Goal: Contribute content: Add original content to the website for others to see

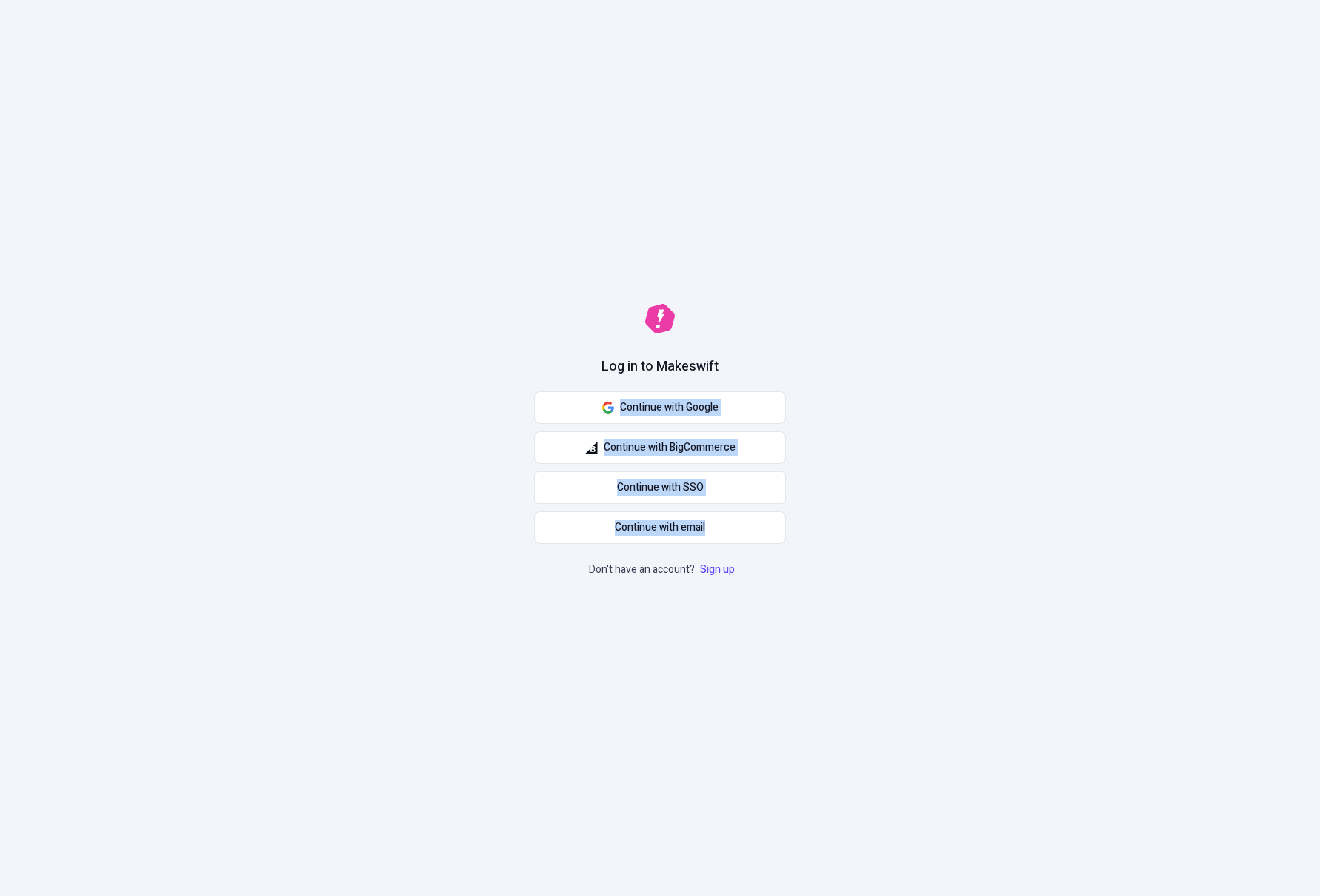
click at [934, 584] on div "Log in to Makeswift Continue with Google Continue with BigCommerce Continue wit…" at bounding box center [660, 448] width 1320 height 896
click at [927, 637] on div "Log in to Makeswift Continue with Google Continue with BigCommerce Continue wit…" at bounding box center [660, 448] width 1320 height 896
click at [709, 533] on button "Continue with email" at bounding box center [660, 527] width 252 height 32
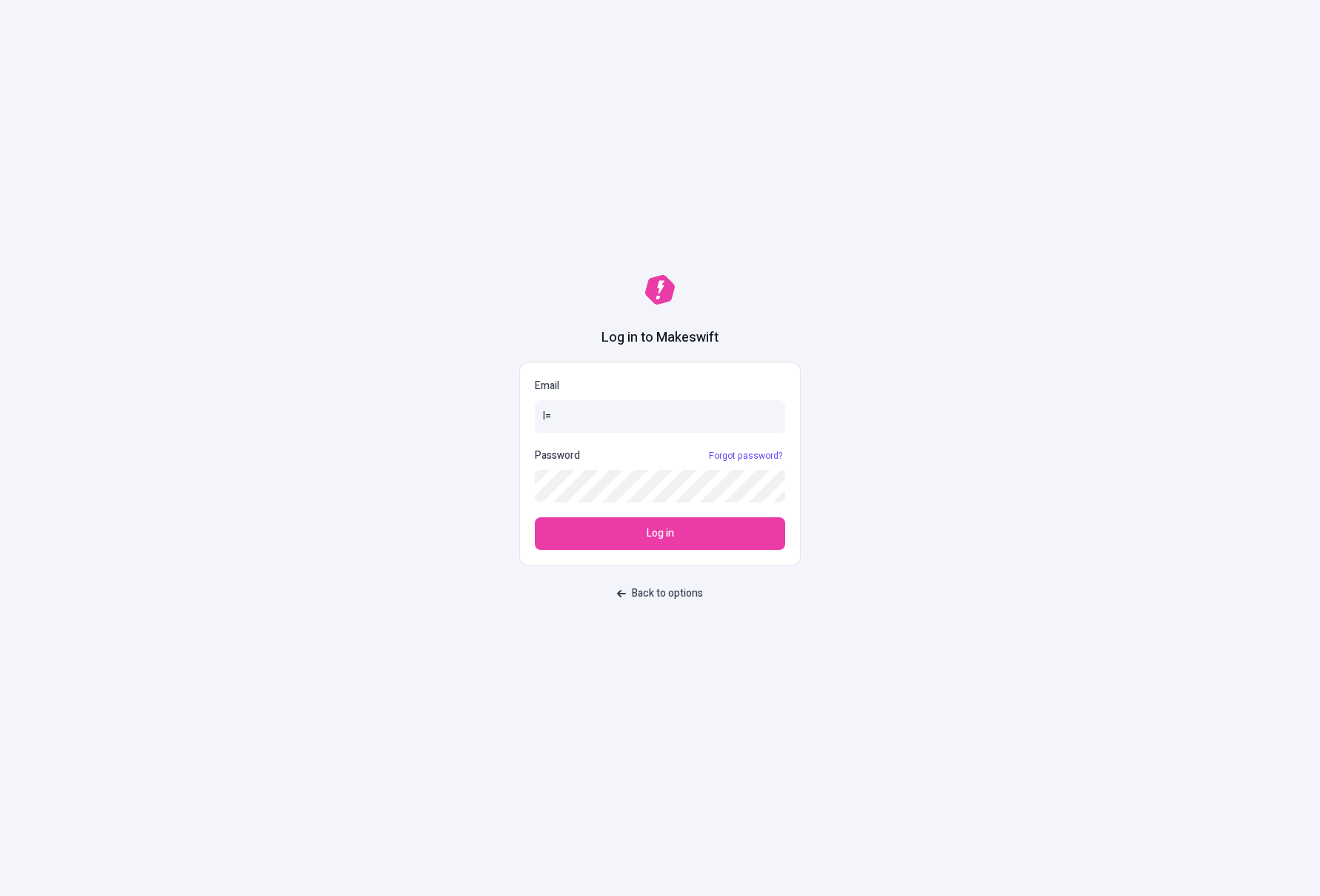
type input "l"
type input "lukemirejoseph+63@gmail.com"
click at [535, 517] on button "Log in" at bounding box center [660, 533] width 250 height 32
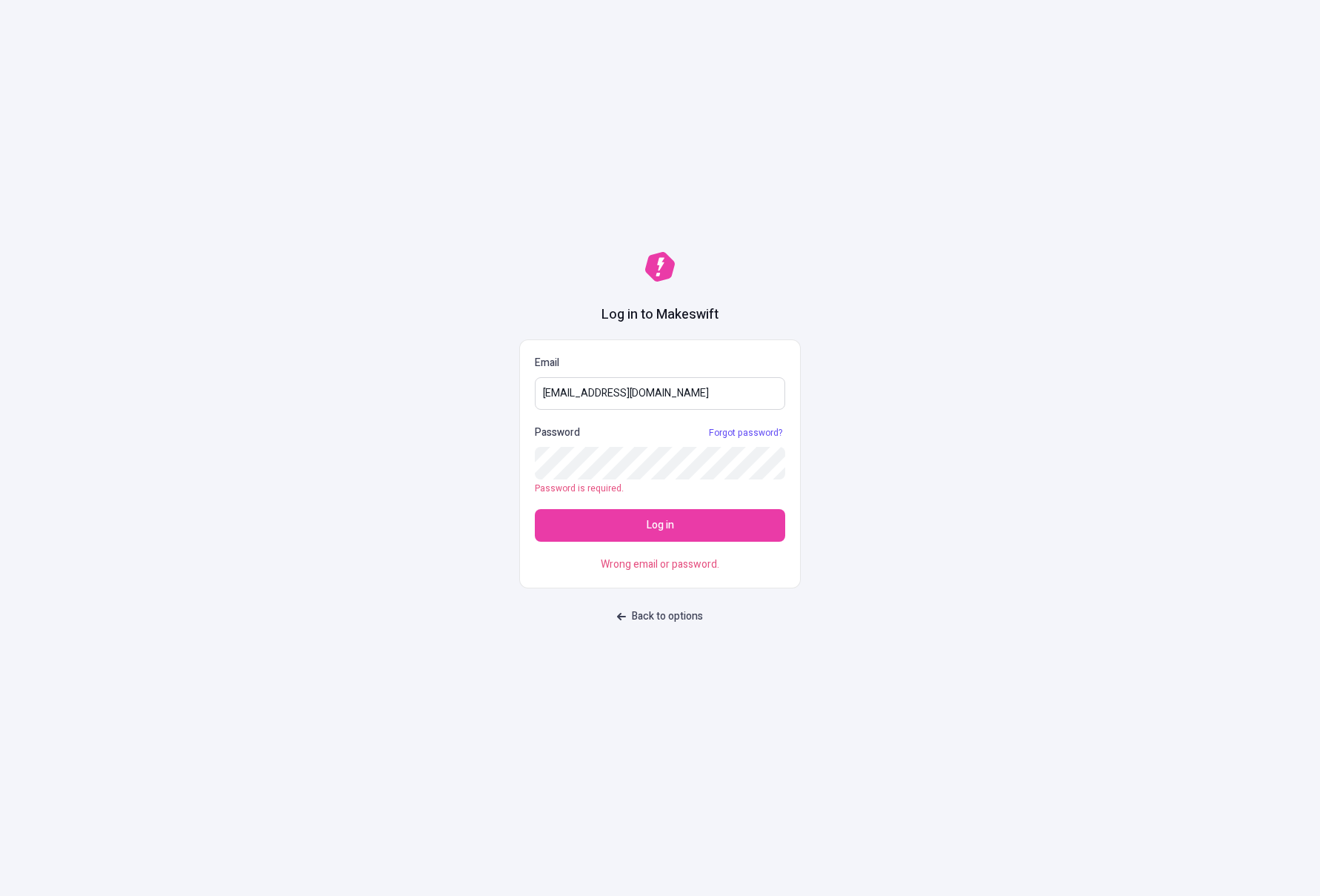
click at [710, 384] on input "lukemirejoseph+63@gmail.com" at bounding box center [660, 393] width 250 height 32
drag, startPoint x: 716, startPoint y: 391, endPoint x: 478, endPoint y: 391, distance: 238.0
click at [478, 391] on div "Log in to Makeswift Email lukemirejoseph+63@gmail.com Password Forgot password?…" at bounding box center [660, 448] width 1320 height 896
click at [464, 260] on div "Log in to Makeswift Email lukemirejoseph+63@gmail.com Password Forgot password?…" at bounding box center [660, 448] width 1320 height 896
drag, startPoint x: 582, startPoint y: 277, endPoint x: 830, endPoint y: 318, distance: 251.4
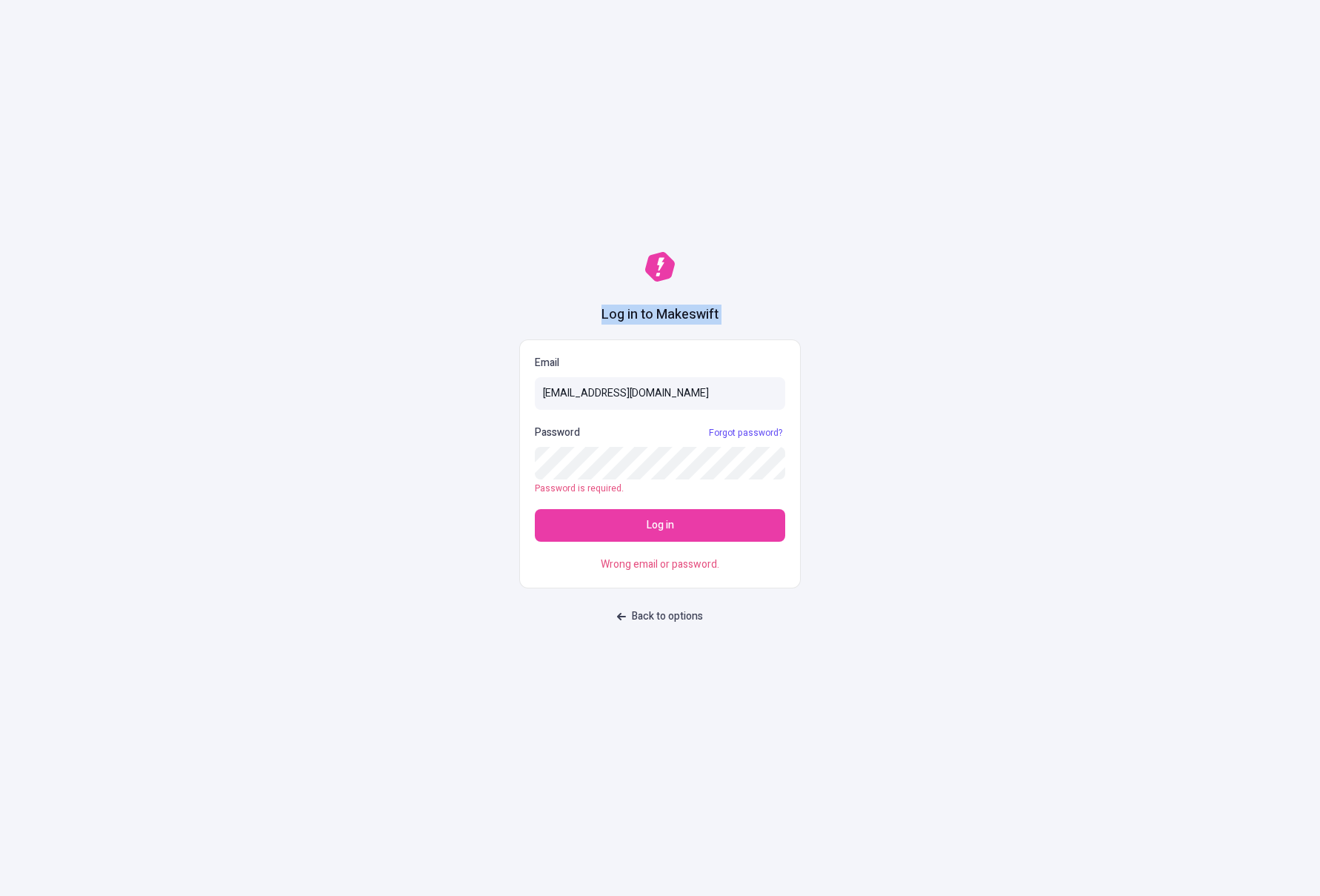
click at [830, 318] on div "Log in to Makeswift Email lukemirejoseph+63@gmail.com Password Forgot password?…" at bounding box center [660, 448] width 1320 height 896
click at [719, 385] on input "lukemirejoseph+63@gmail.com" at bounding box center [660, 393] width 250 height 32
click at [660, 619] on span "Back to options" at bounding box center [667, 616] width 72 height 17
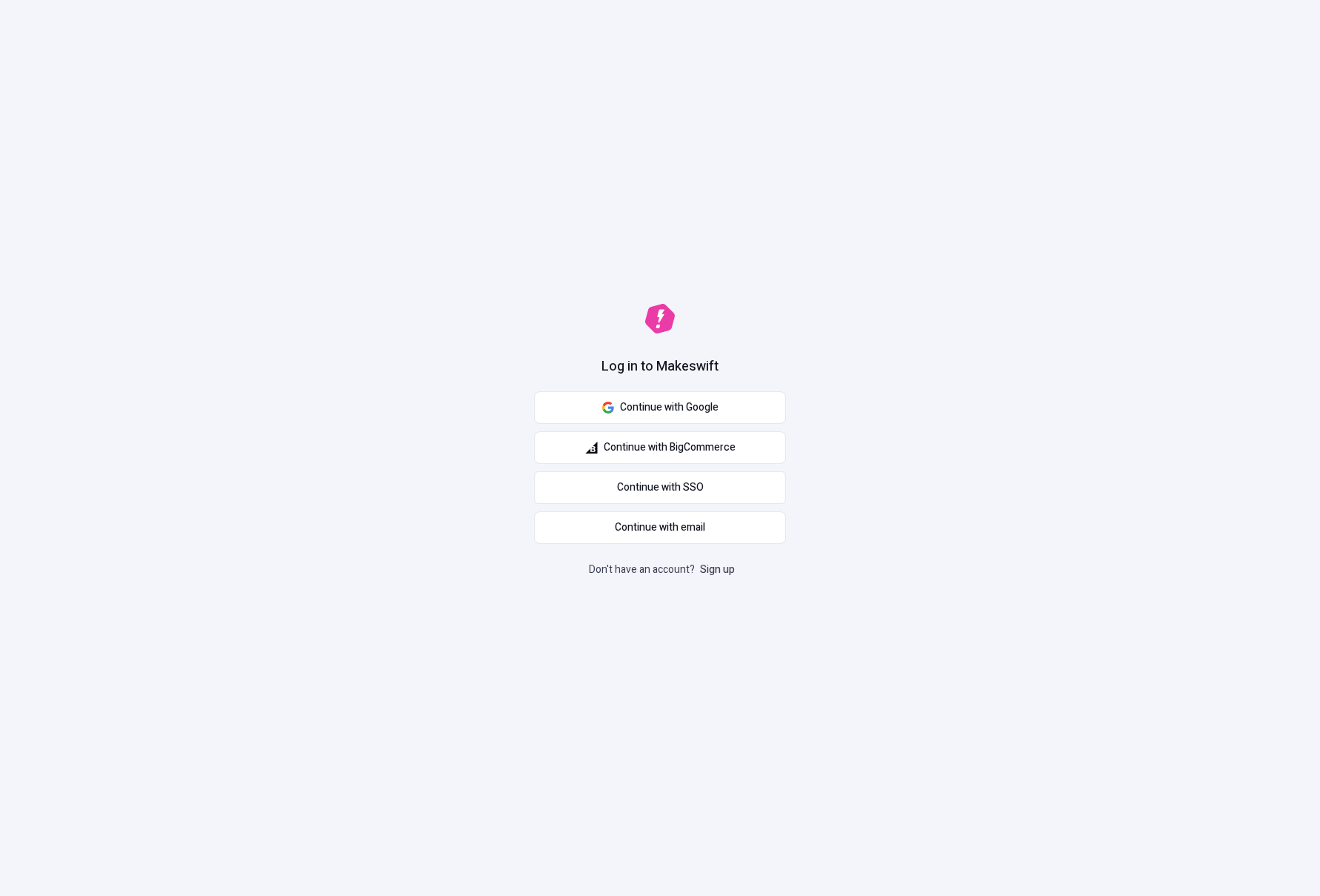
click at [729, 564] on link "Sign up" at bounding box center [717, 570] width 41 height 16
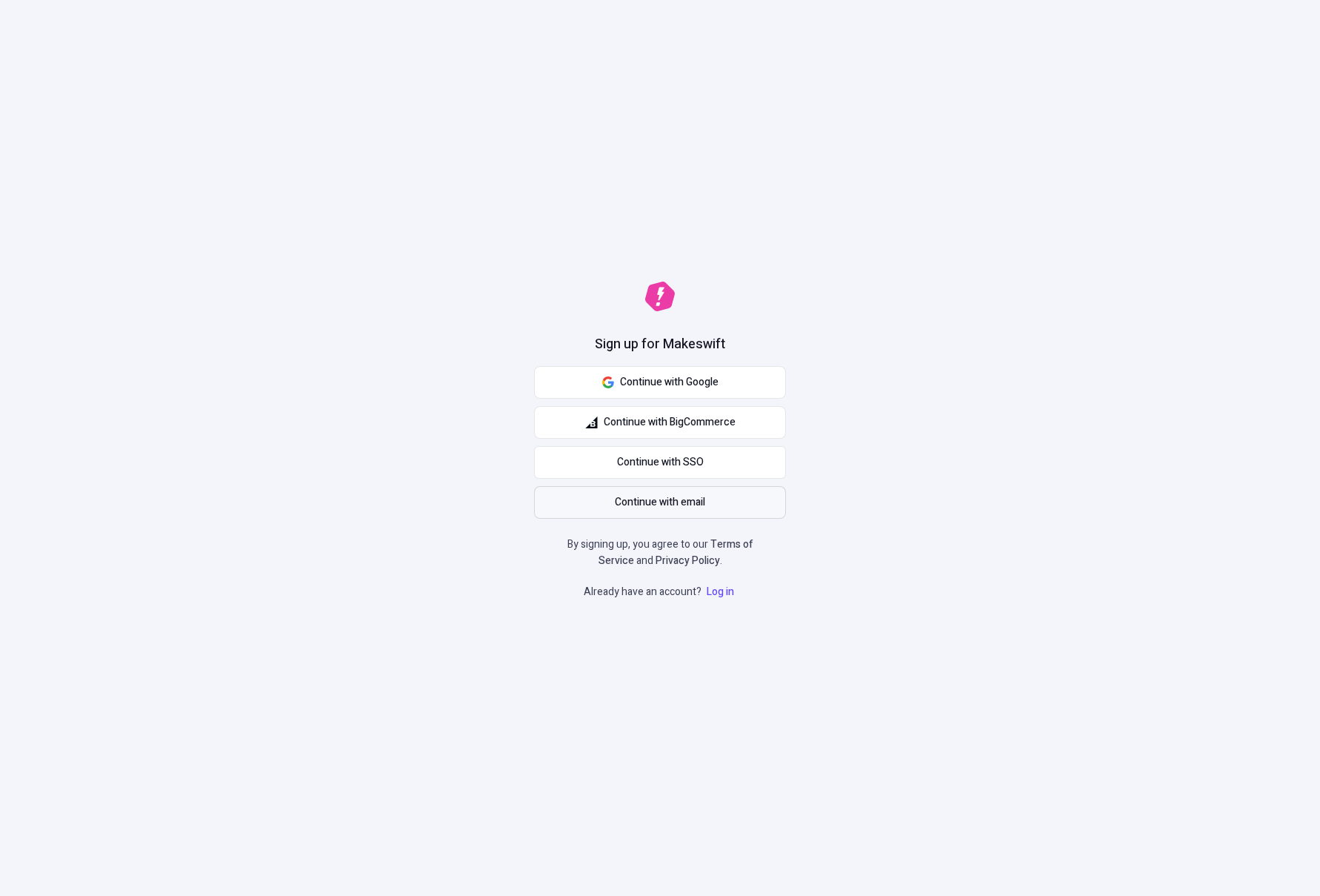
click at [694, 498] on span "Continue with email" at bounding box center [660, 502] width 91 height 17
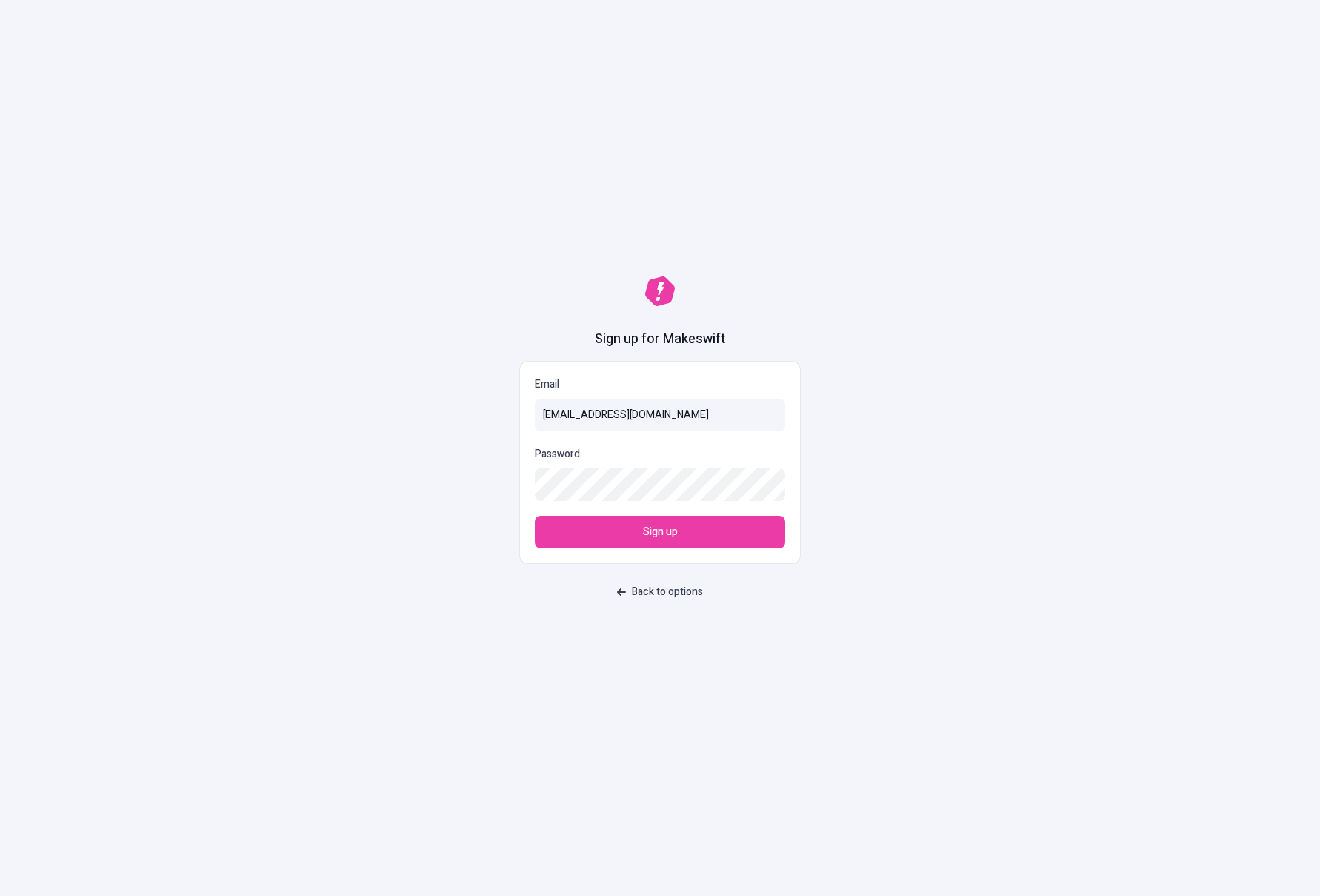
type input "[EMAIL_ADDRESS][DOMAIN_NAME]"
click at [633, 534] on button "Sign up" at bounding box center [660, 531] width 250 height 32
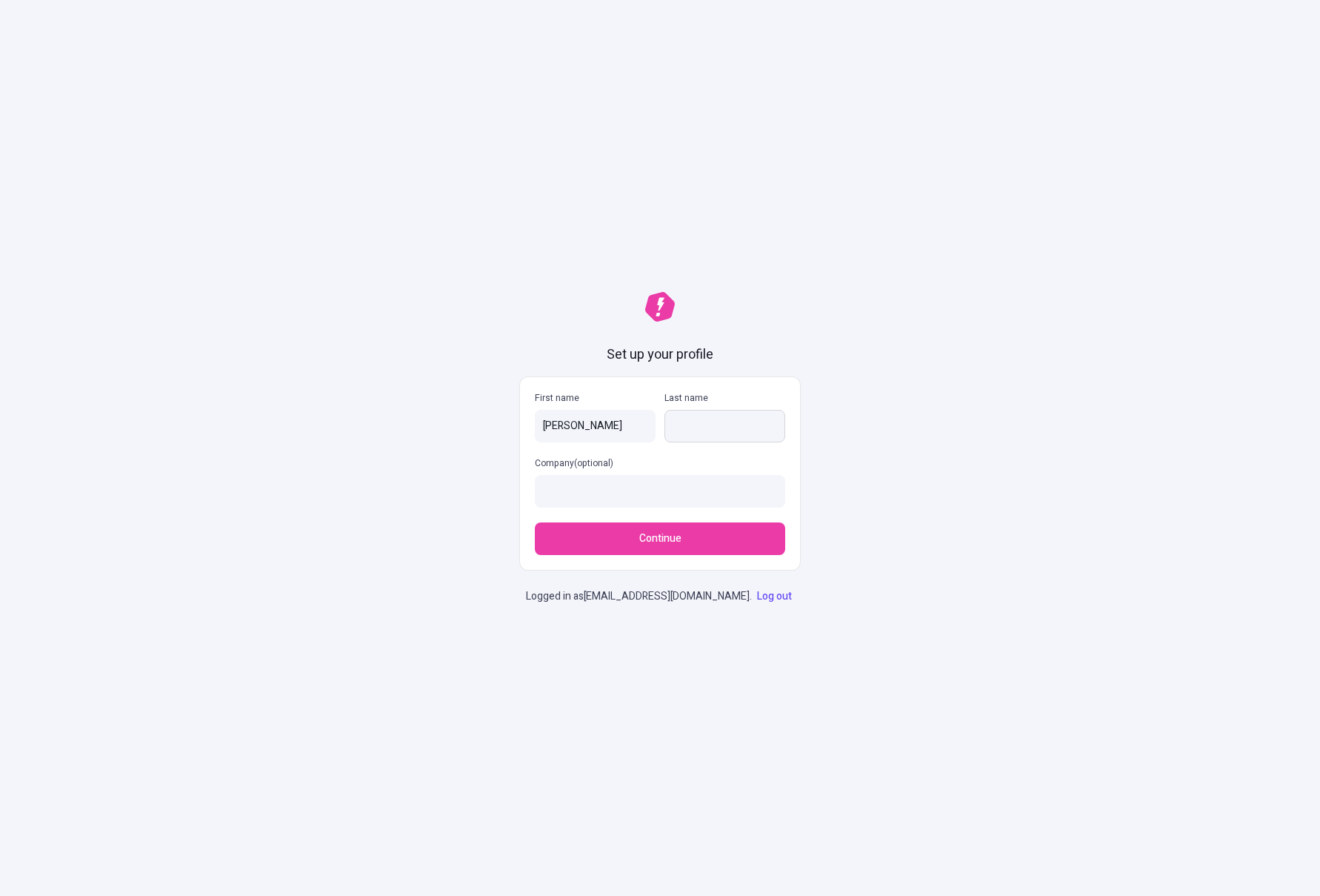
type input "[PERSON_NAME]"
click at [733, 436] on input "Last name" at bounding box center [725, 426] width 120 height 32
type input "Testmire"
click at [625, 495] on input "Company (optional)" at bounding box center [660, 490] width 250 height 32
click at [671, 538] on span "Continue" at bounding box center [660, 538] width 42 height 17
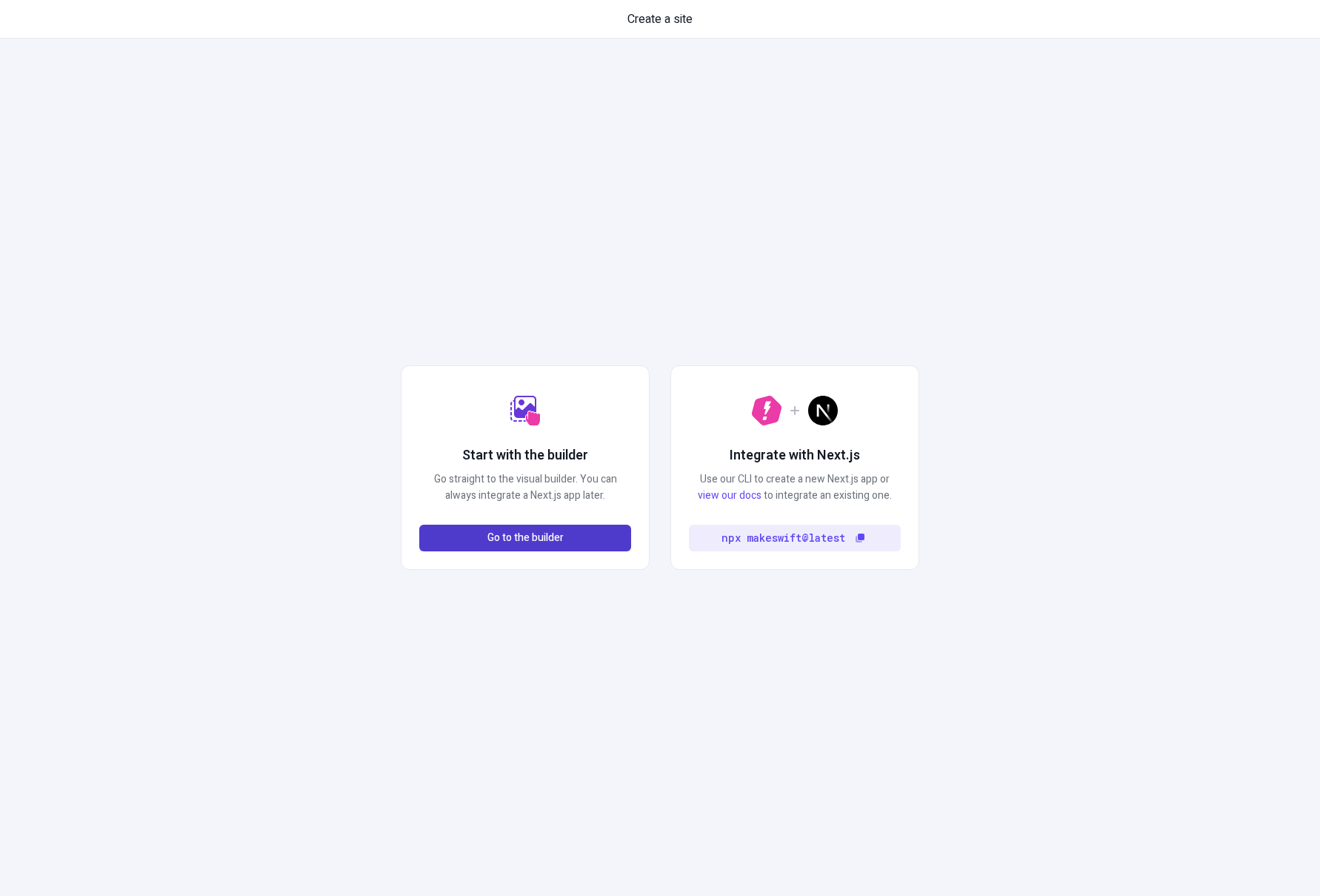
click at [551, 547] on button "Go to the builder" at bounding box center [525, 537] width 212 height 27
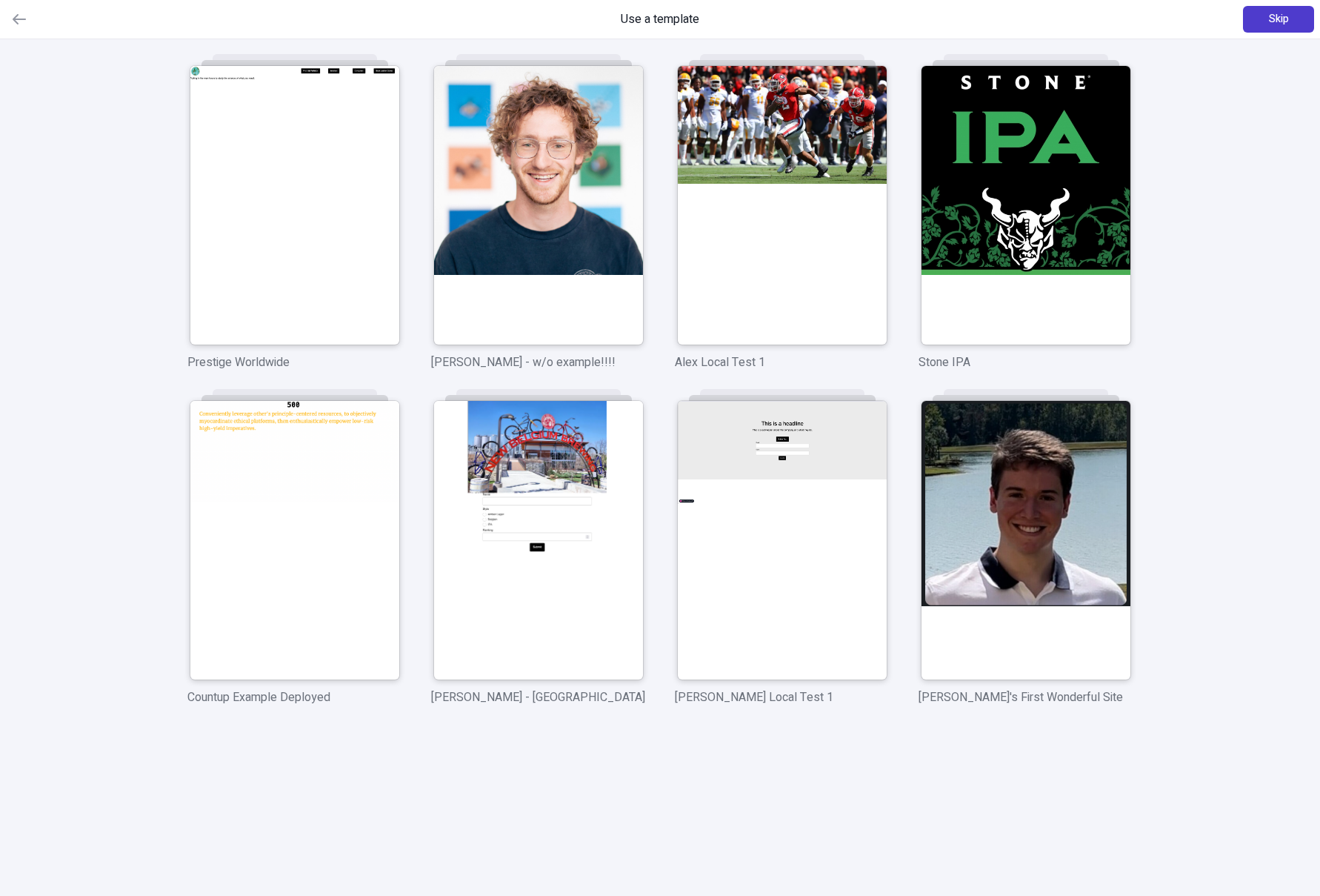
click at [1262, 26] on button "Skip" at bounding box center [1279, 19] width 72 height 27
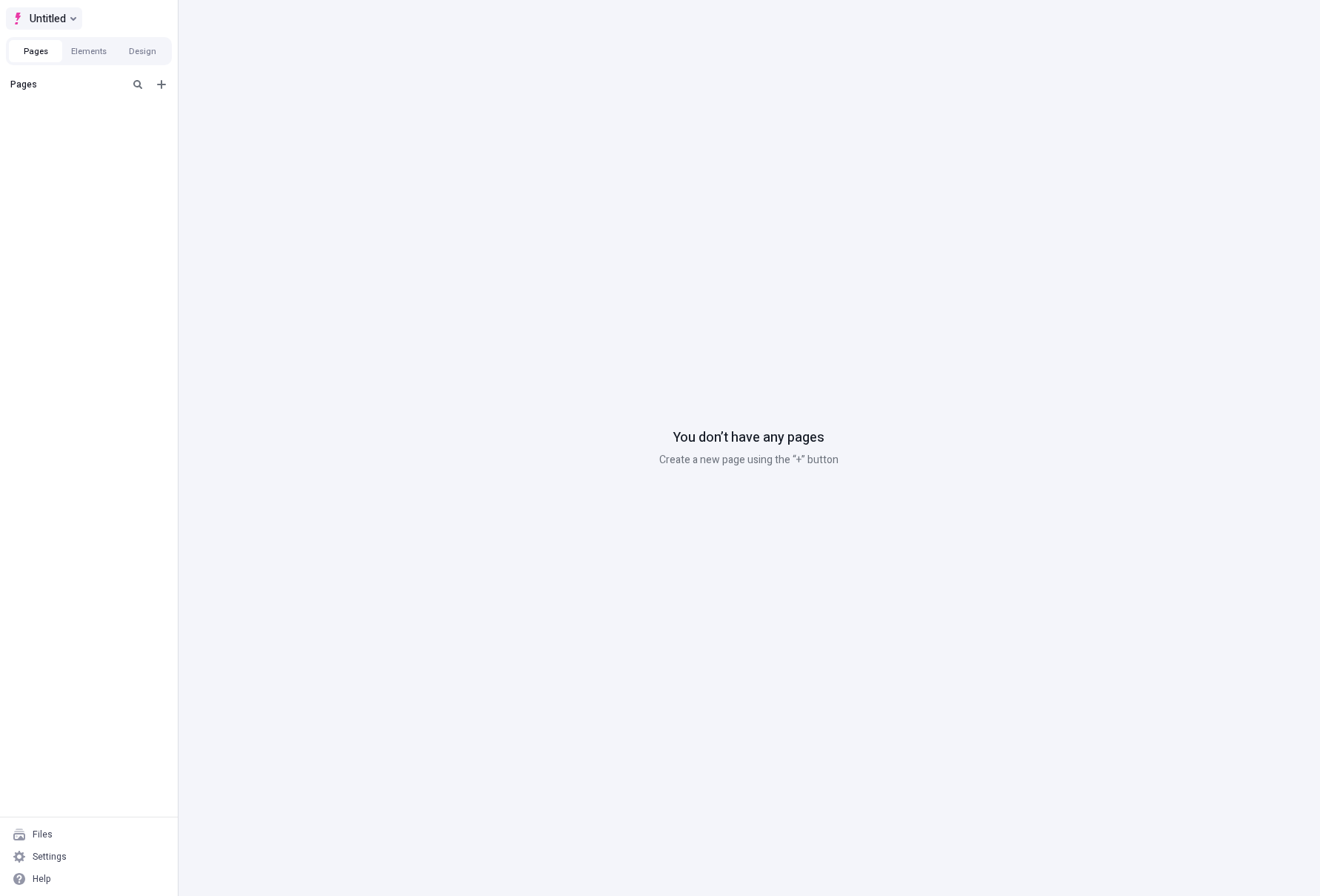
click at [79, 21] on button "Untitled" at bounding box center [44, 17] width 76 height 22
click at [75, 76] on div "Create new site" at bounding box center [164, 82] width 255 height 12
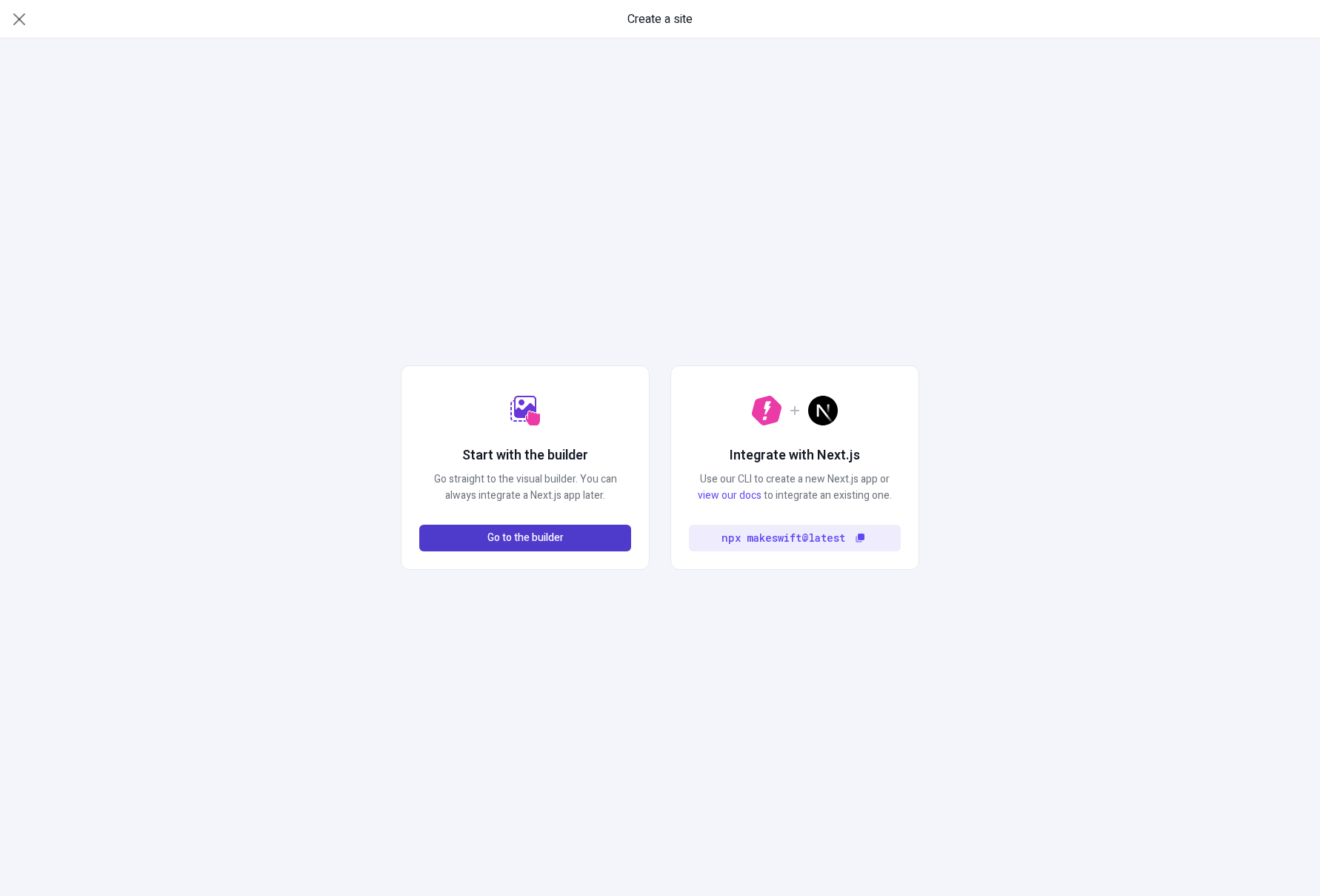
click at [533, 549] on div "Start with the builder Go straight to the visual builder. You can always integr…" at bounding box center [524, 468] width 249 height 204
click at [16, 18] on icon "button" at bounding box center [19, 19] width 15 height 15
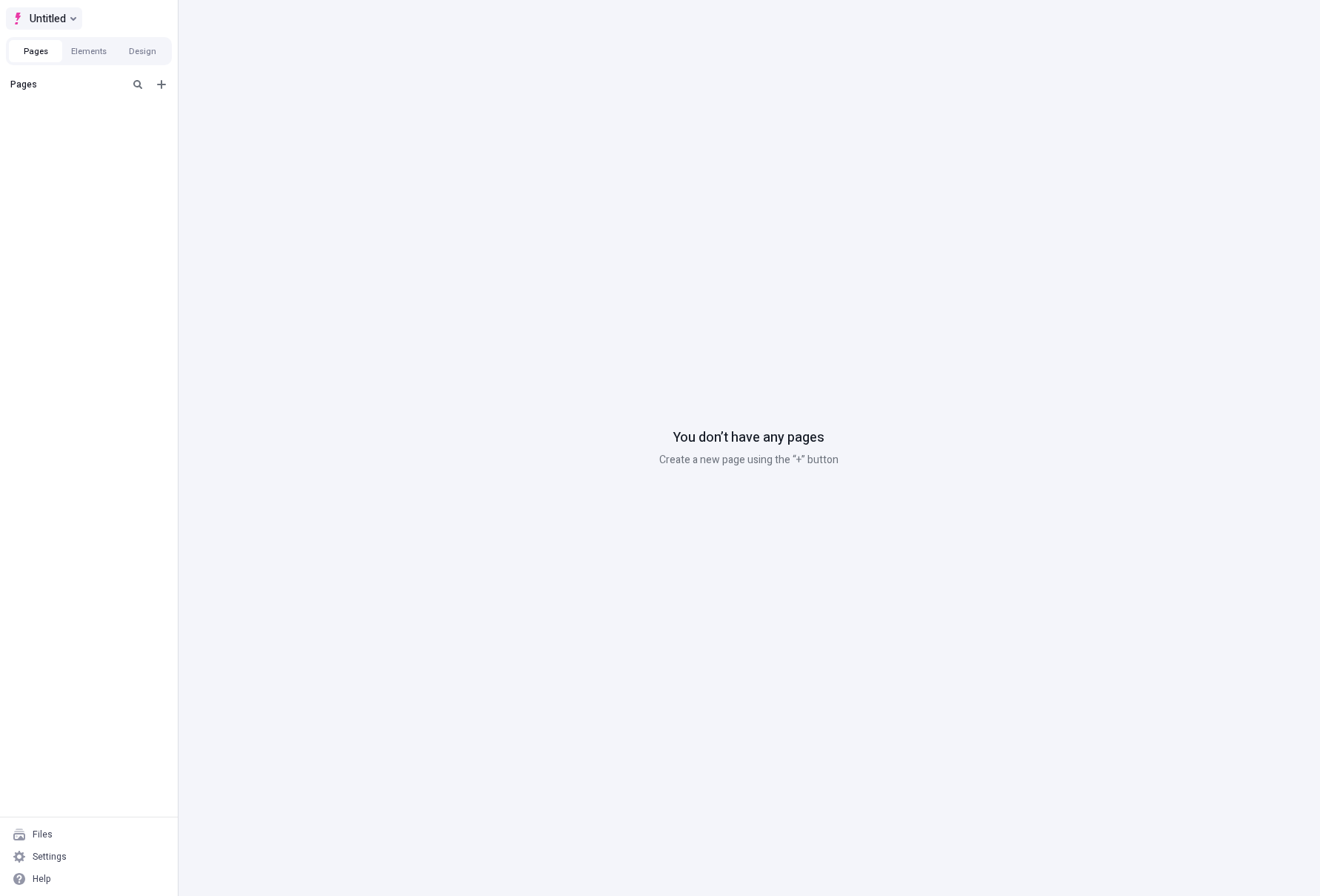
click at [75, 27] on button "Untitled" at bounding box center [44, 17] width 76 height 22
click at [99, 180] on div "Pages" at bounding box center [89, 444] width 178 height 745
click at [107, 867] on div "Help" at bounding box center [89, 878] width 166 height 22
click at [37, 865] on div "Settings" at bounding box center [89, 856] width 166 height 22
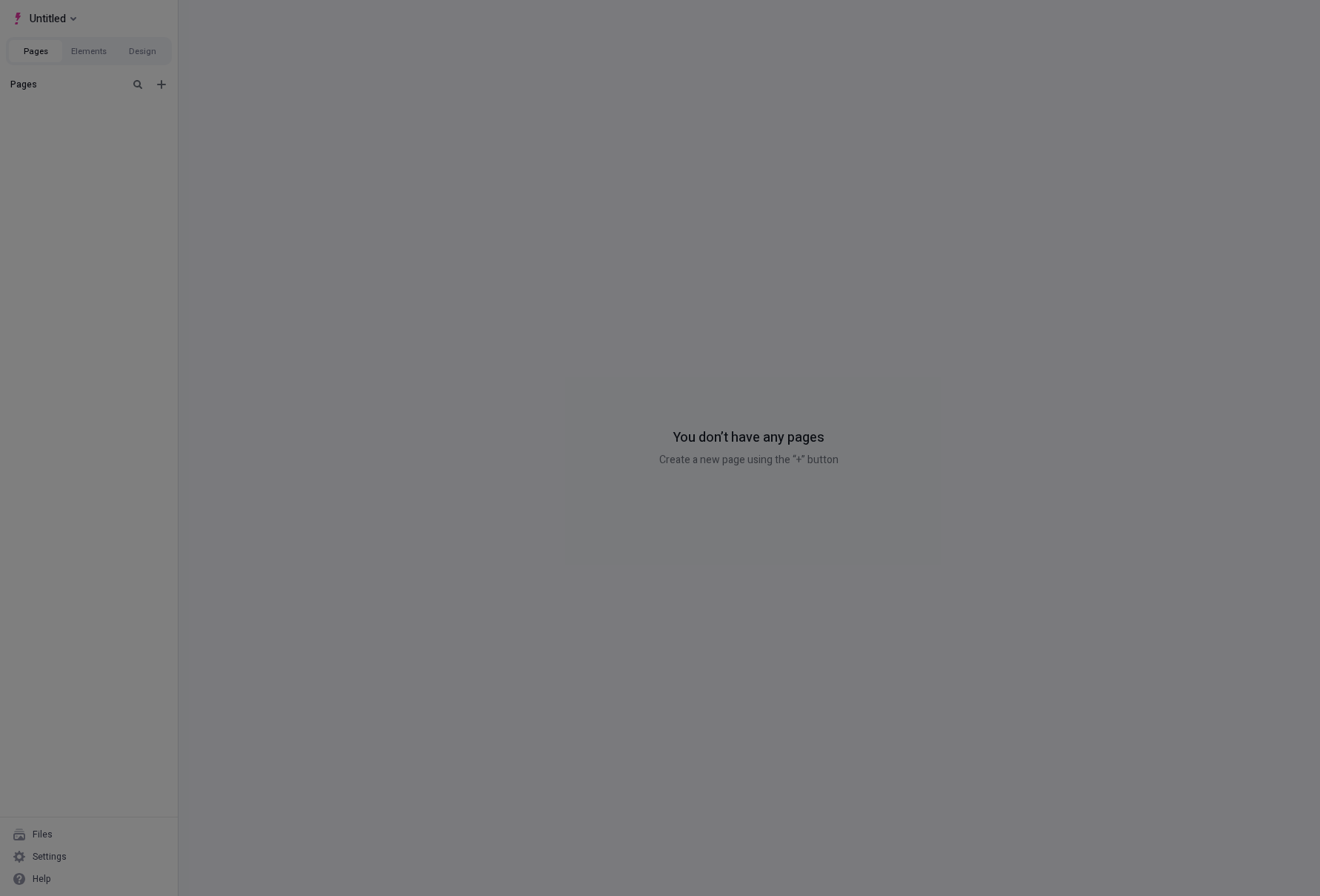
click at [36, 857] on div "Site Site Host Domains Locales Redirects Workspace Workspace Users Plans Billin…" at bounding box center [660, 448] width 1320 height 896
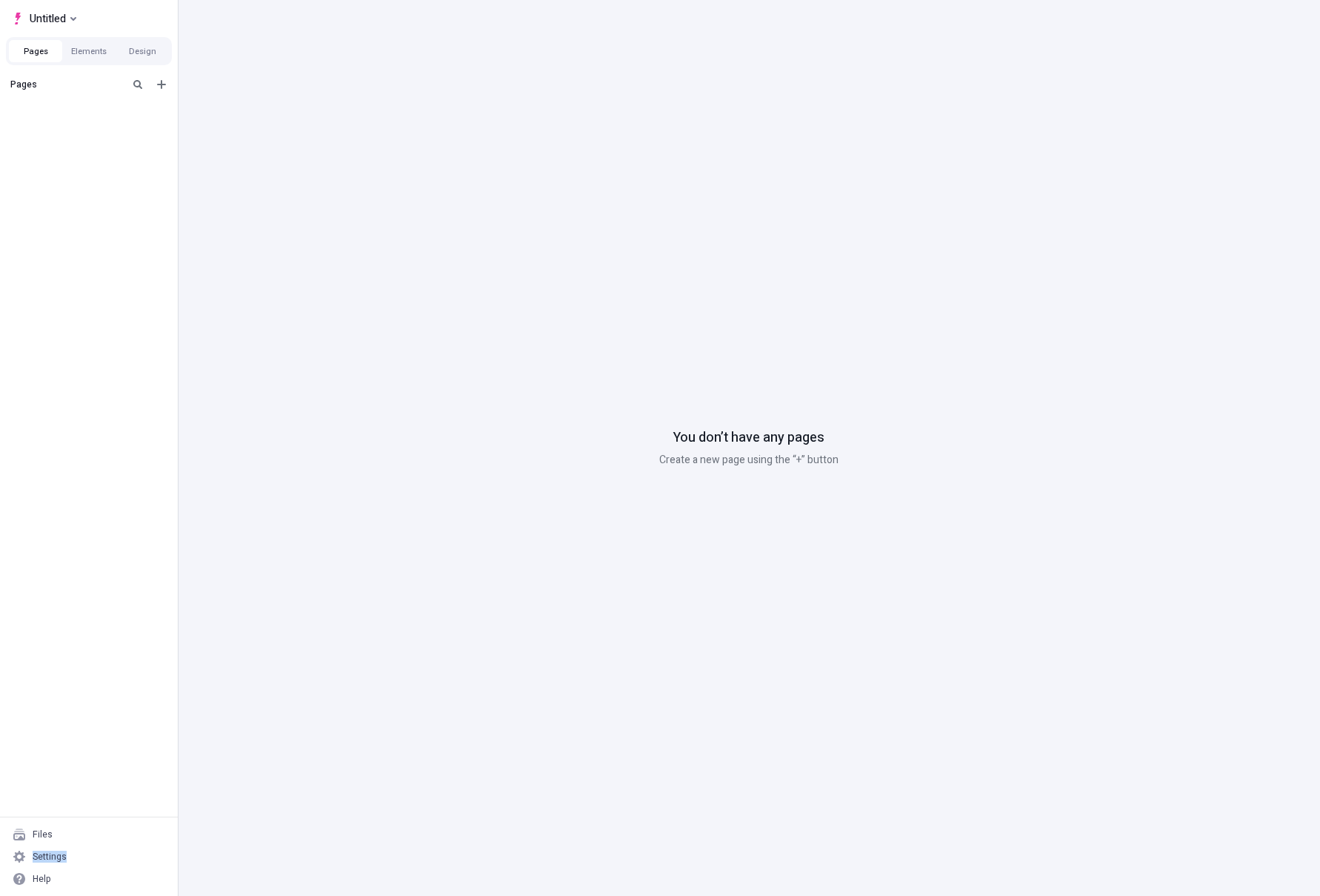
click at [36, 857] on div "Settings" at bounding box center [49, 857] width 34 height 12
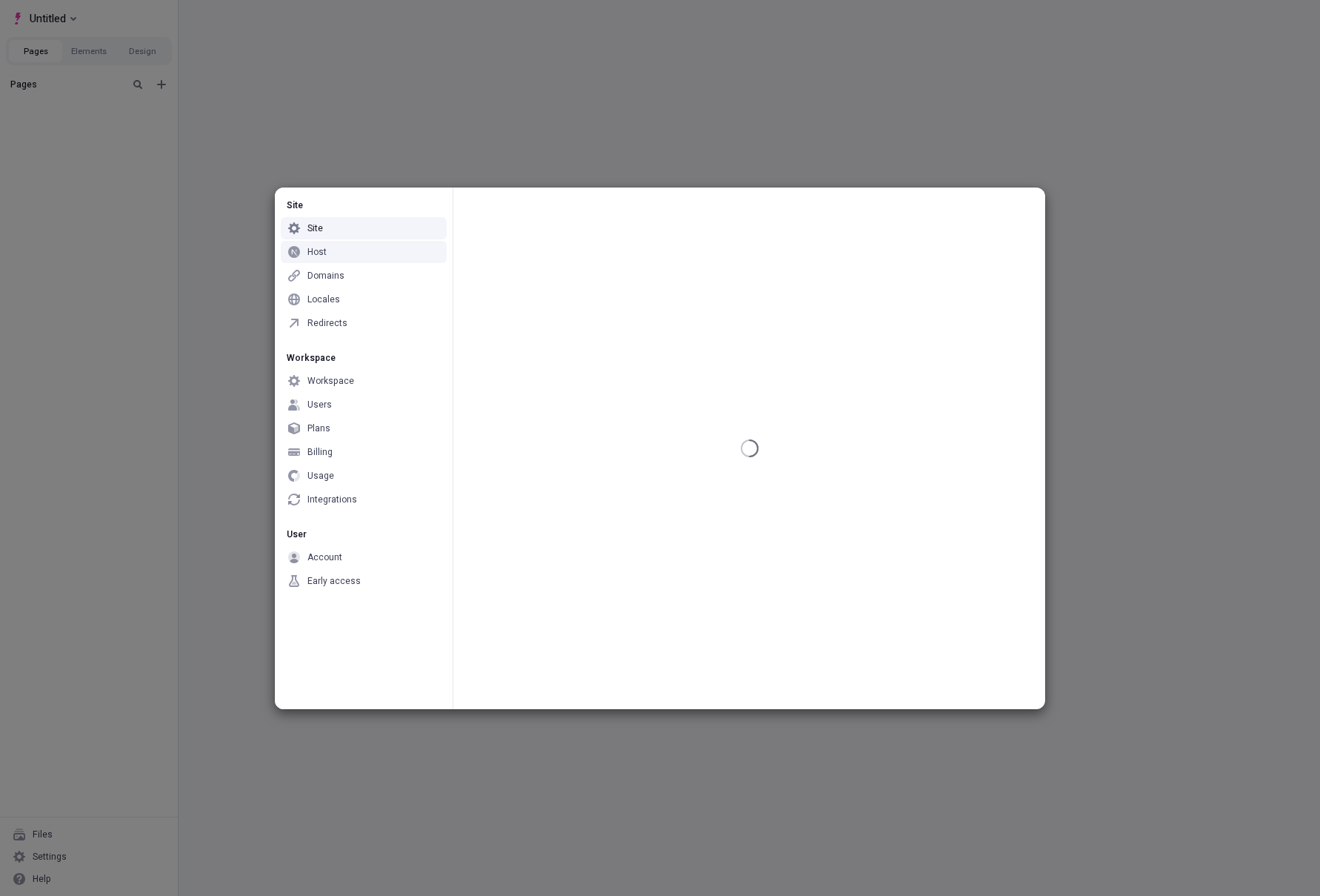
click at [332, 250] on div "Host" at bounding box center [364, 251] width 166 height 22
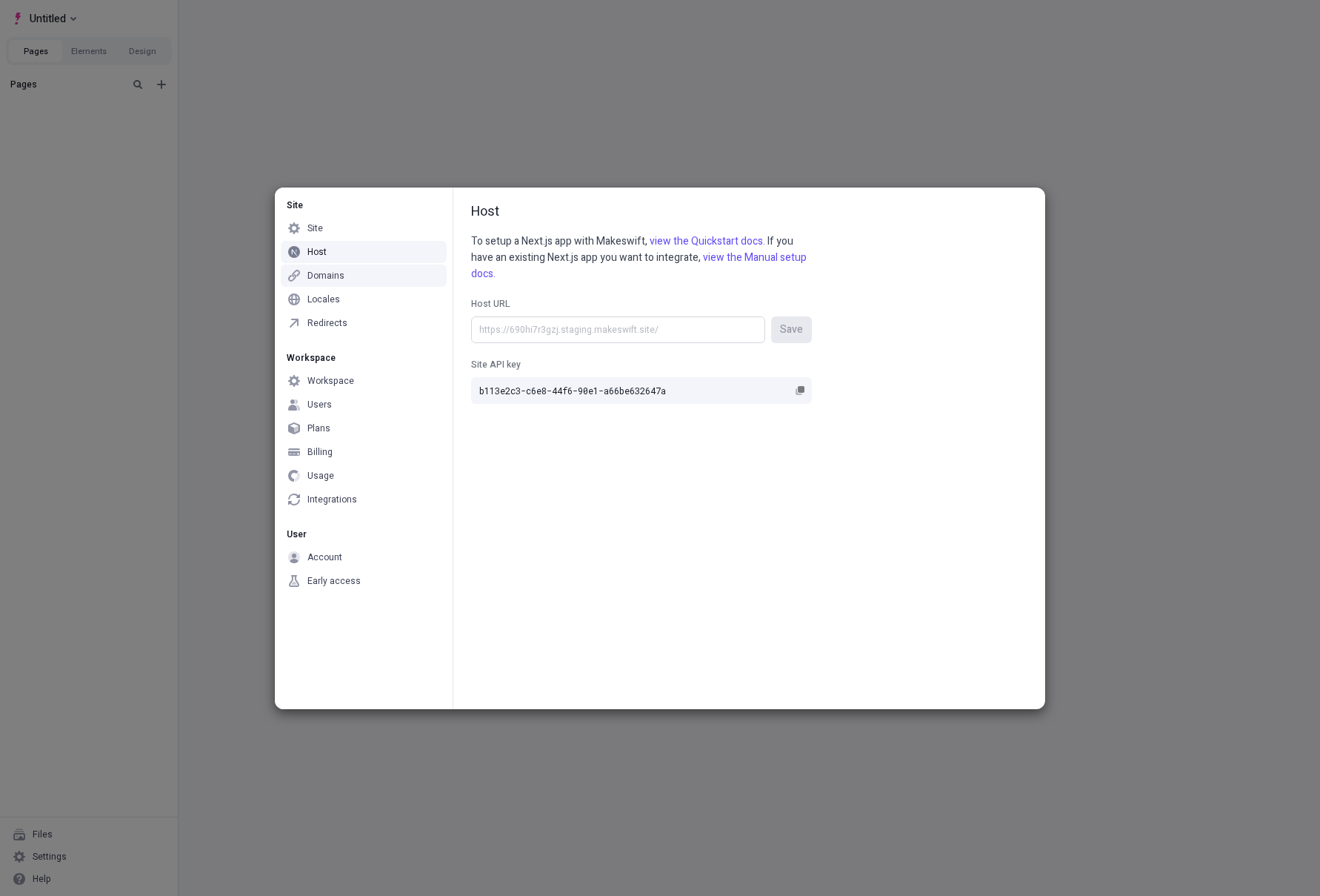
click at [649, 325] on input "Host URL Save" at bounding box center [618, 330] width 294 height 27
type input "[URL]"
click at [776, 329] on button "Save" at bounding box center [791, 330] width 41 height 27
click at [803, 394] on icon "button" at bounding box center [800, 390] width 9 height 9
click at [803, 394] on input "b113e2c3-c6e8-44f6-90e1-a66be632647a" at bounding box center [641, 390] width 341 height 27
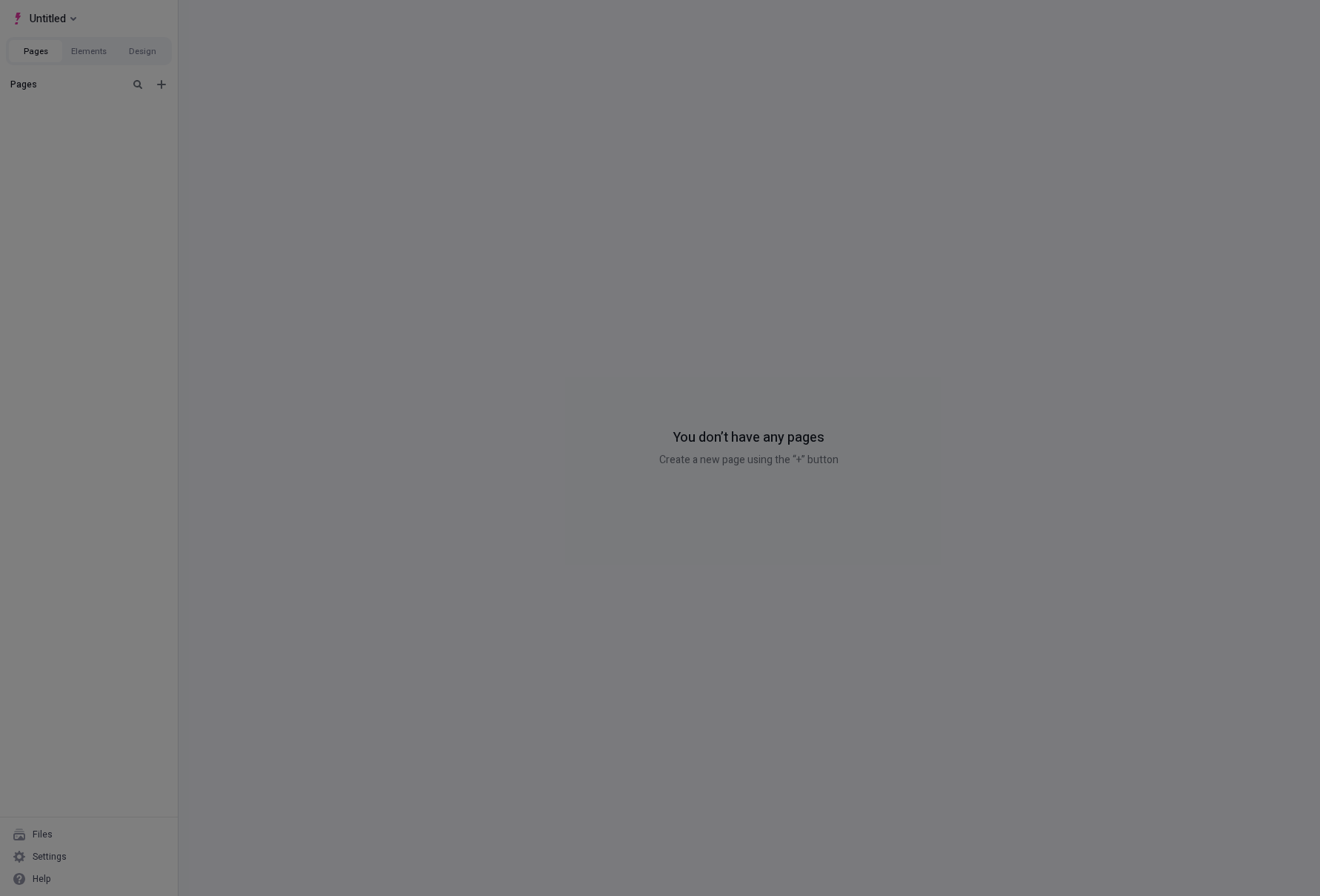
click at [198, 215] on div "Site Site Host Domains Locales Redirects Workspace Workspace Users Plans Billin…" at bounding box center [660, 448] width 1320 height 896
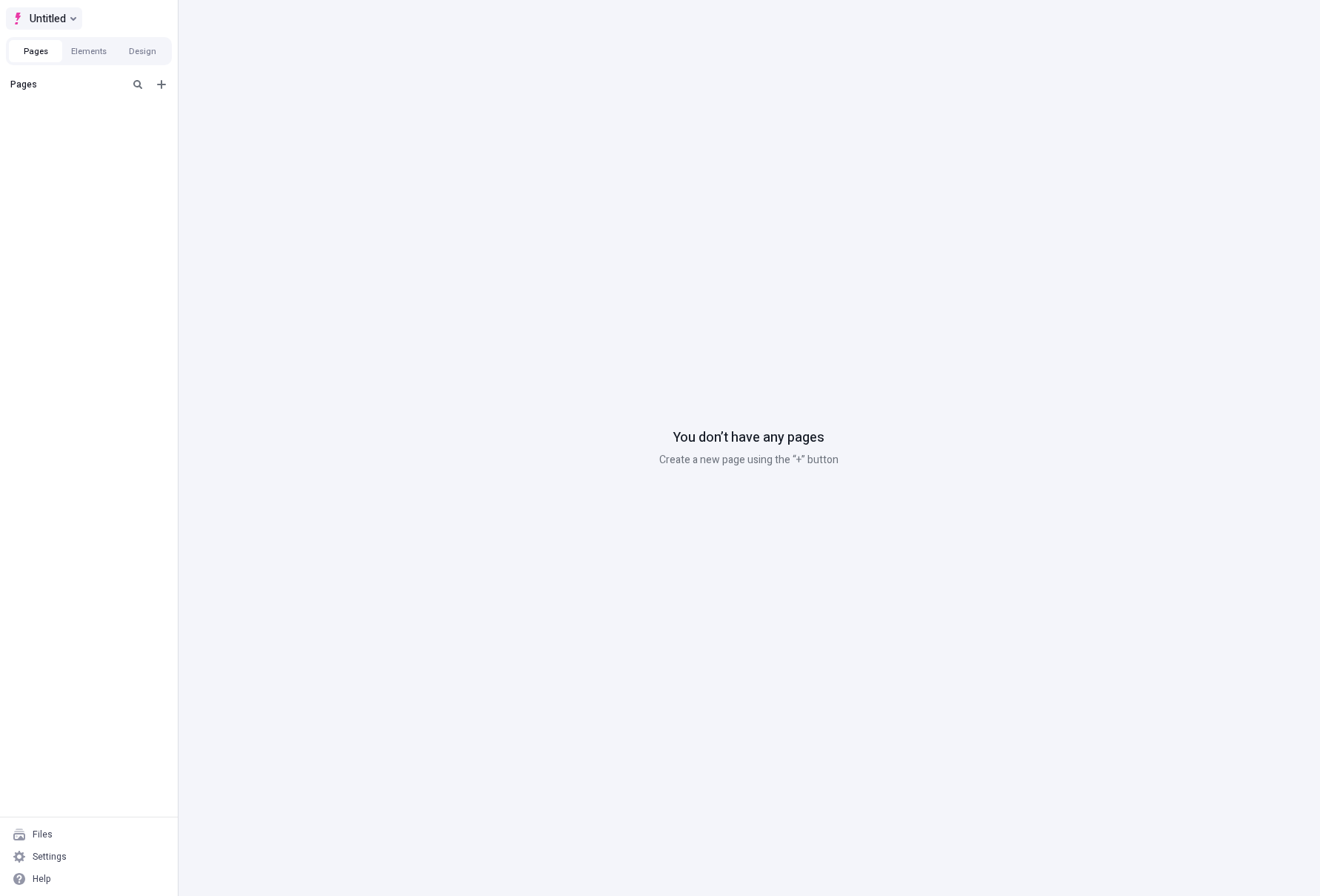
click at [73, 17] on icon "Select site" at bounding box center [73, 18] width 6 height 6
drag, startPoint x: 81, startPoint y: 357, endPoint x: 83, endPoint y: 375, distance: 18.1
click at [85, 361] on div "Pages" at bounding box center [89, 444] width 178 height 745
click at [76, 845] on div "Settings" at bounding box center [89, 856] width 166 height 22
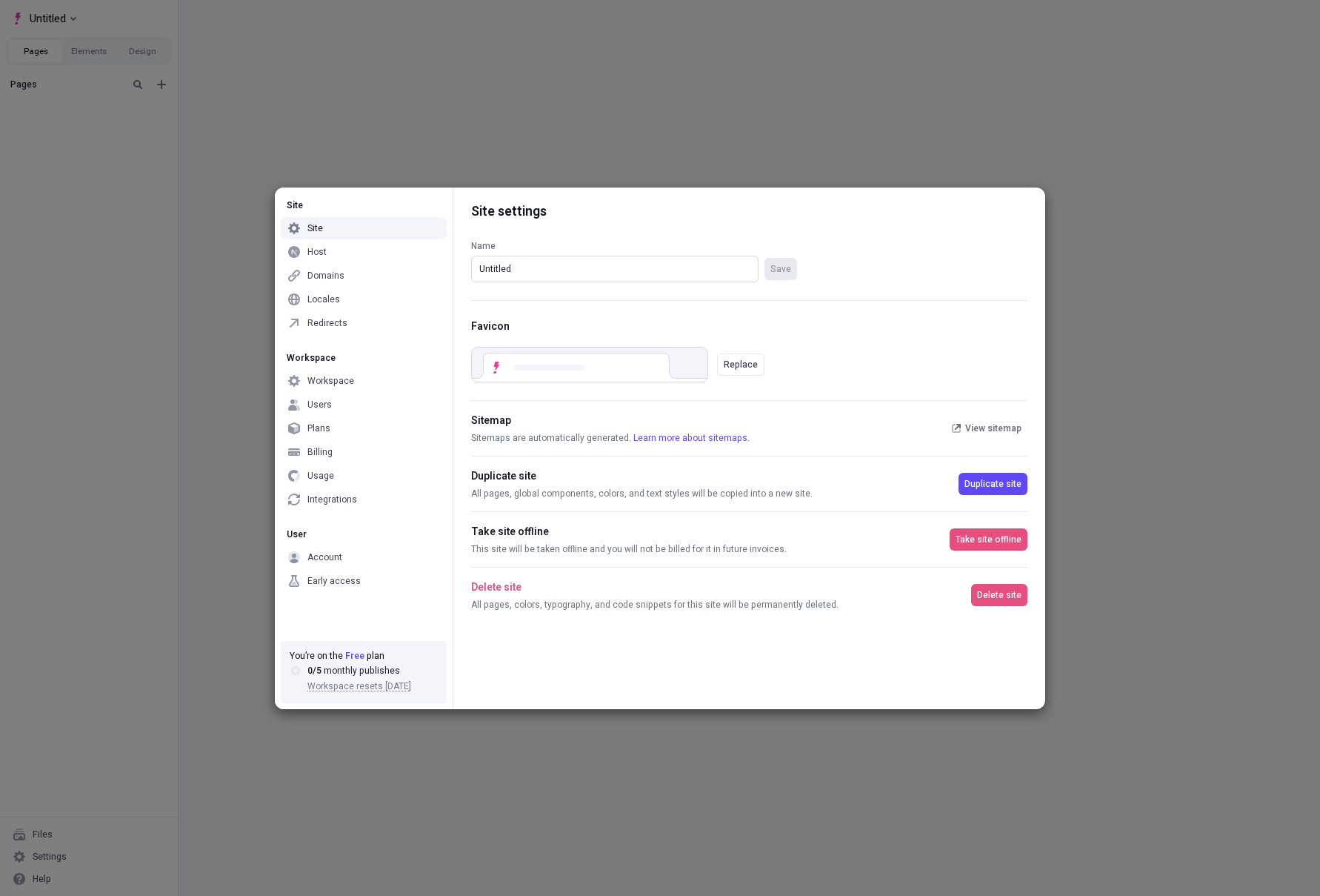
drag, startPoint x: 535, startPoint y: 263, endPoint x: 233, endPoint y: 254, distance: 302.1
click at [233, 254] on div "Site Site Host Domains Locales Redirects Workspace Workspace Users Plans Billin…" at bounding box center [660, 448] width 1320 height 896
type input "Kitchen Sink App Router"
click at [788, 270] on span "Save" at bounding box center [781, 269] width 21 height 12
click at [338, 297] on div "Locales" at bounding box center [364, 298] width 166 height 22
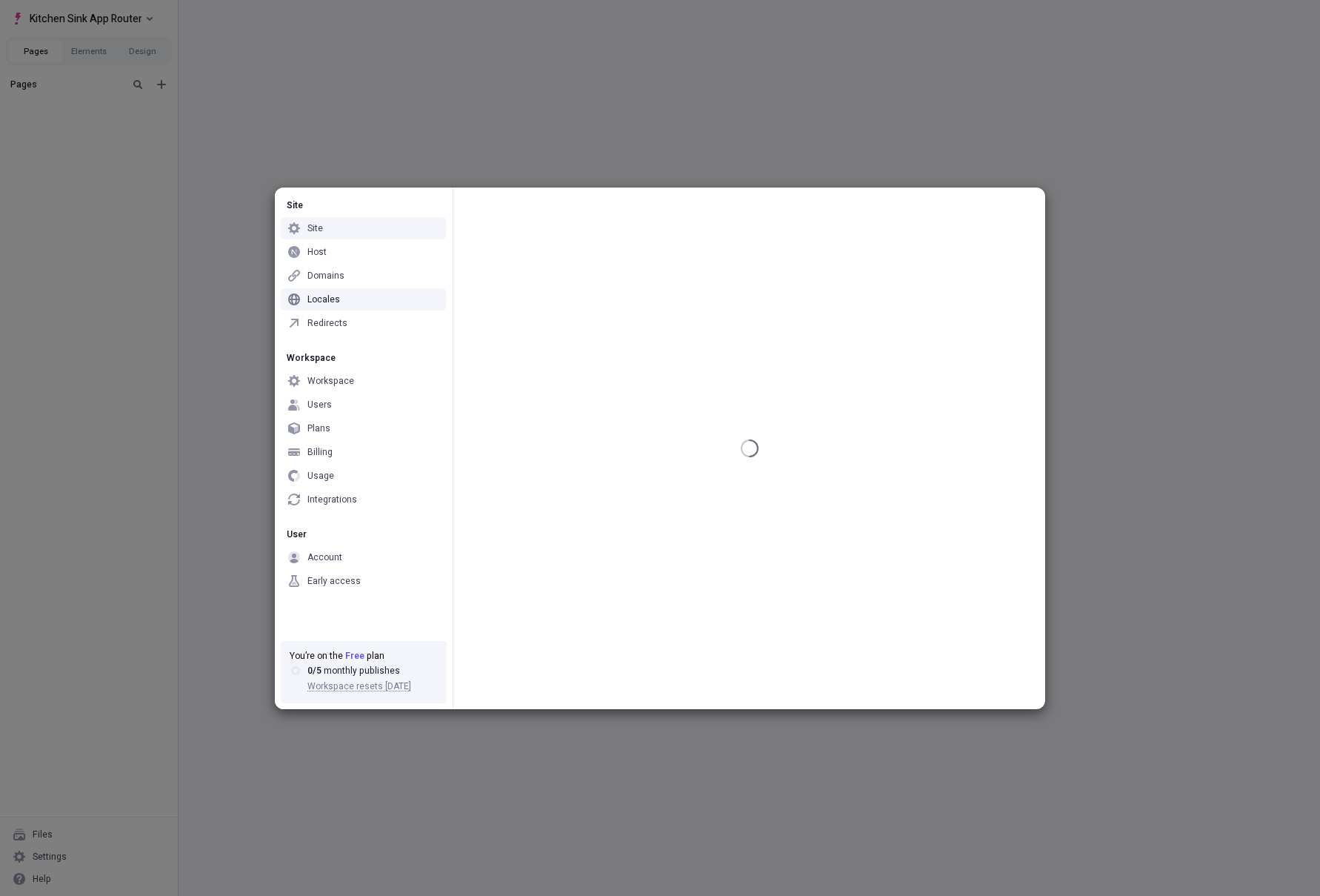
click at [265, 127] on div "Site Site Host Domains Locales Redirects Workspace Workspace Users Plans Billin…" at bounding box center [660, 448] width 1320 height 896
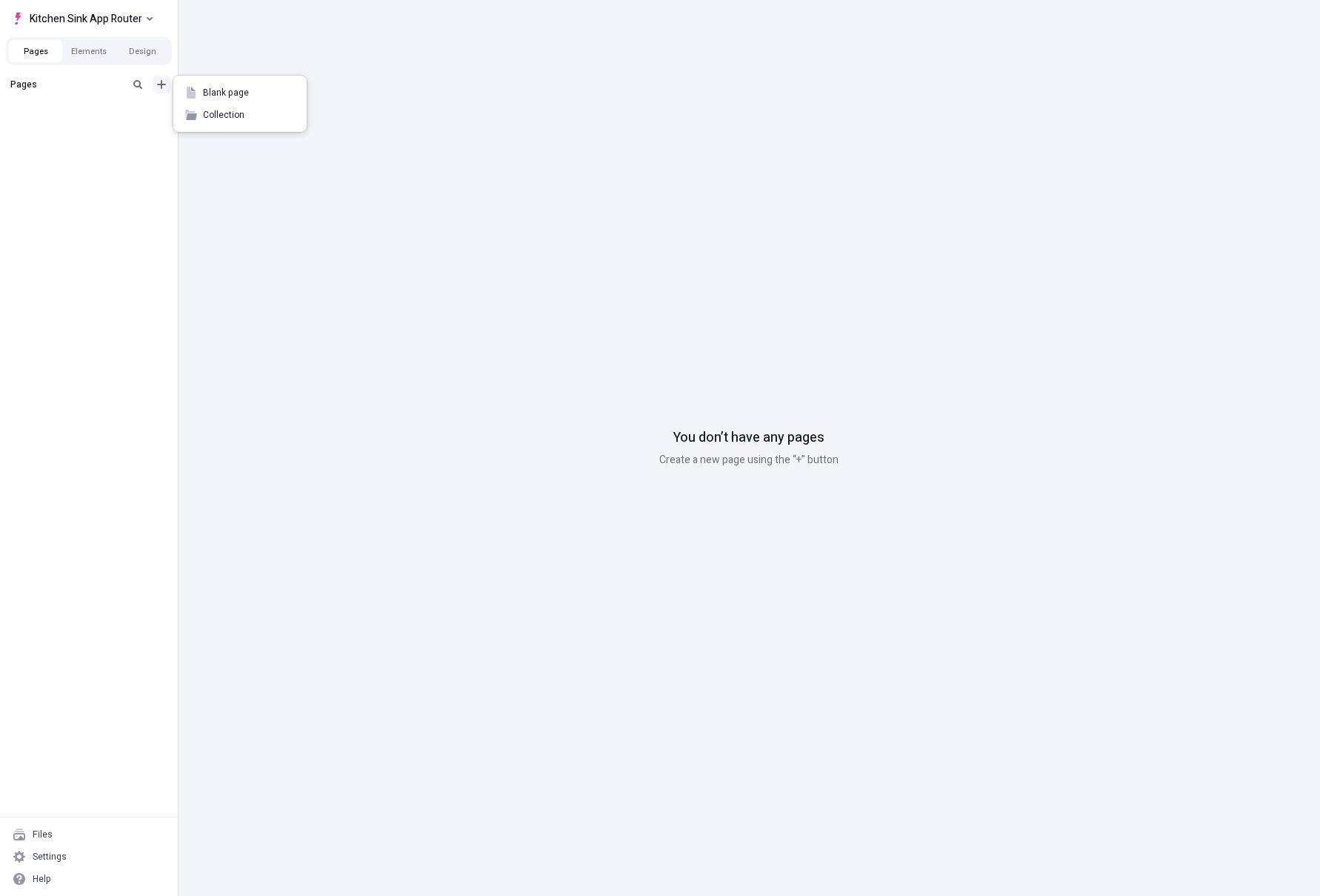
click at [160, 80] on icon "Add new" at bounding box center [161, 85] width 12 height 12
click at [190, 92] on icon at bounding box center [191, 92] width 9 height 12
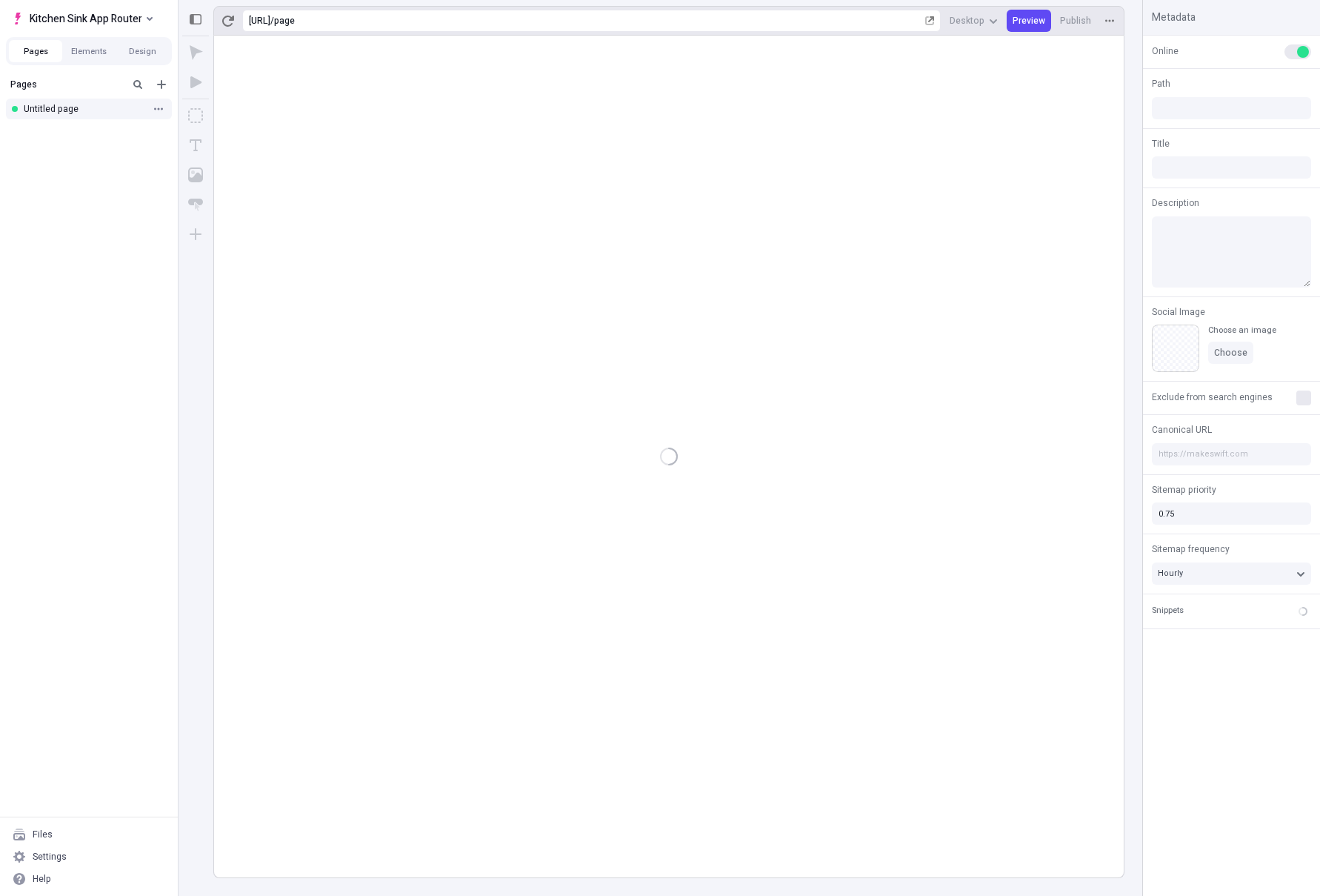
click at [85, 107] on div "Untitled page" at bounding box center [84, 109] width 121 height 12
type input "/page"
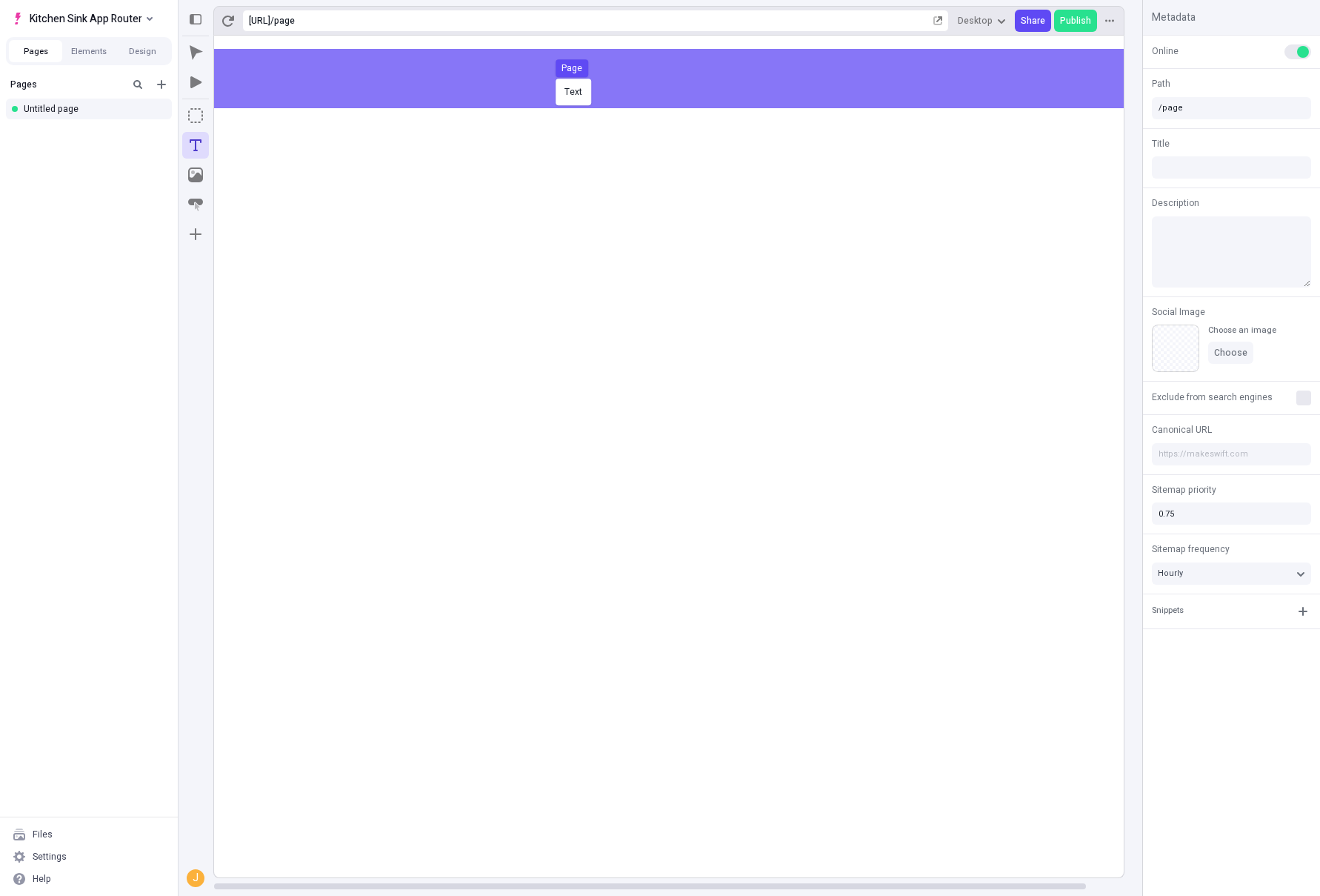
click at [552, 77] on body "Kitchen Sink App Router Pages Elements Design Pages Untitled page Files Setting…" at bounding box center [660, 448] width 1320 height 896
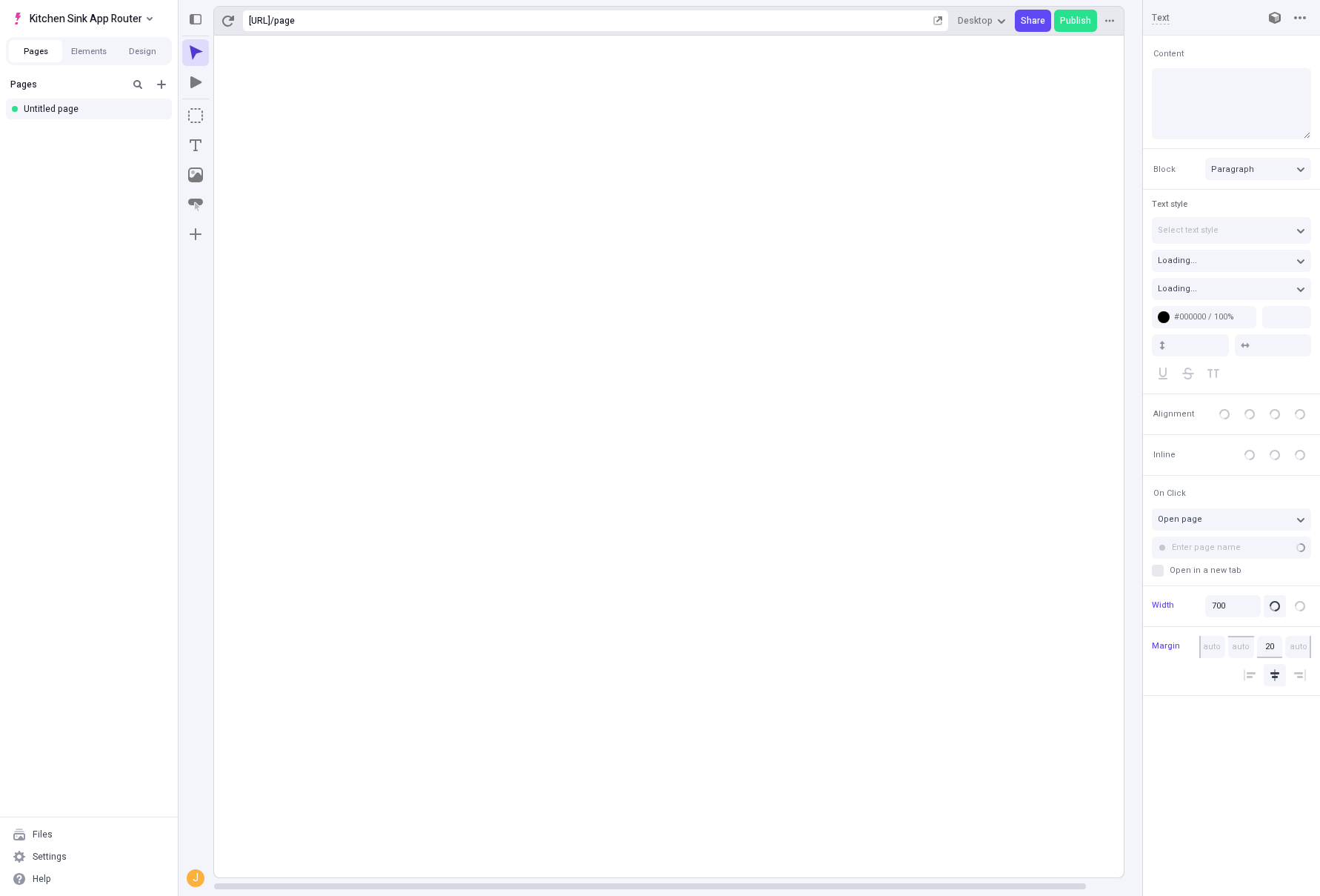
type input "18"
type input "1.5"
type textarea "Collaboratively reinvent premier convergence, then rapidiously mesh resource-le…"
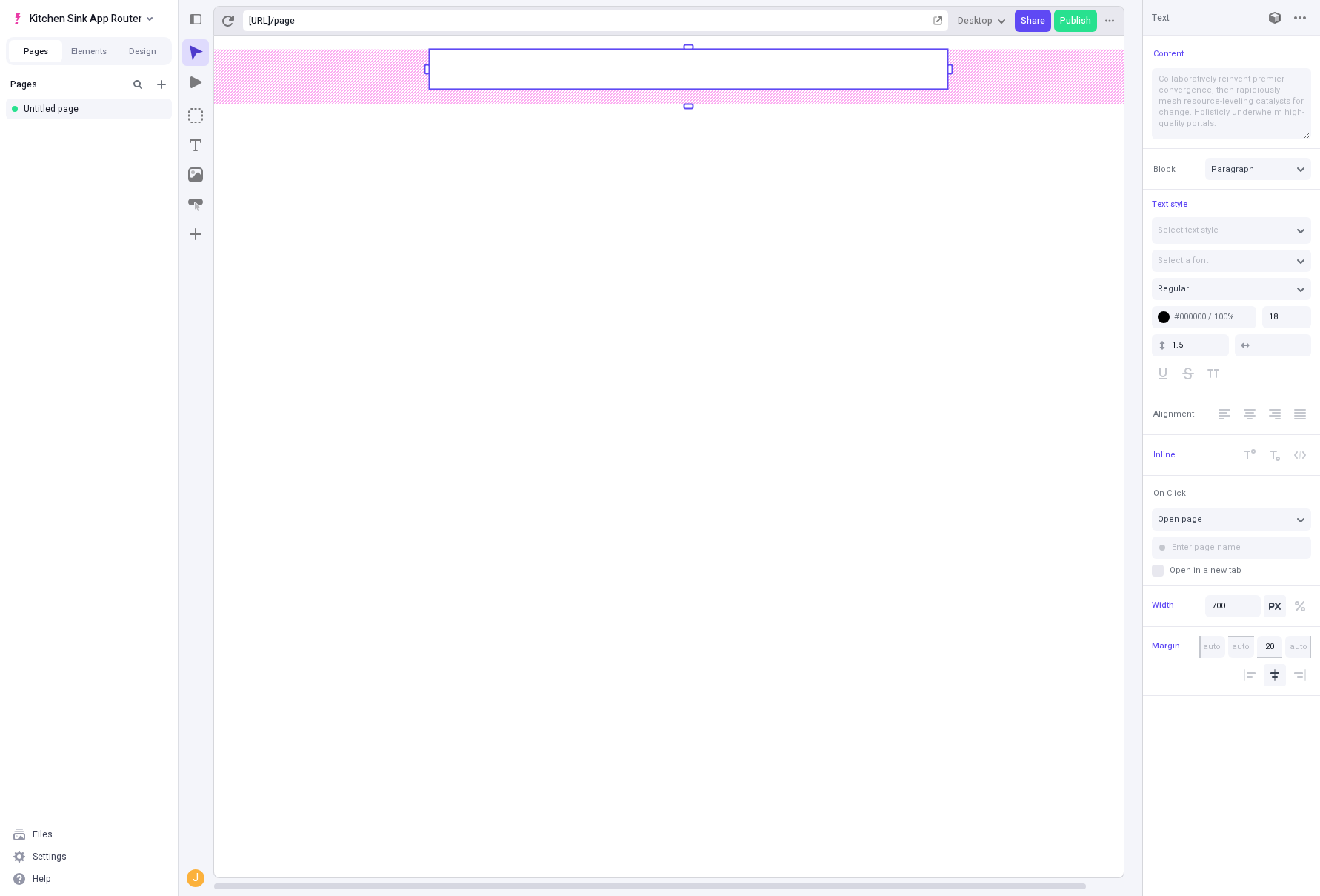
click at [420, 168] on rect at bounding box center [688, 456] width 949 height 842
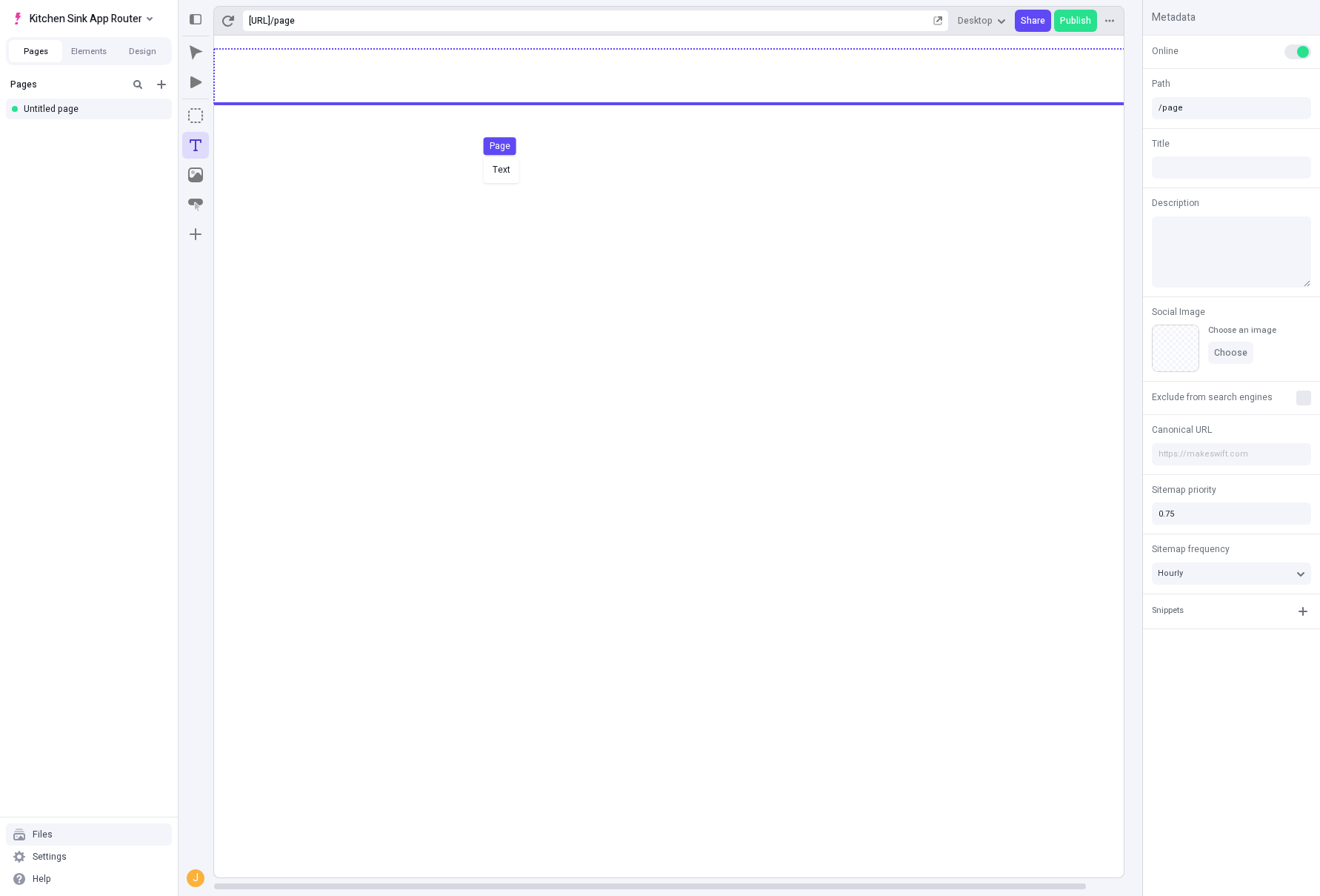
click at [493, 155] on body "Kitchen Sink App Router Pages Elements Design Pages Untitled page Files Setting…" at bounding box center [660, 448] width 1320 height 896
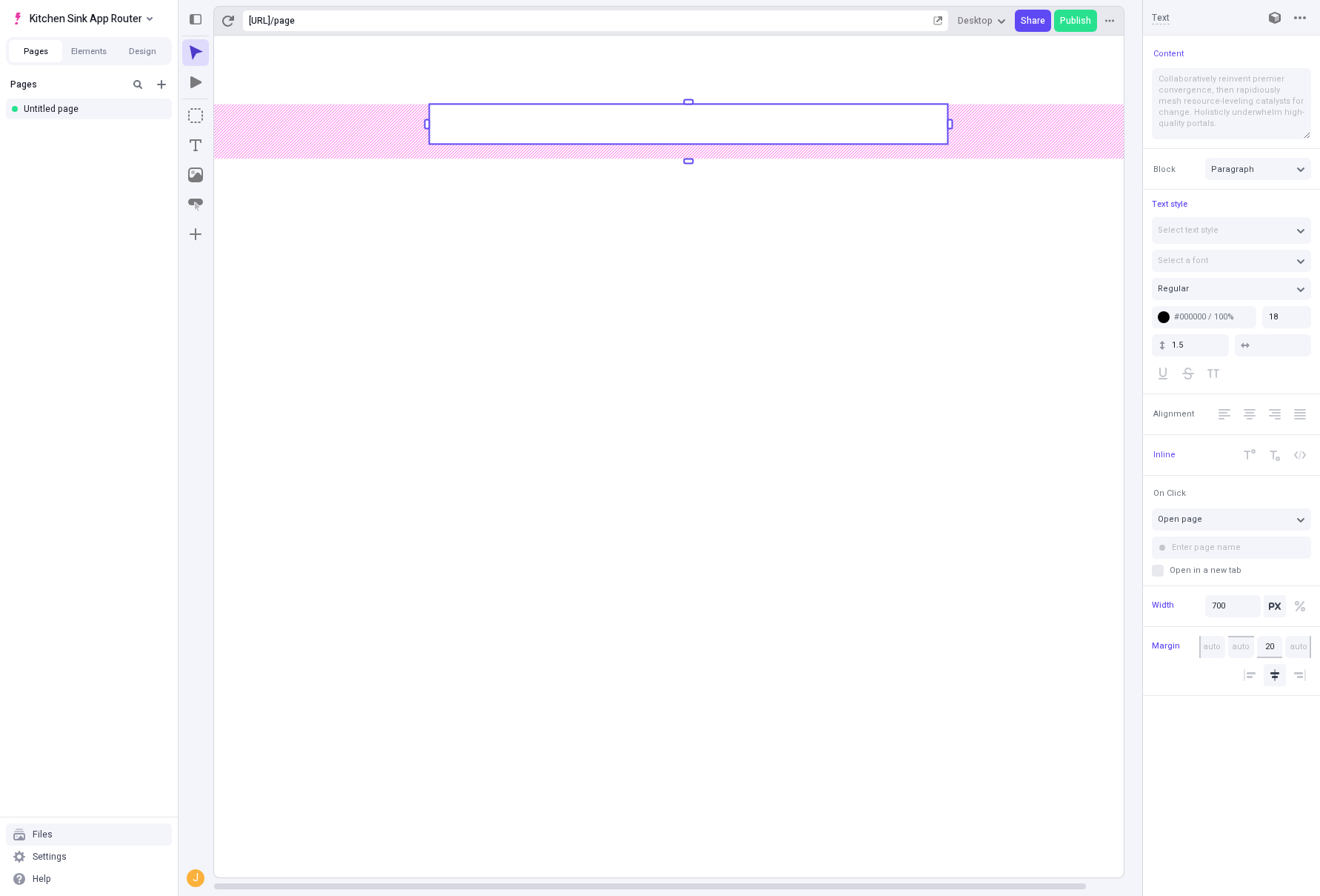
click at [516, 128] on rect at bounding box center [688, 124] width 518 height 40
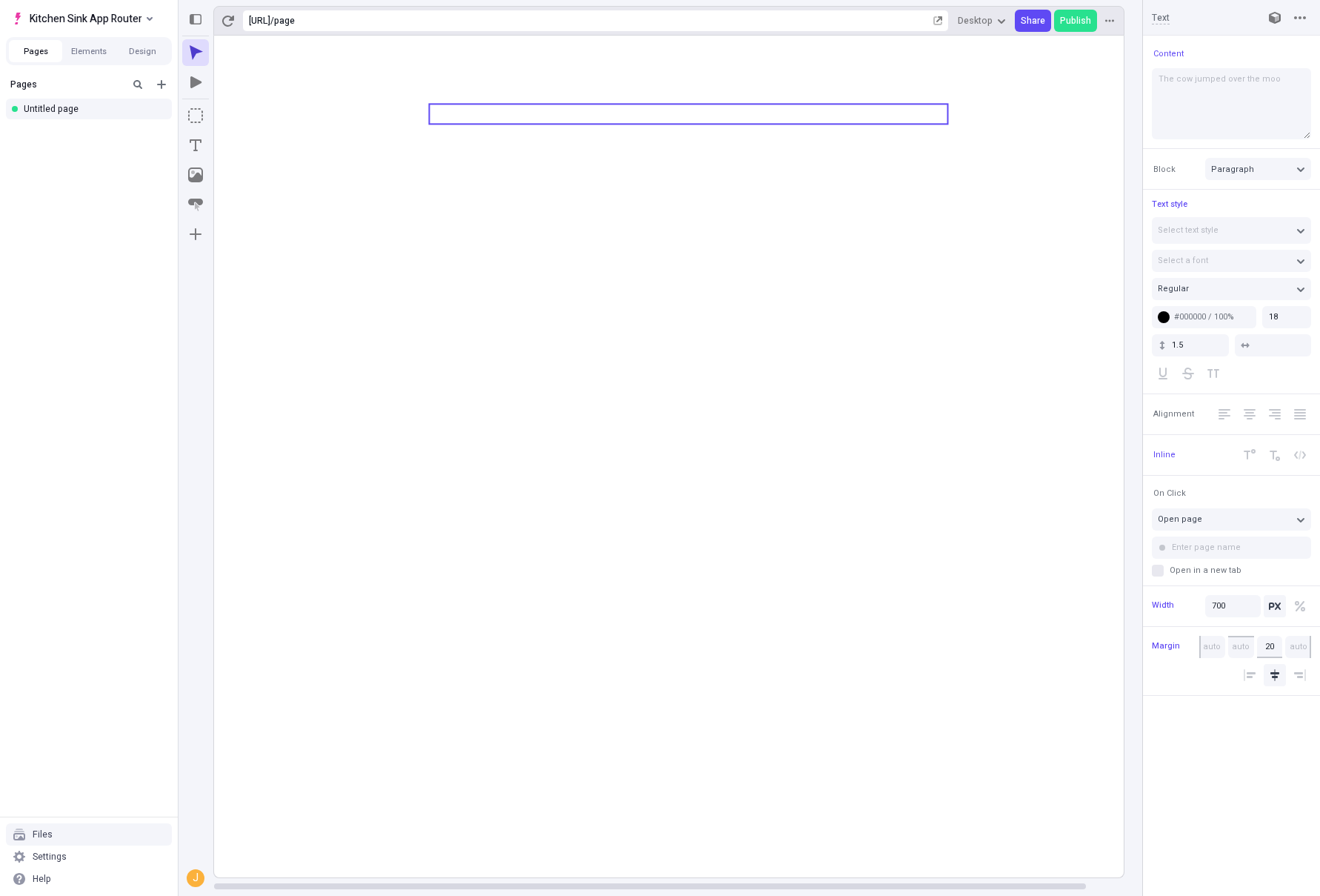
type textarea "The cow jumped over the moon"
click at [654, 273] on icon at bounding box center [688, 456] width 949 height 842
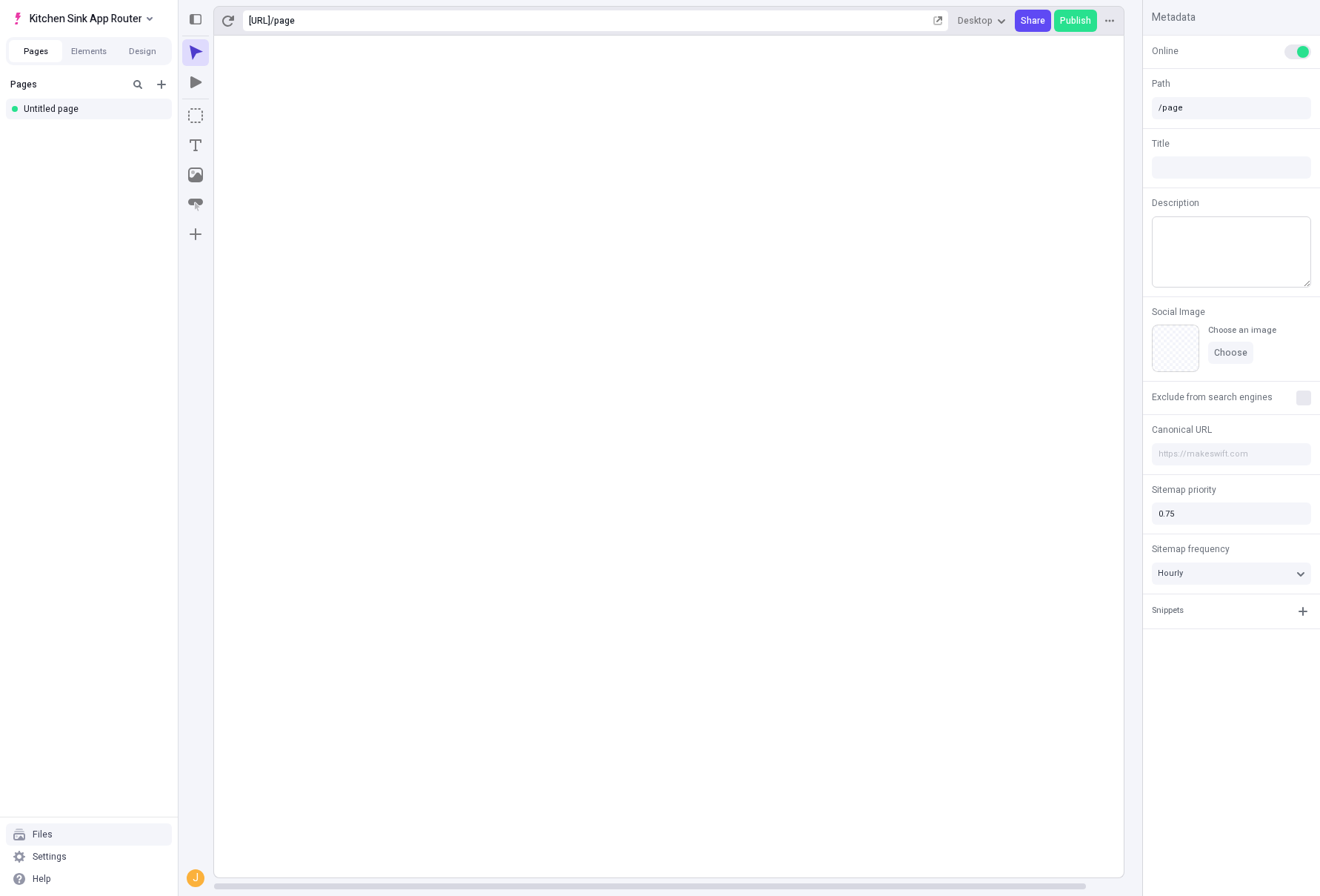
drag, startPoint x: 1221, startPoint y: 244, endPoint x: 1200, endPoint y: 250, distance: 21.8
click at [1211, 248] on textarea at bounding box center [1231, 252] width 160 height 72
click at [792, 174] on rect at bounding box center [688, 456] width 949 height 842
type textarea "This is the description for my wonderful untitled page. I hope it brings you gr…"
click at [1063, 27] on button "Publish" at bounding box center [1075, 20] width 43 height 22
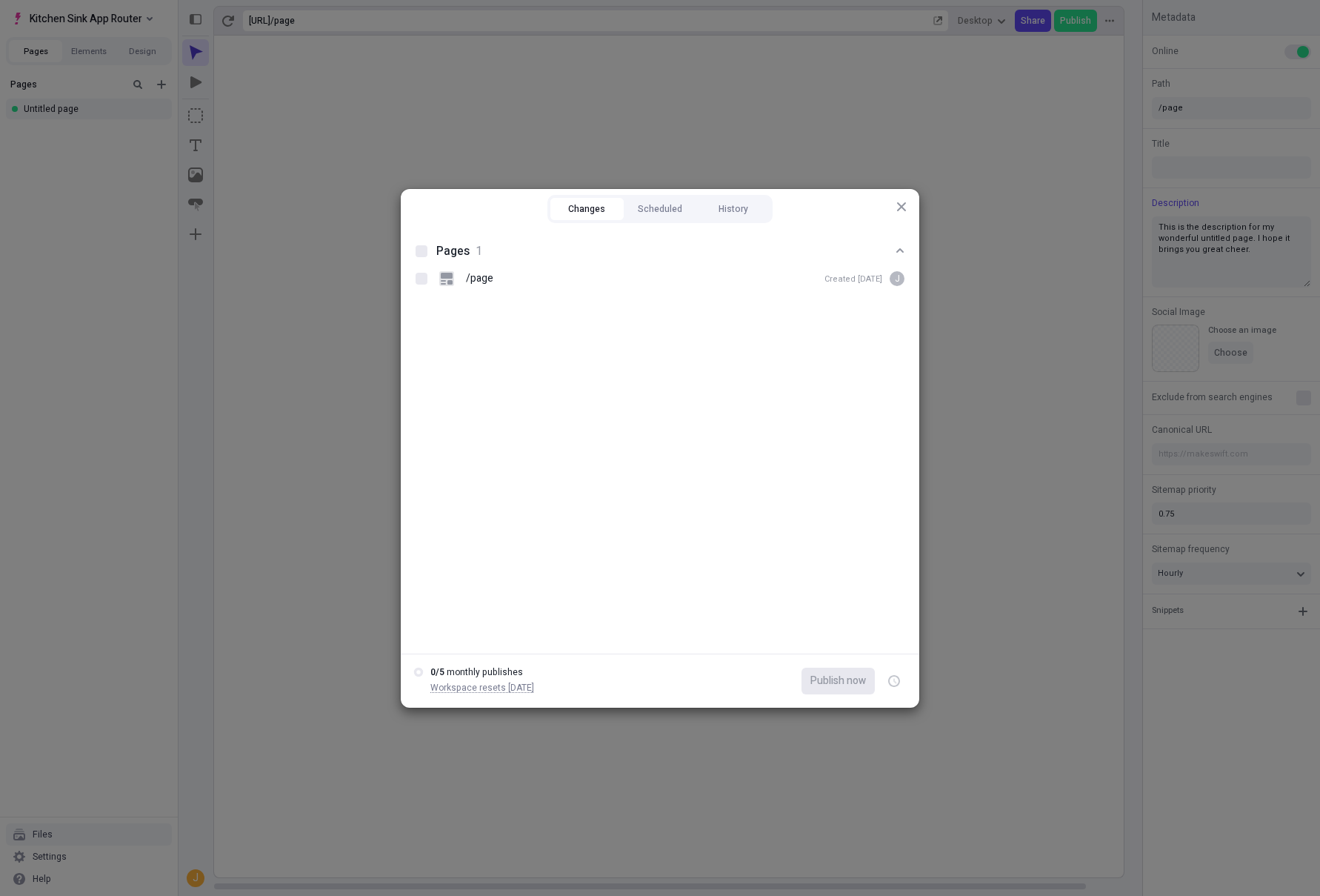
drag, startPoint x: 1088, startPoint y: 196, endPoint x: 1043, endPoint y: 202, distance: 45.4
click at [1092, 196] on div "Changes Scheduled History Pages 1 /page Created [DATE] J 0 / 5 monthly publishe…" at bounding box center [660, 448] width 1320 height 896
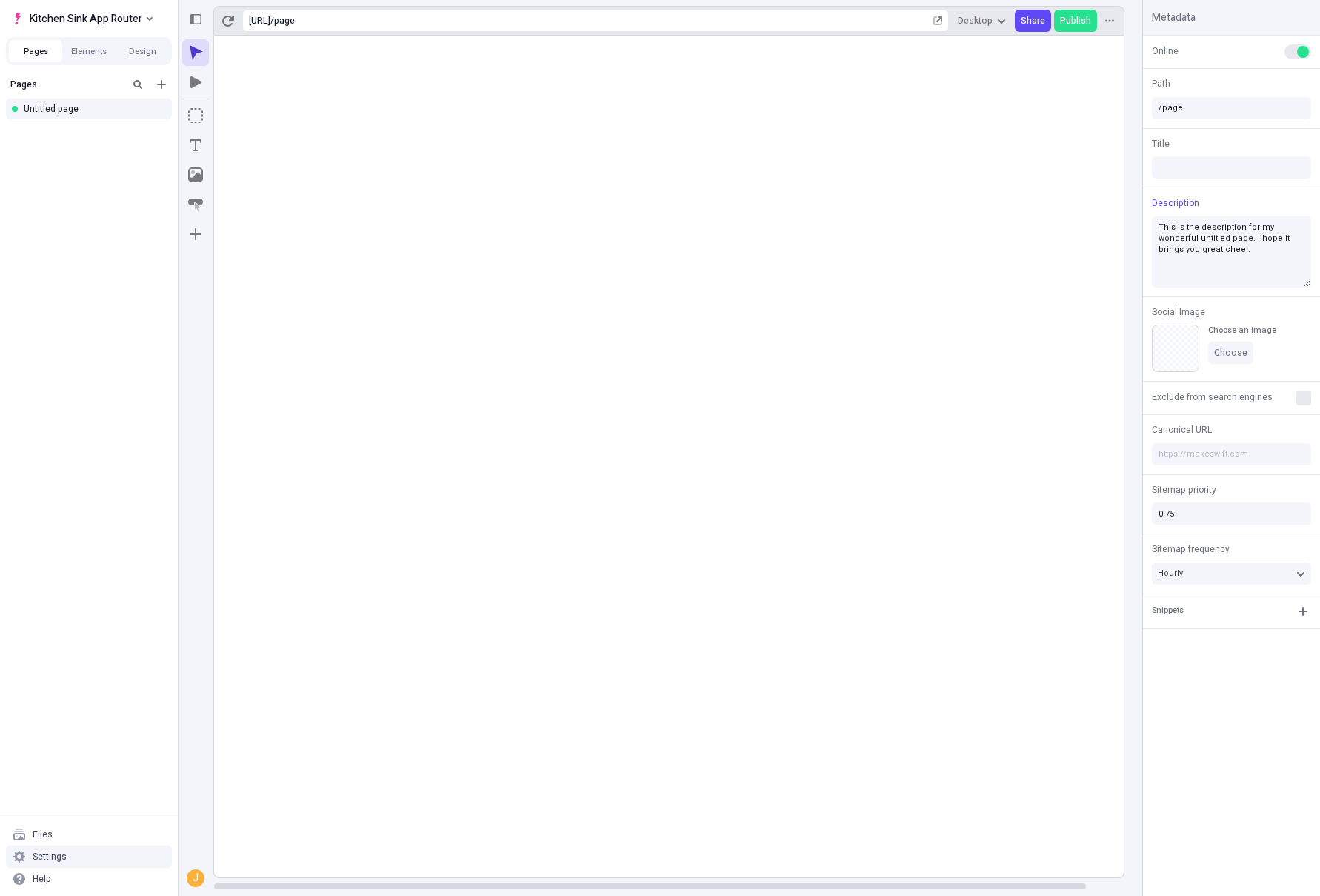
click at [46, 857] on div "Settings" at bounding box center [49, 857] width 34 height 12
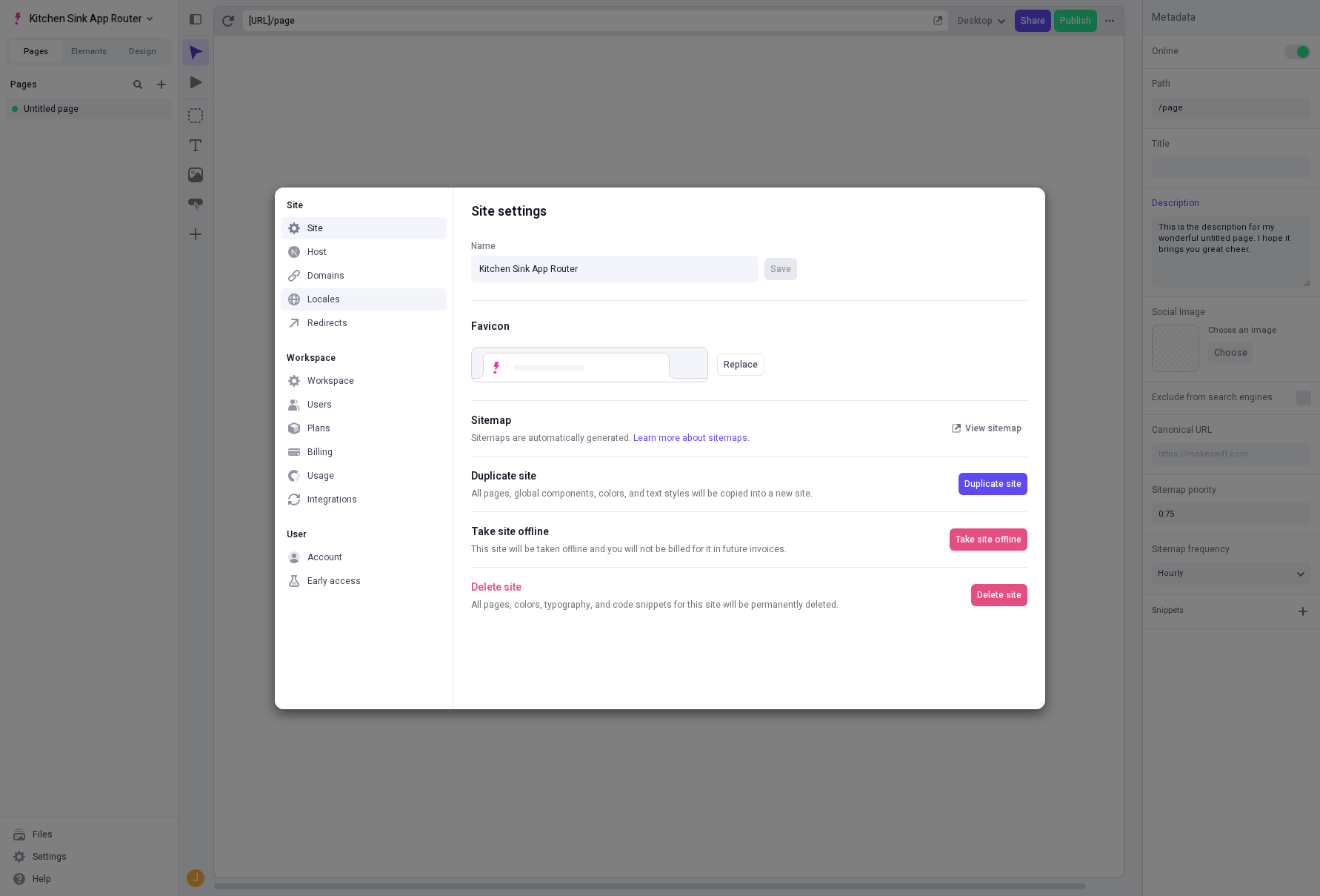
click at [346, 310] on div "Locales" at bounding box center [364, 298] width 166 height 22
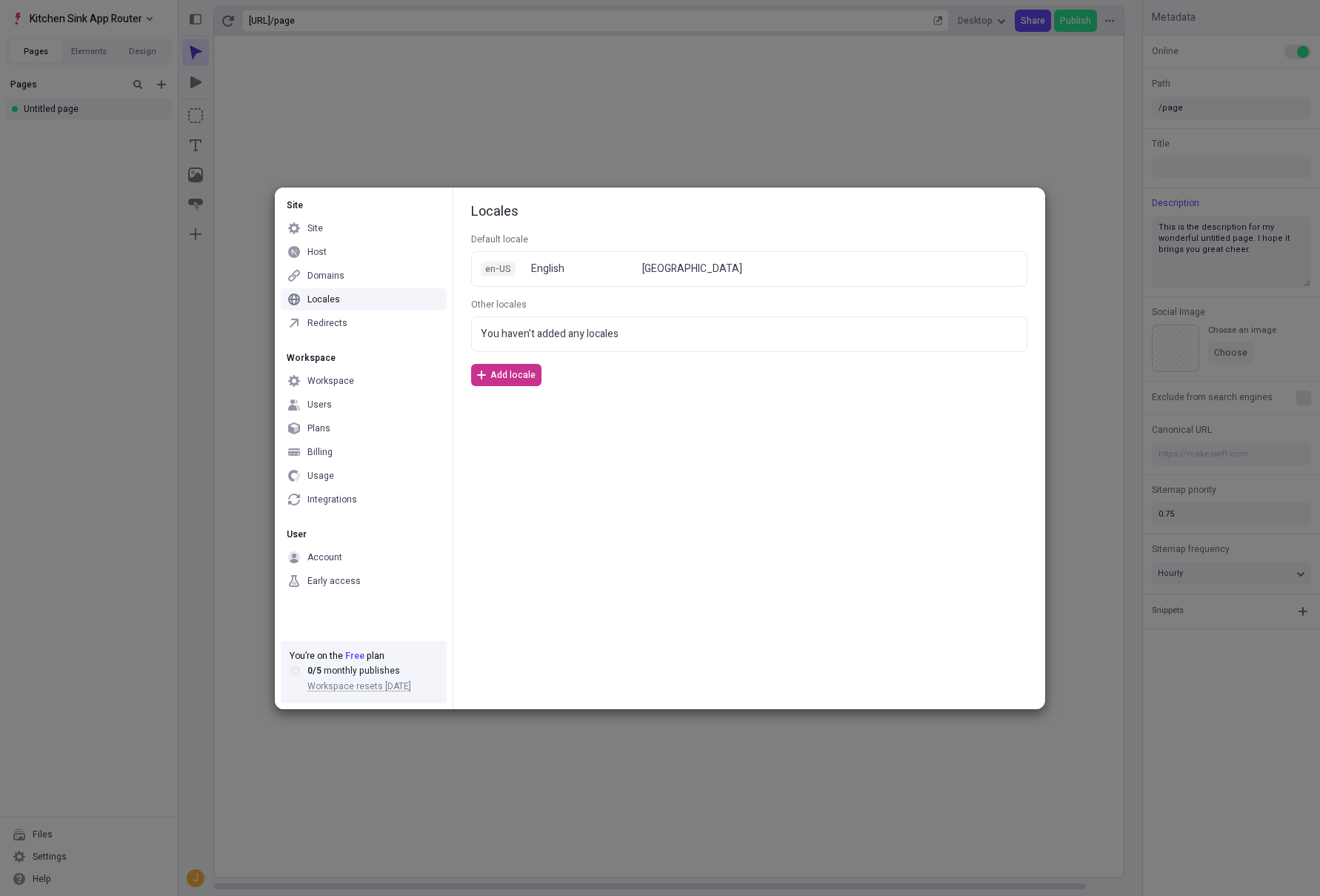
click at [504, 381] on button "Add locale" at bounding box center [506, 374] width 71 height 22
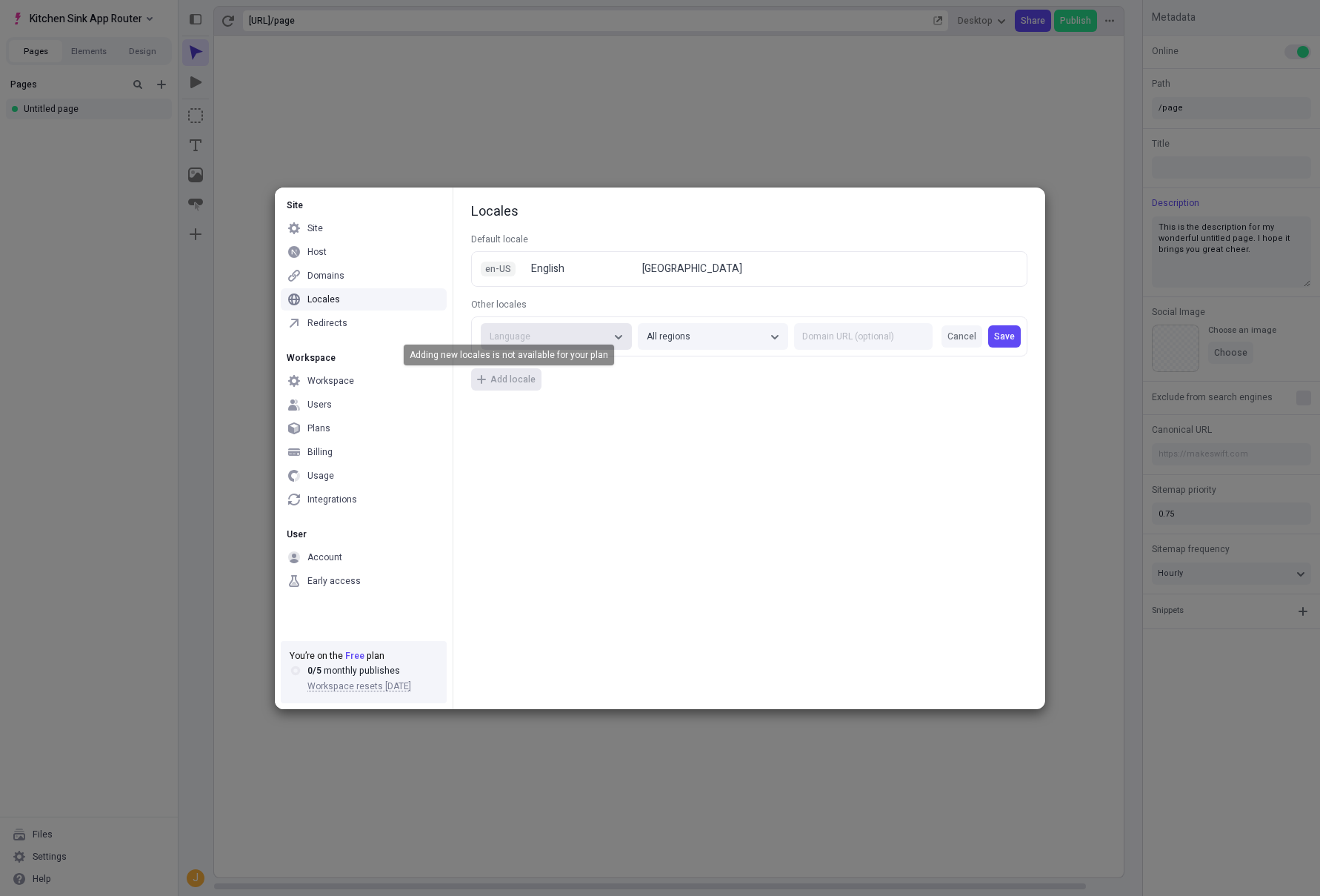
click at [547, 336] on div "Language" at bounding box center [549, 337] width 119 height 12
type input "fr"
click at [542, 386] on div "French (fr)" at bounding box center [557, 394] width 140 height 22
click at [693, 331] on div "All regions" at bounding box center [706, 337] width 119 height 12
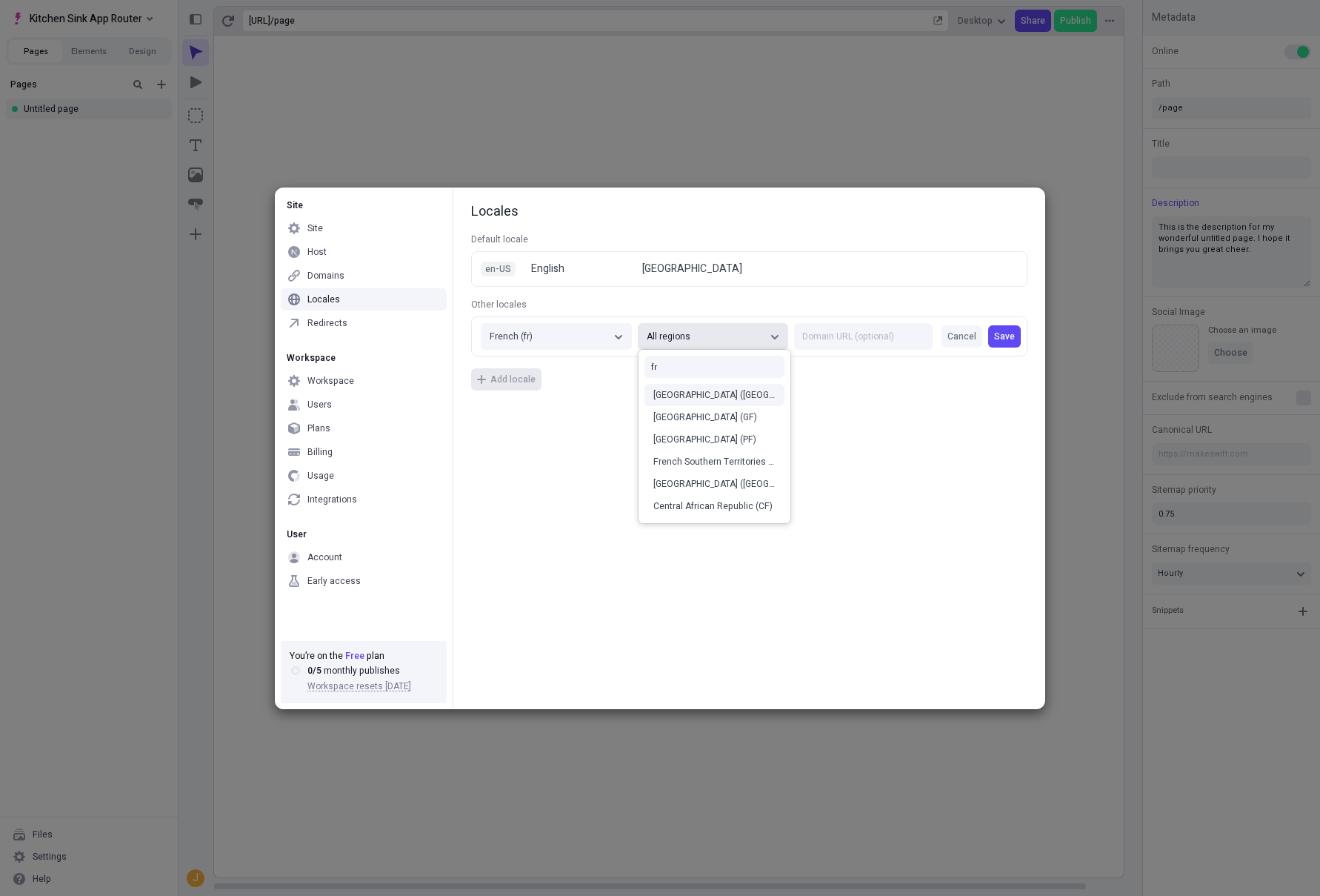
type input "fr"
click at [690, 386] on div "[GEOGRAPHIC_DATA] ([GEOGRAPHIC_DATA])" at bounding box center [715, 394] width 140 height 22
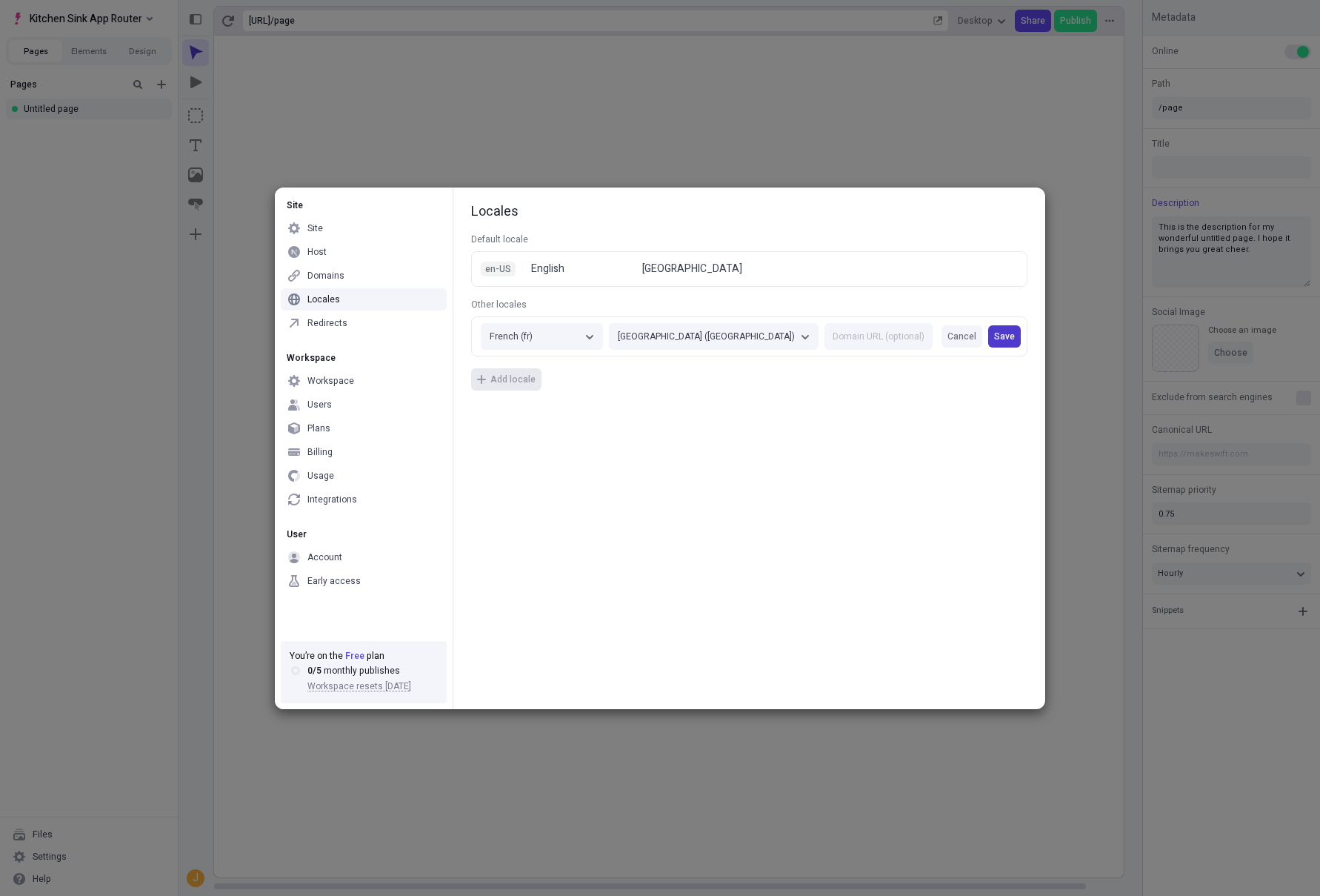
click at [1013, 345] on button "Save" at bounding box center [1004, 336] width 32 height 22
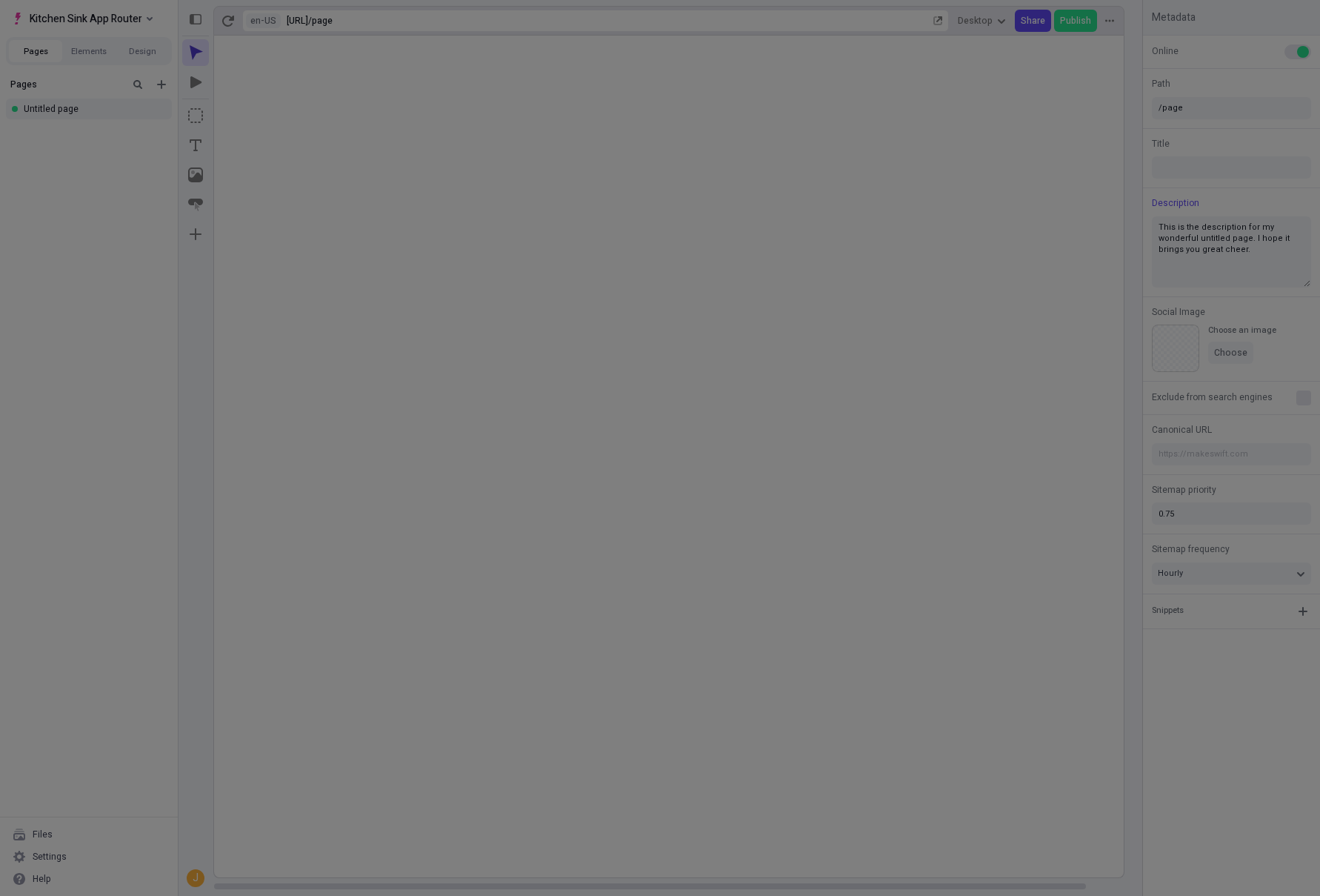
click at [1064, 349] on div "Site Site Host Domains Locales Redirects Workspace Workspace Users Plans Billin…" at bounding box center [660, 448] width 1320 height 896
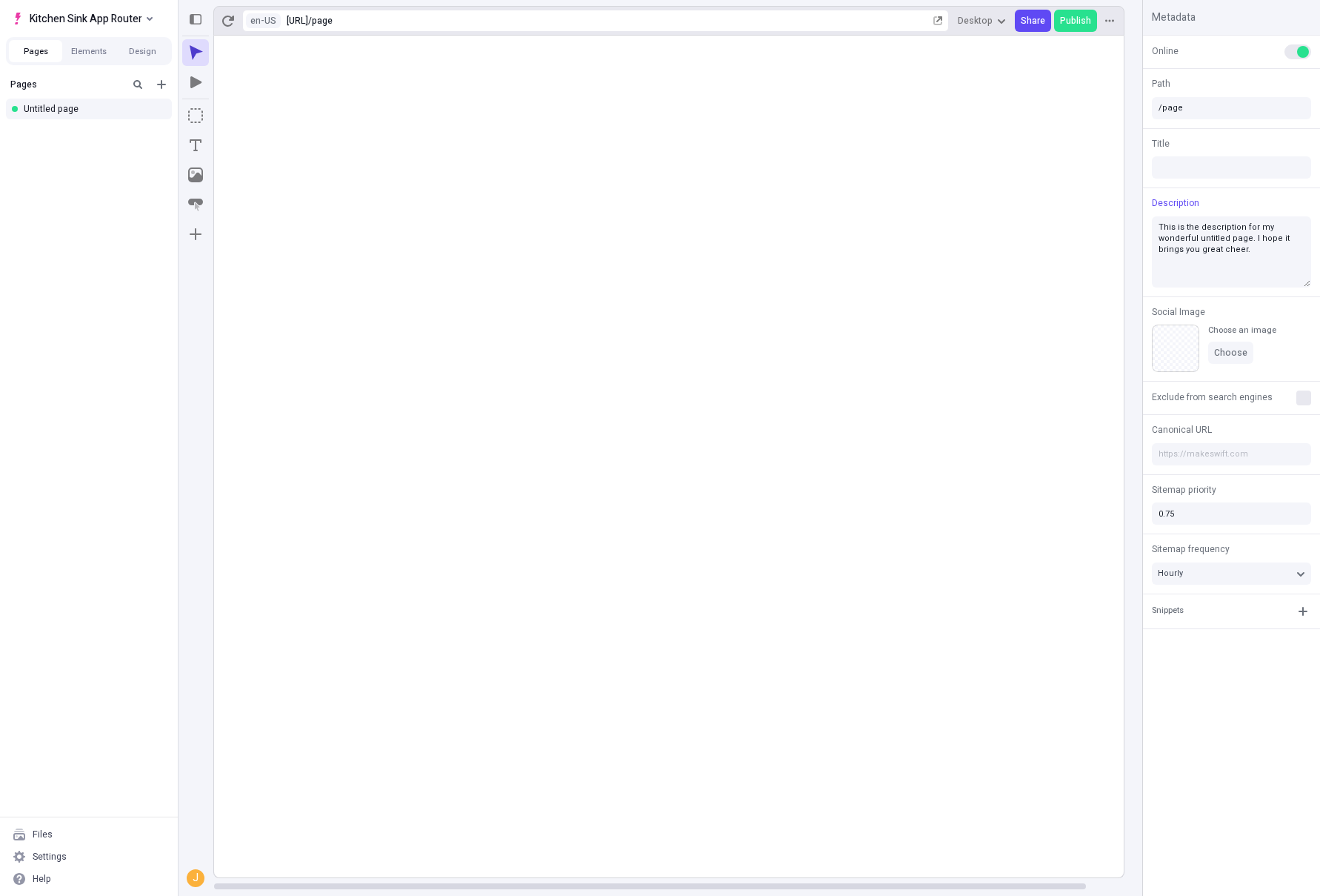
click at [220, 251] on rect at bounding box center [688, 456] width 949 height 842
click at [241, 21] on div "en-US [URL] / page Desktop Share Publish" at bounding box center [669, 21] width 911 height 30
click at [256, 17] on html "Kitchen Sink App Router Pages Elements Design Pages Untitled page Files Setting…" at bounding box center [660, 448] width 1320 height 896
click at [311, 78] on div "French ([GEOGRAPHIC_DATA])" at bounding box center [362, 80] width 121 height 12
type input "/page"
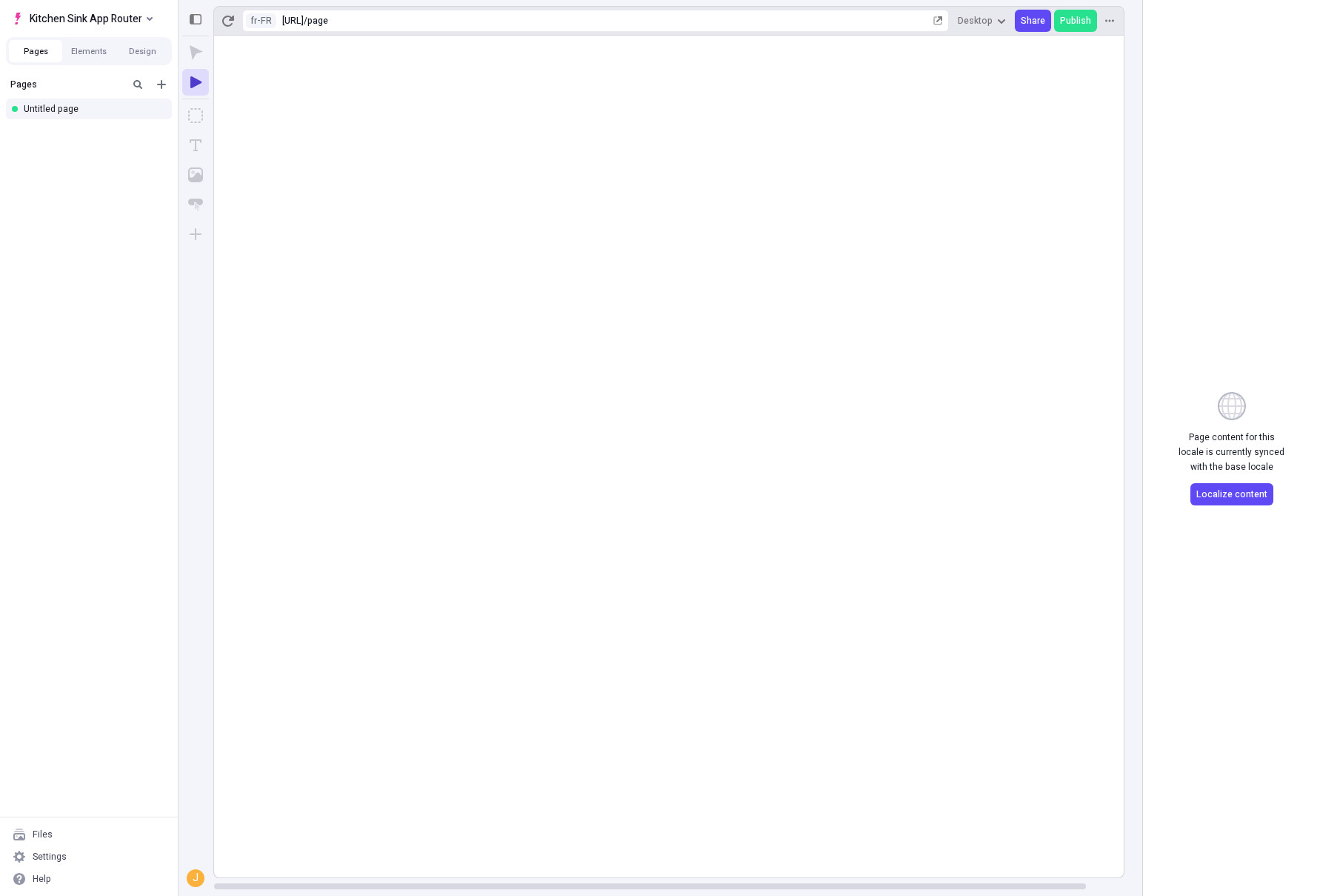
click at [1274, 484] on div "Page content for this locale is currently synced with the base locale Localize …" at bounding box center [1231, 448] width 177 height 138
click at [1255, 489] on span "Localize content" at bounding box center [1232, 495] width 72 height 12
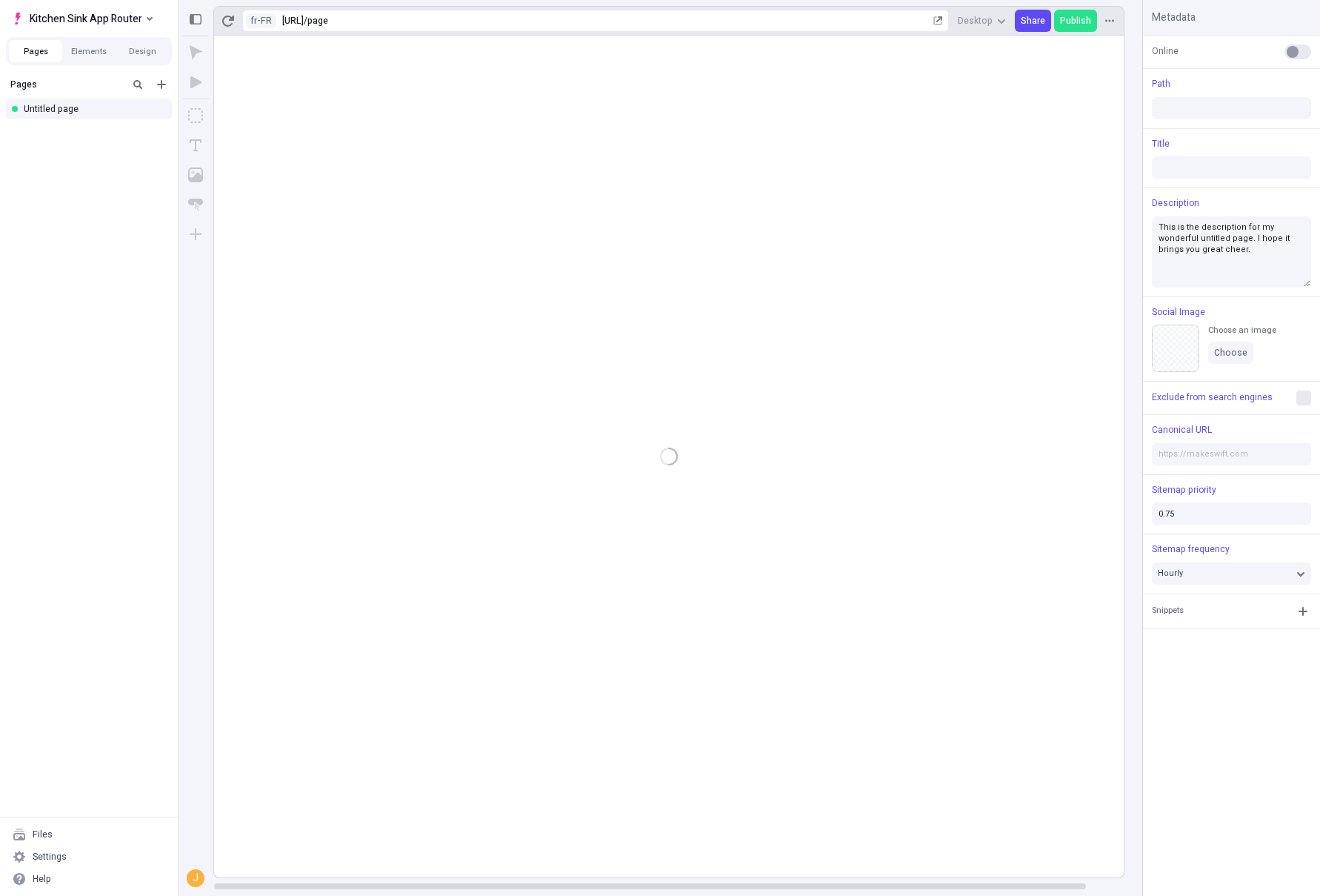
type input "/page"
click at [700, 420] on rect at bounding box center [688, 456] width 949 height 842
click at [537, 214] on rect at bounding box center [688, 456] width 949 height 842
click at [1069, 17] on span "Publish" at bounding box center [1076, 21] width 31 height 12
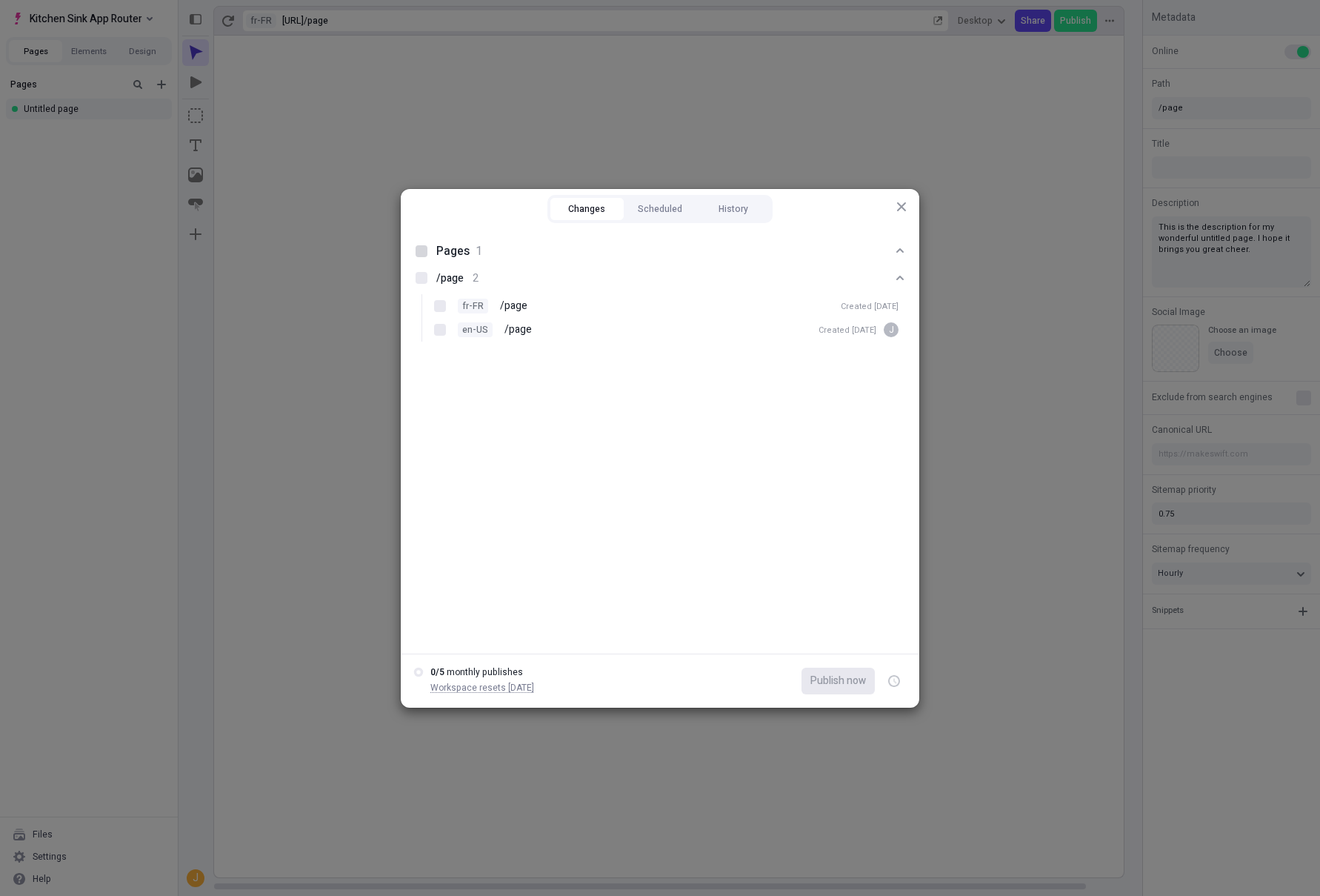
click at [426, 253] on div at bounding box center [421, 251] width 12 height 12
checkbox input "true"
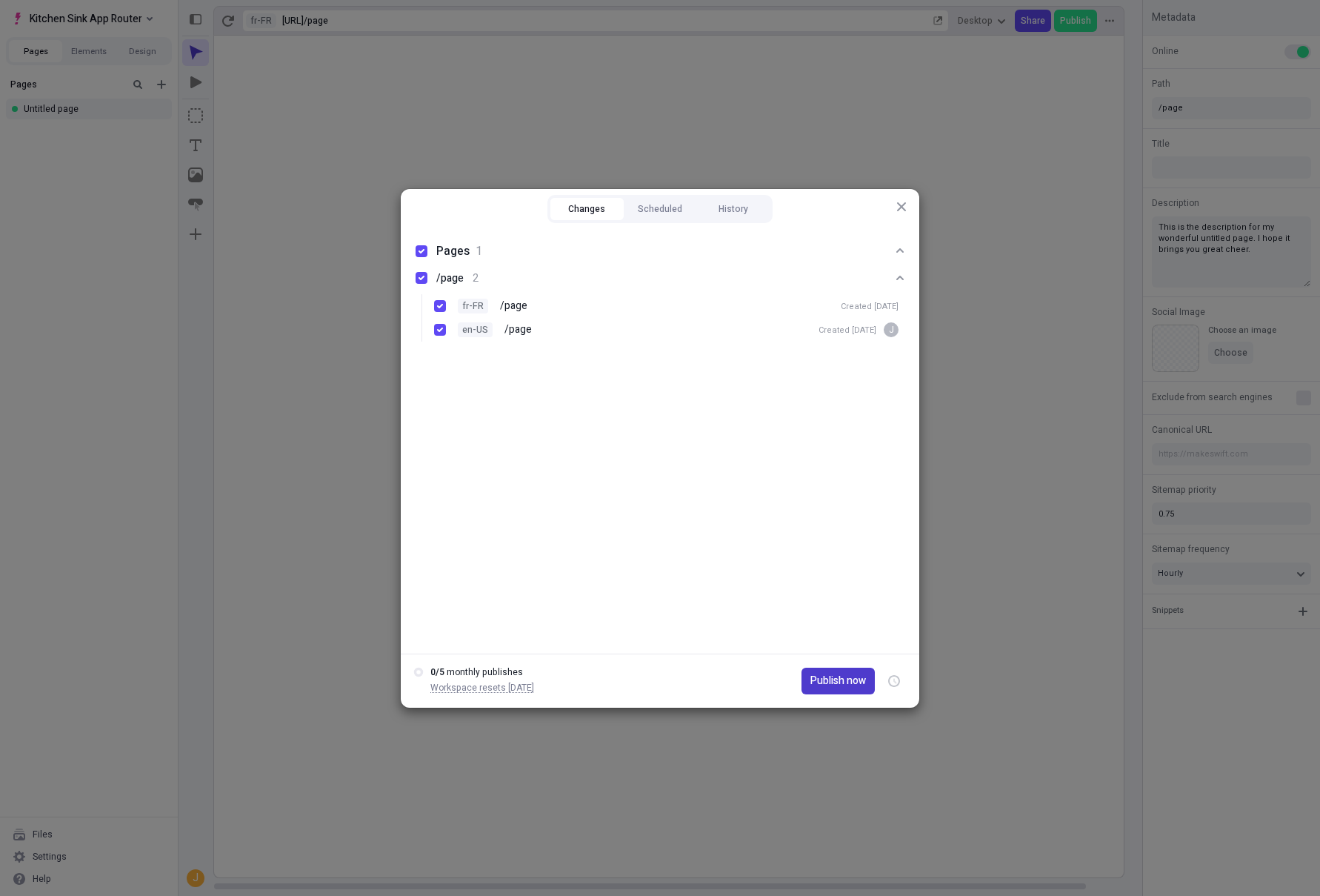
click at [838, 682] on span "Publish now" at bounding box center [838, 681] width 56 height 17
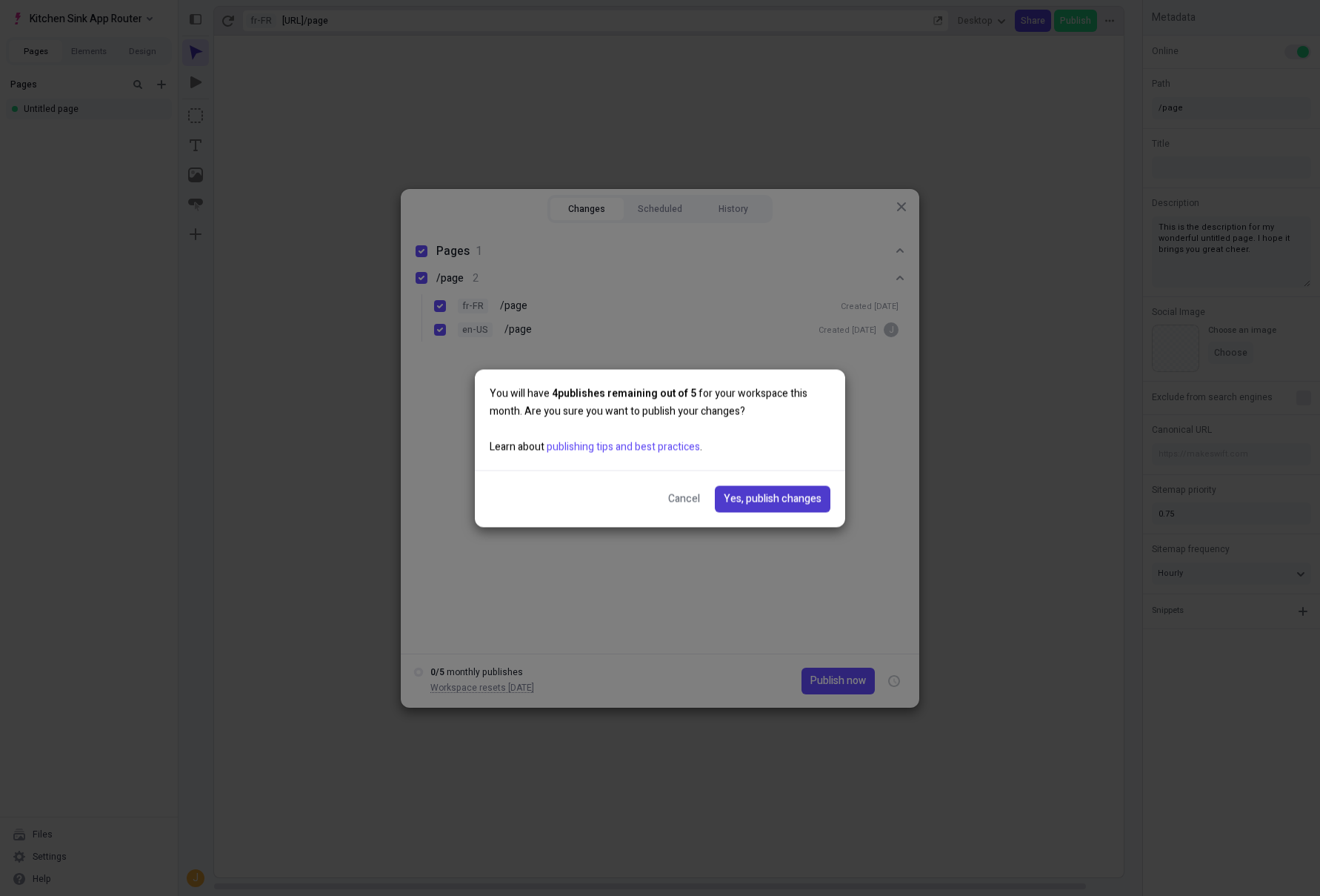
click at [788, 498] on span "Yes, publish changes" at bounding box center [773, 498] width 98 height 17
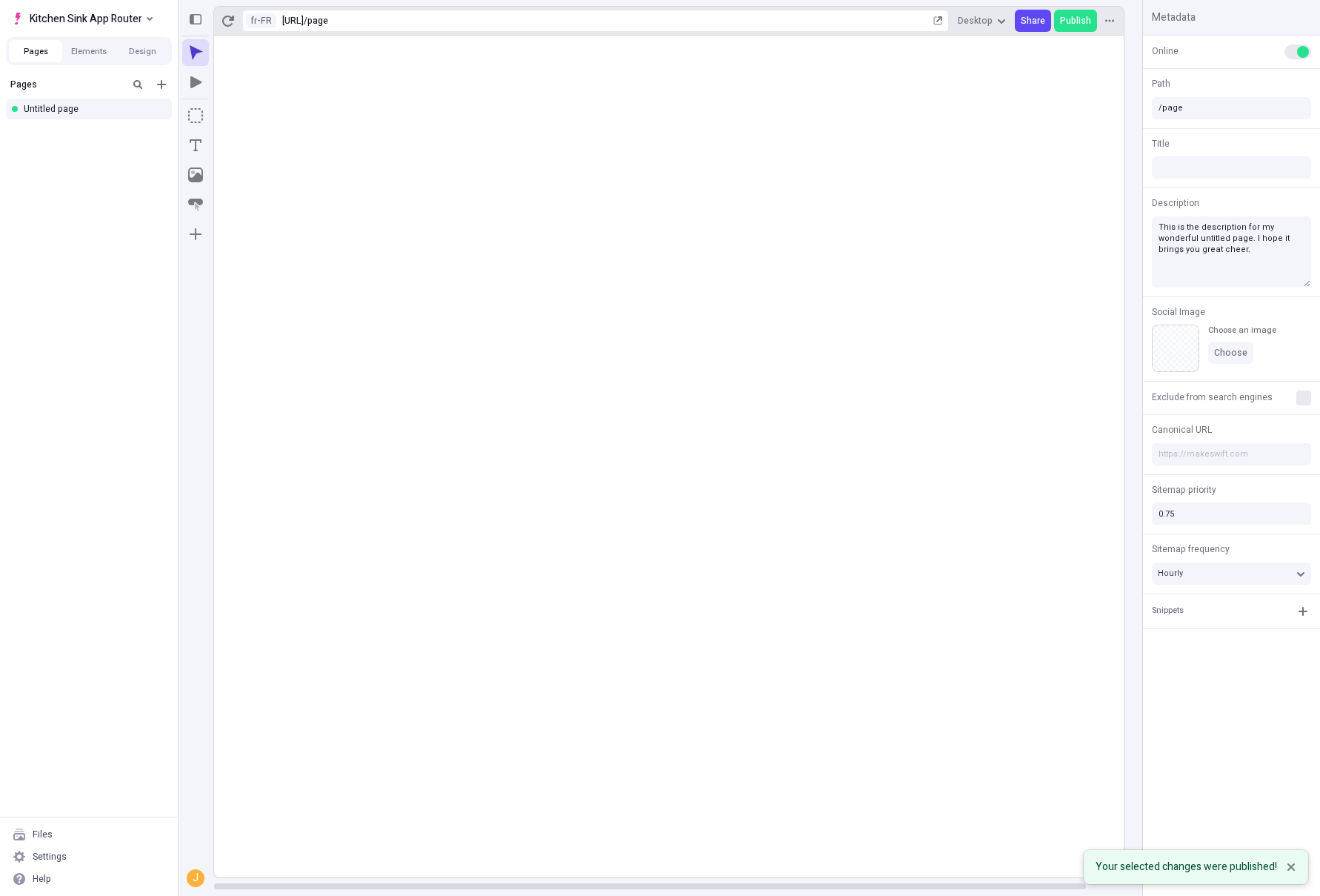
click at [339, 479] on rect at bounding box center [688, 456] width 949 height 842
click at [251, 24] on html "Kitchen Sink App Router Pages Elements Design Pages Untitled page Files Setting…" at bounding box center [660, 448] width 1320 height 896
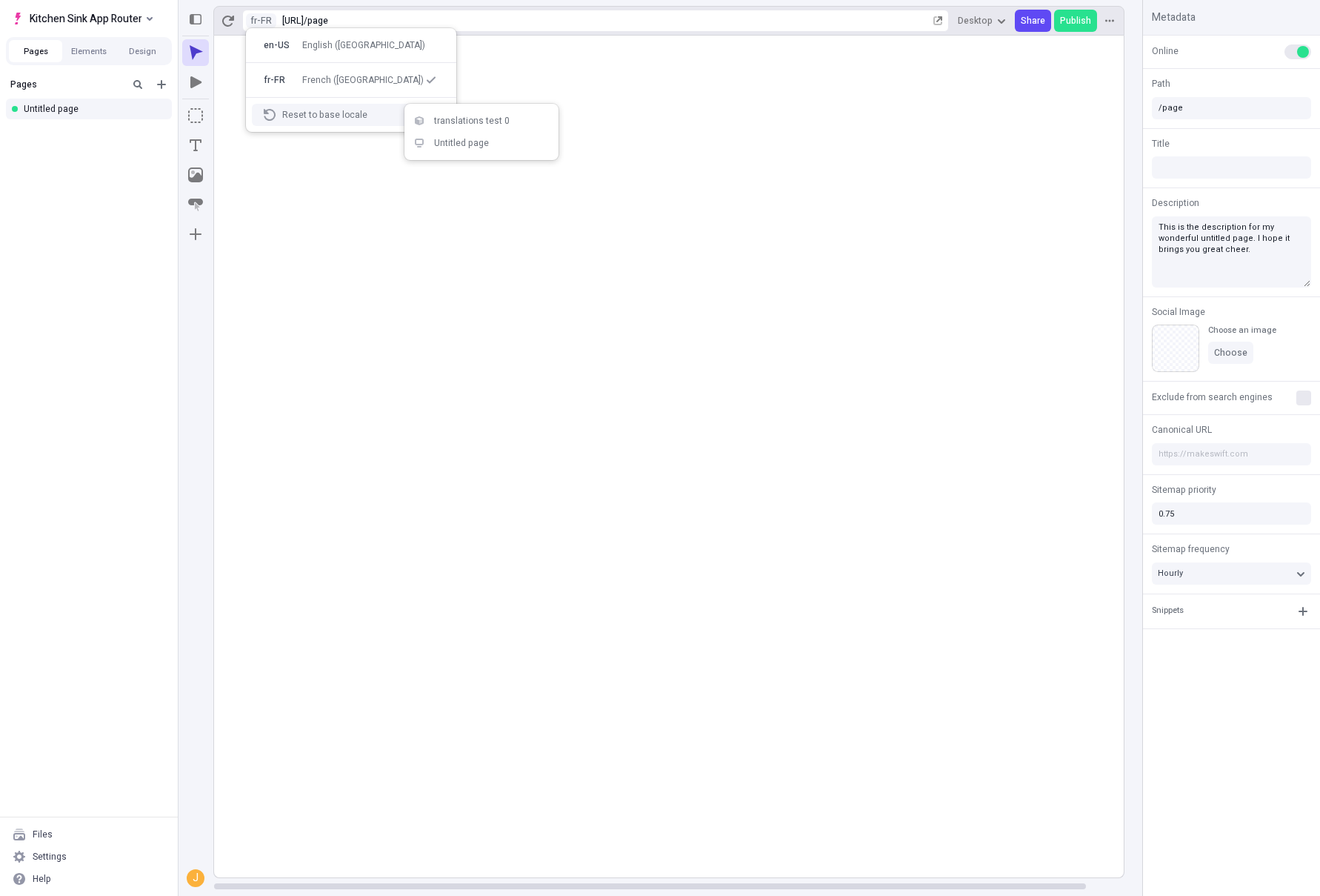
click at [372, 238] on rect at bounding box center [688, 456] width 949 height 842
click at [115, 861] on div "Settings" at bounding box center [89, 856] width 166 height 22
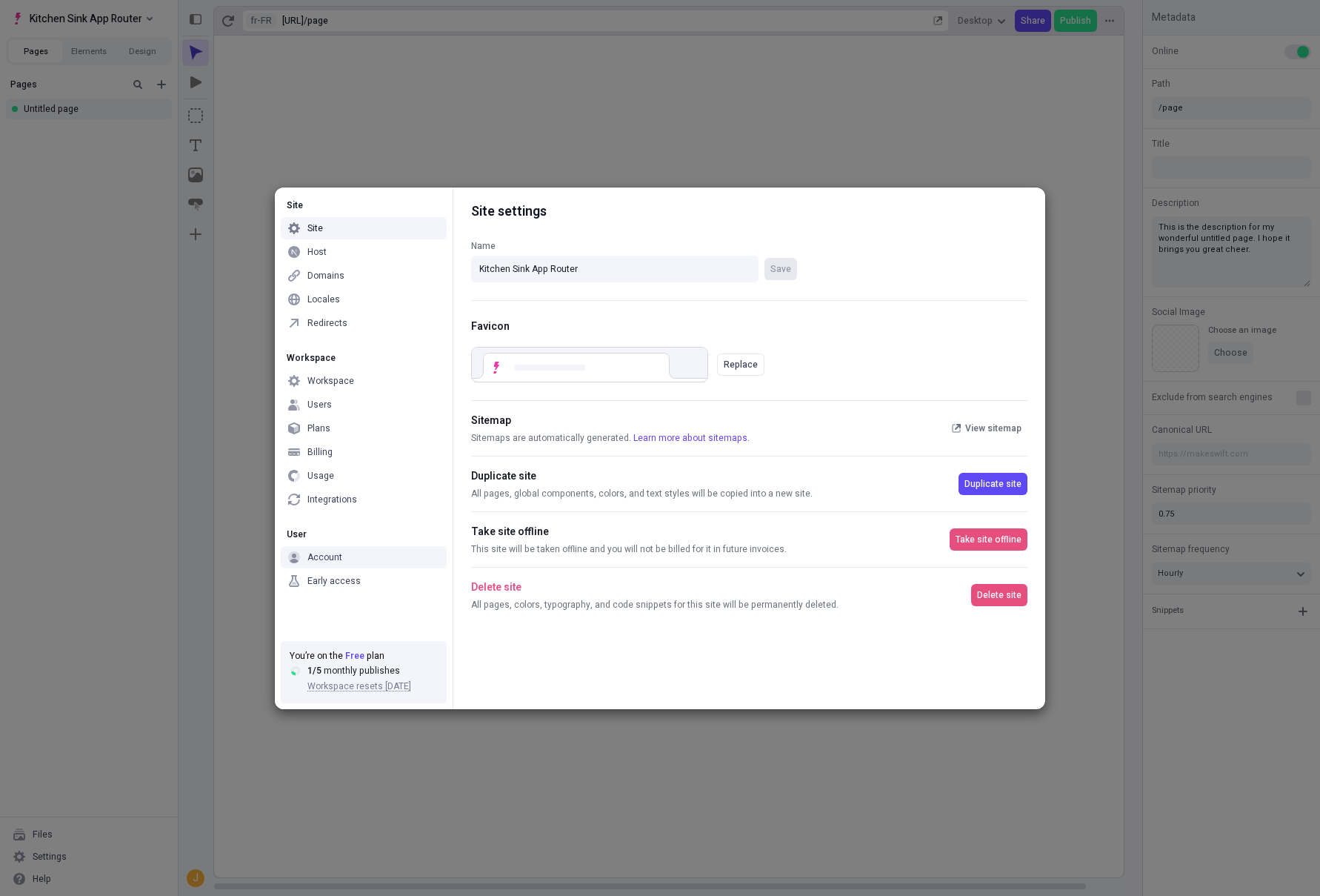
click at [342, 576] on div "Early access" at bounding box center [333, 581] width 53 height 12
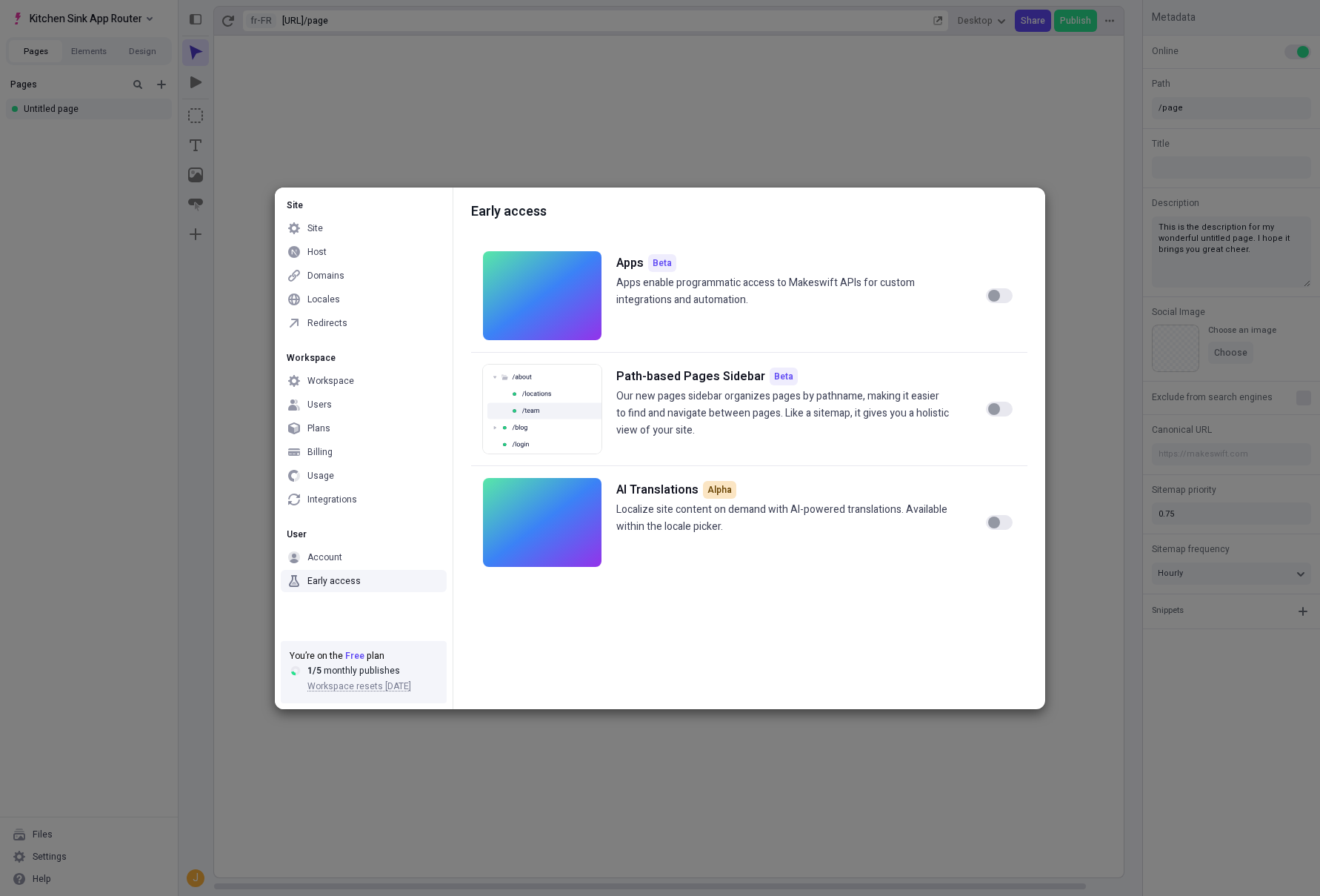
click at [1006, 523] on button "button" at bounding box center [999, 522] width 27 height 15
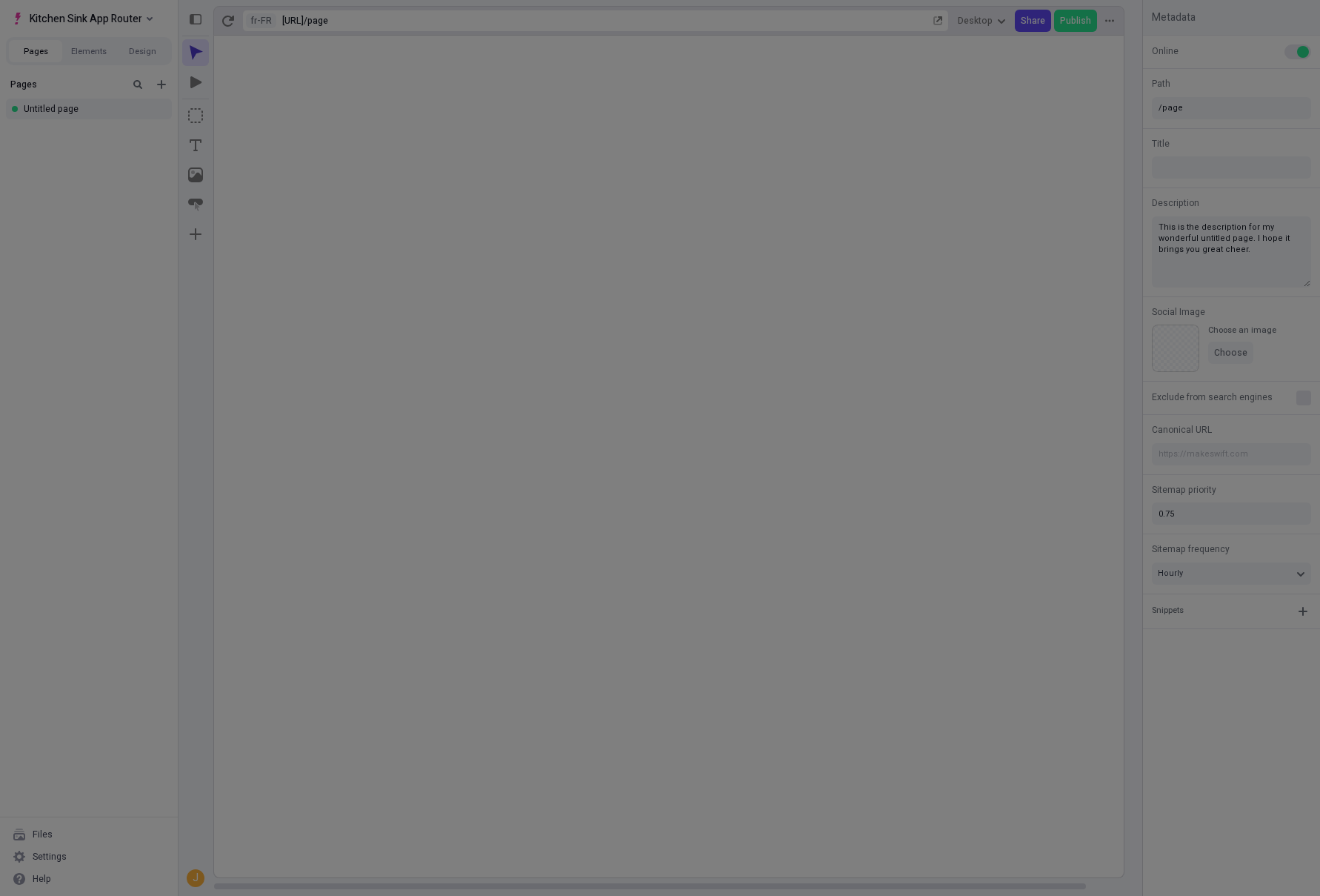
click at [1080, 537] on div "Site Site Host Domains Locales Redirects Workspace Workspace Users Plans Billin…" at bounding box center [660, 448] width 1320 height 896
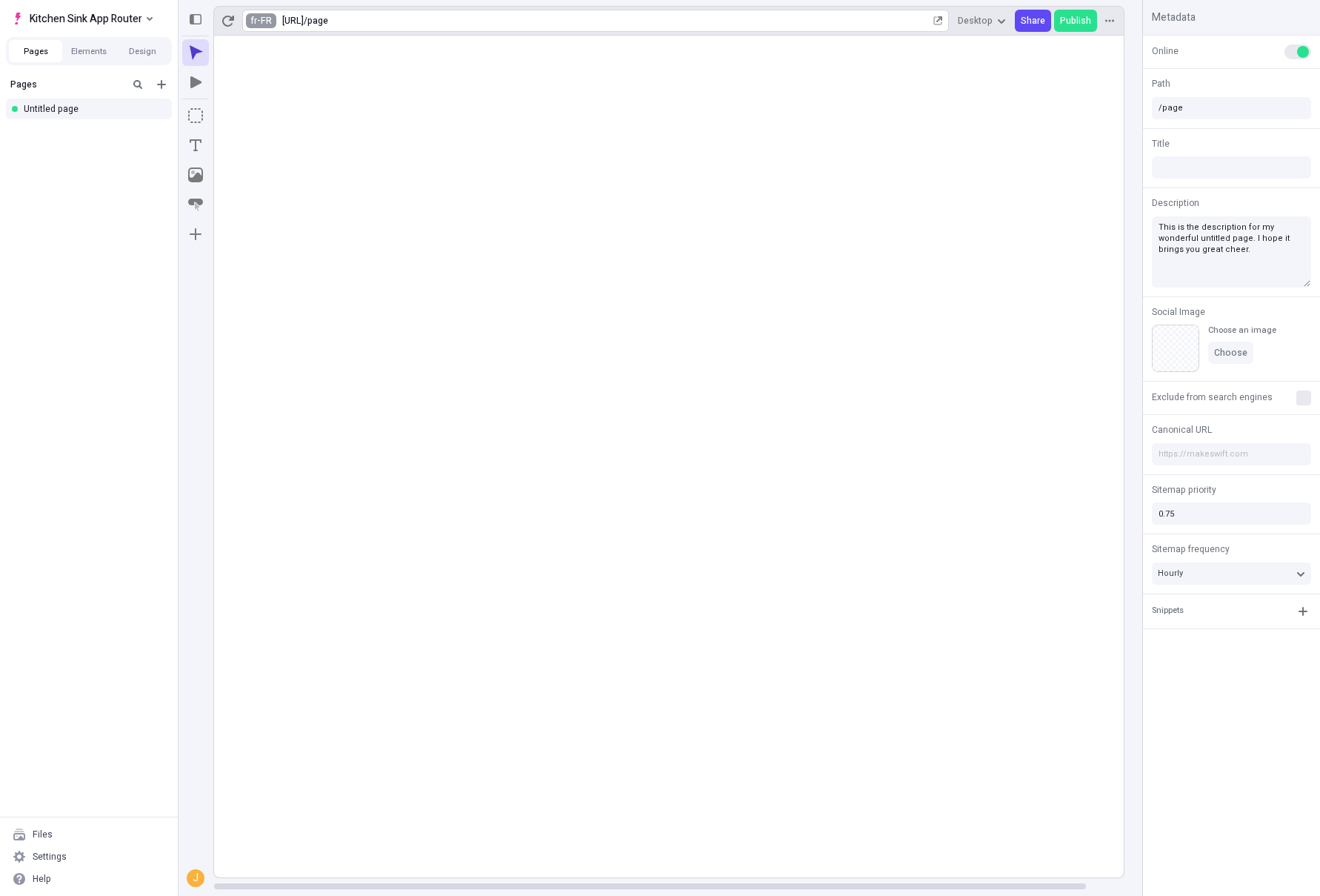
click at [264, 22] on html "Kitchen Sink App Router Pages Elements Design Pages Untitled page Files Setting…" at bounding box center [660, 448] width 1320 height 896
click at [335, 127] on div "Request AI Translation" at bounding box center [352, 136] width 199 height 22
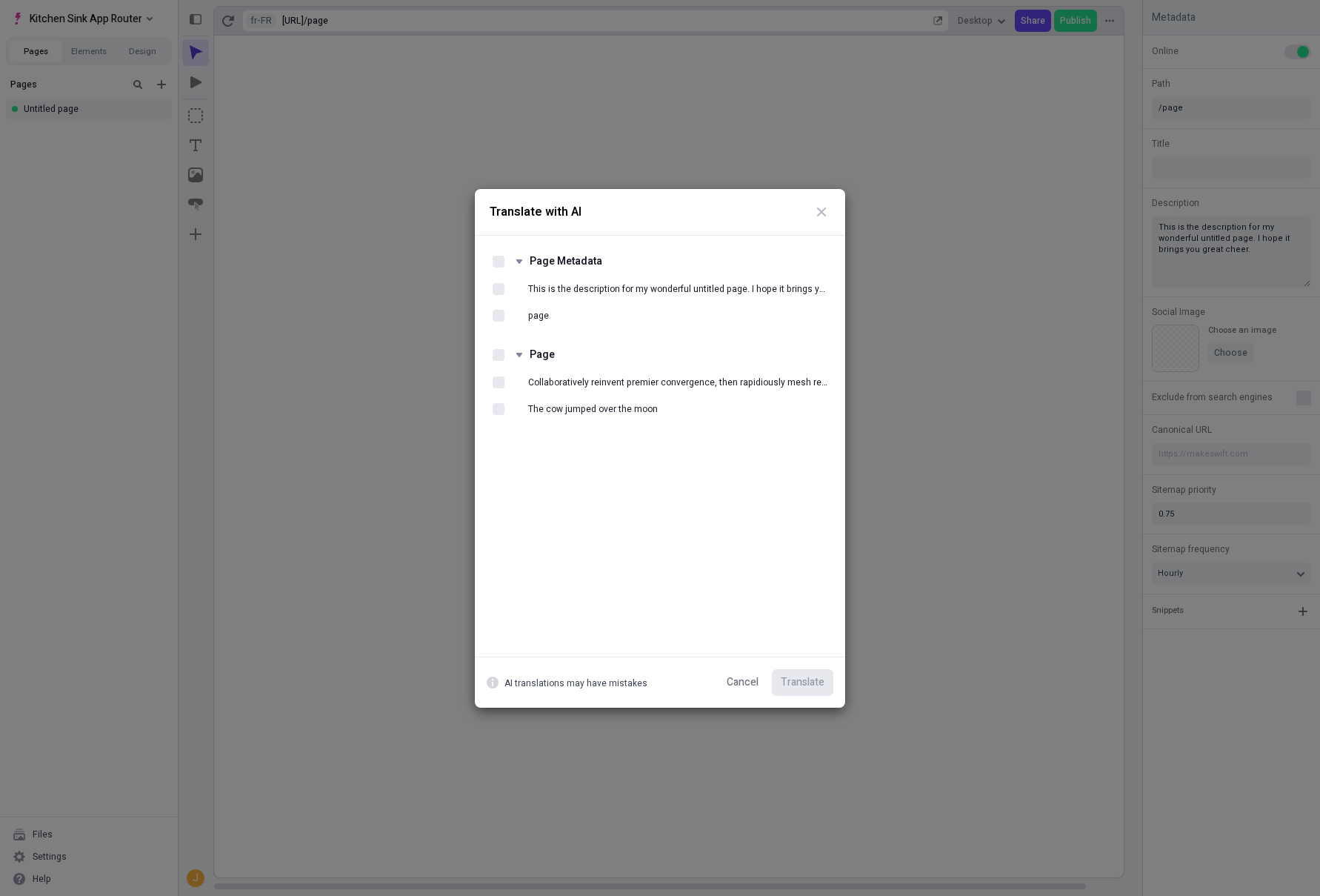
click at [902, 300] on div "Translate with AI Page Metadata This is the description for my wonderful untitl…" at bounding box center [660, 448] width 1320 height 896
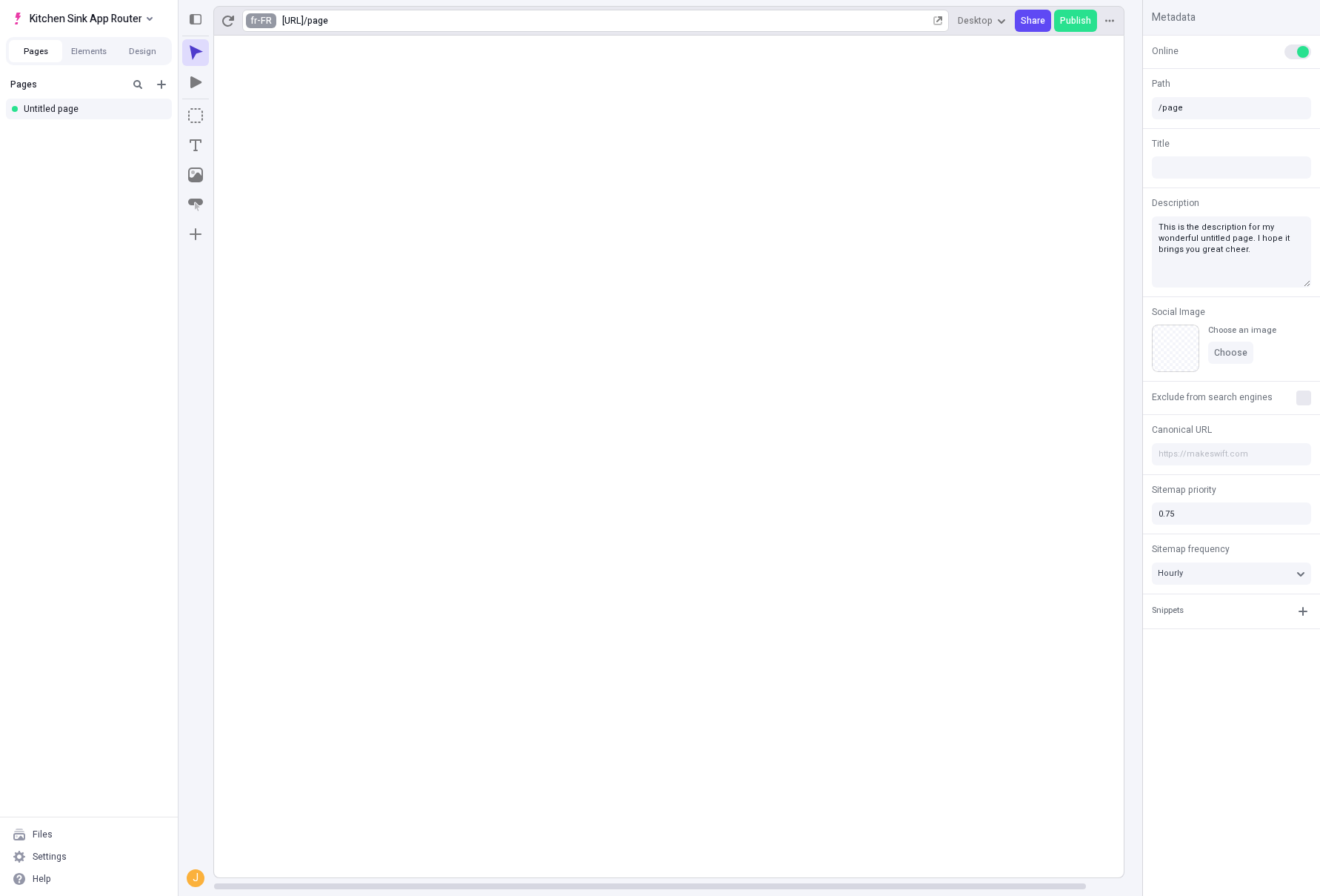
click at [270, 23] on html "Kitchen Sink App Router Pages Elements Design Pages Untitled page Files Setting…" at bounding box center [660, 448] width 1320 height 896
click at [302, 137] on div "Request AI Translation" at bounding box center [360, 137] width 157 height 12
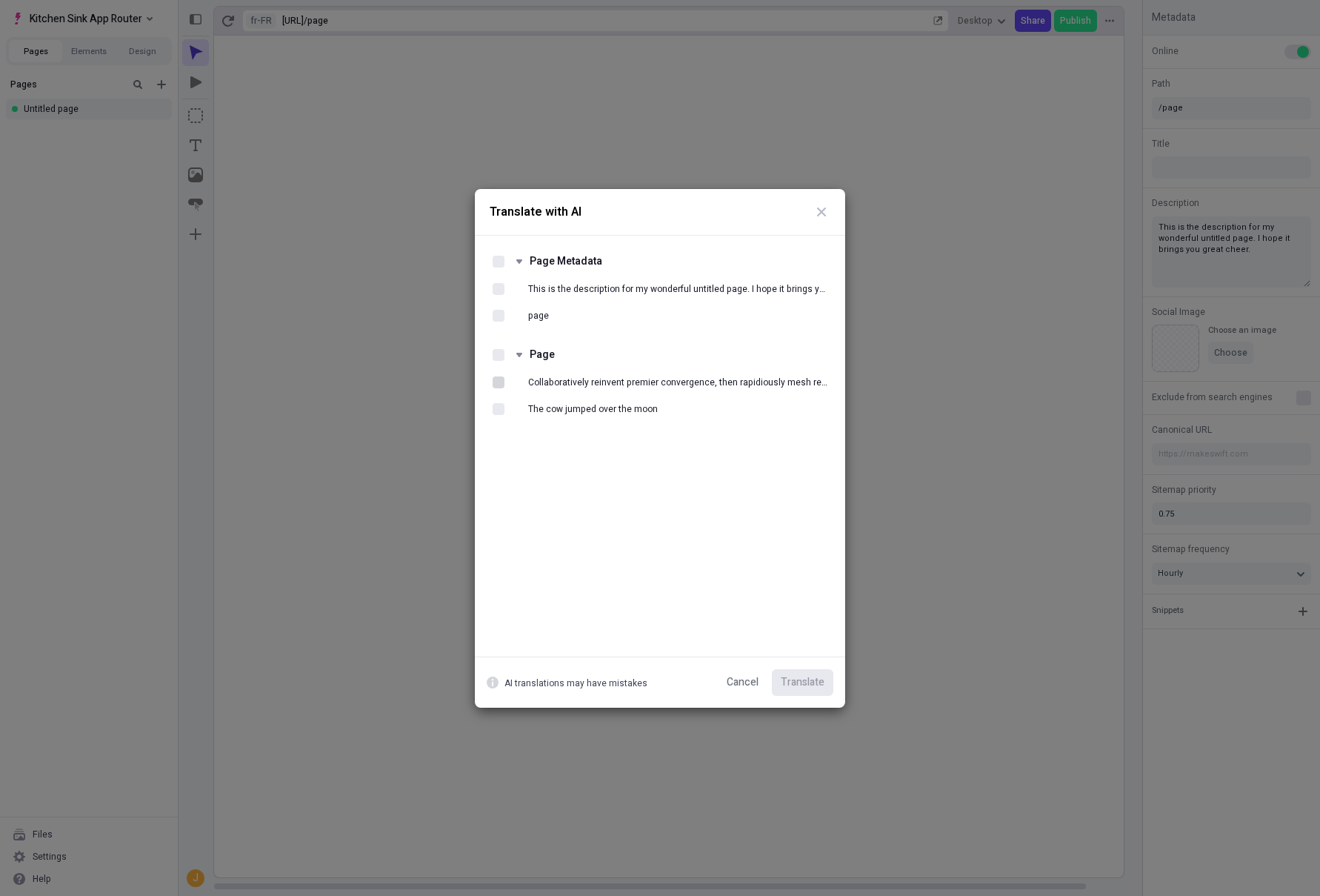
click at [497, 380] on div at bounding box center [499, 382] width 12 height 12
checkbox input "true"
click at [501, 287] on div at bounding box center [499, 289] width 12 height 12
checkbox input "true"
click at [819, 684] on span "Translate" at bounding box center [803, 682] width 44 height 16
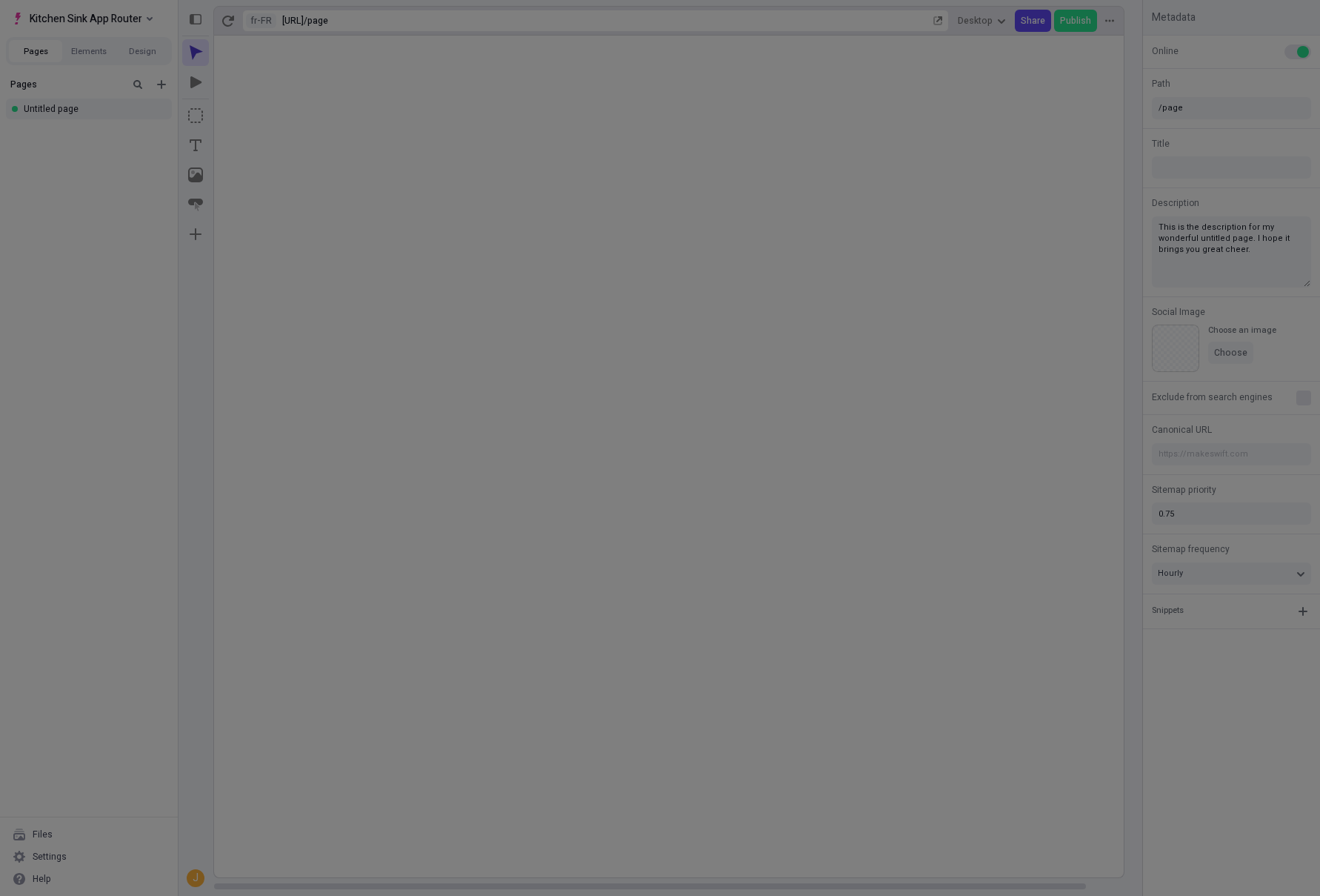
type textarea "Ceci est la description de ma merveilleuse page sans titre. J'espère qu'elle vo…"
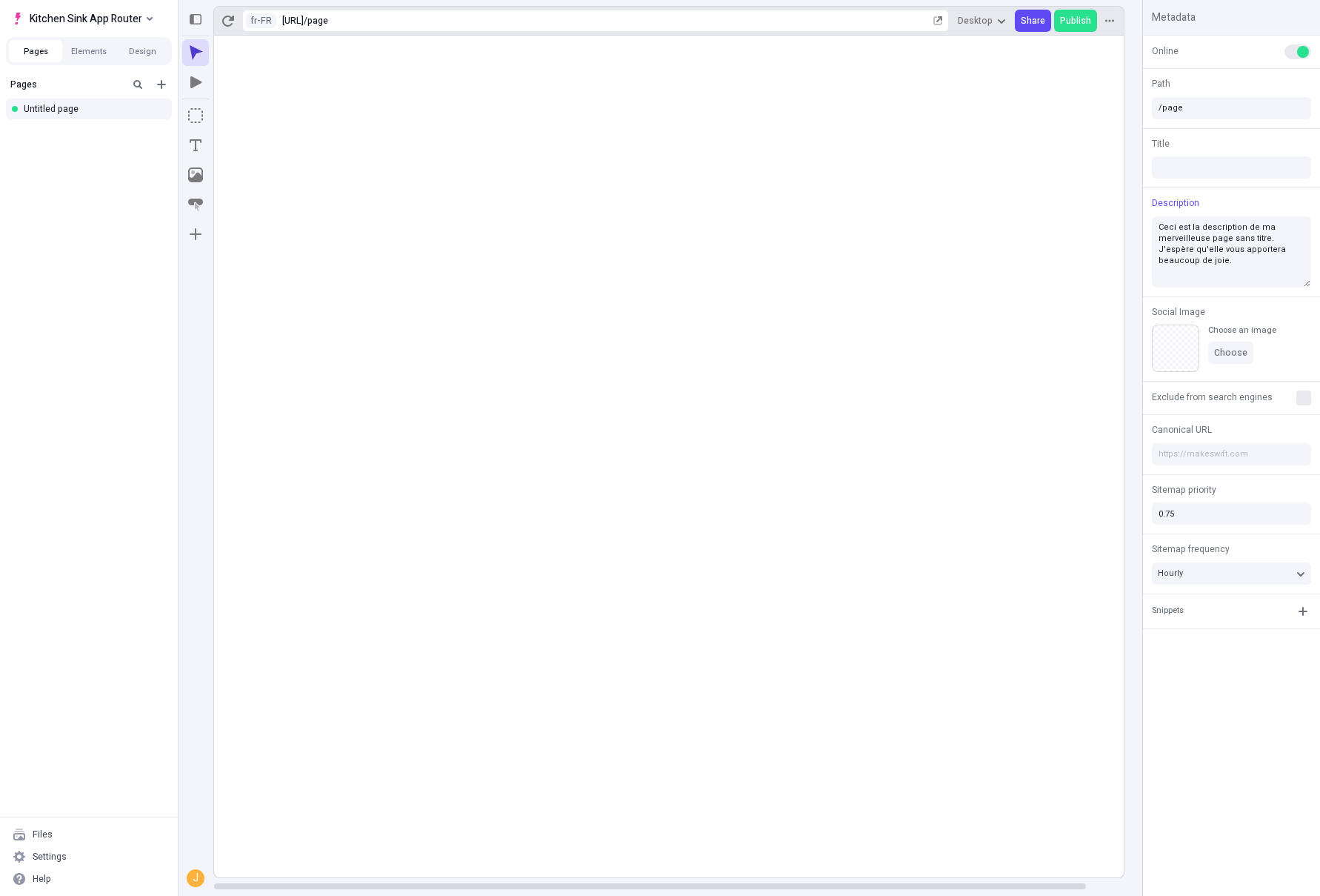
click at [583, 380] on rect at bounding box center [688, 456] width 949 height 842
click at [80, 859] on div "Settings" at bounding box center [89, 856] width 166 height 22
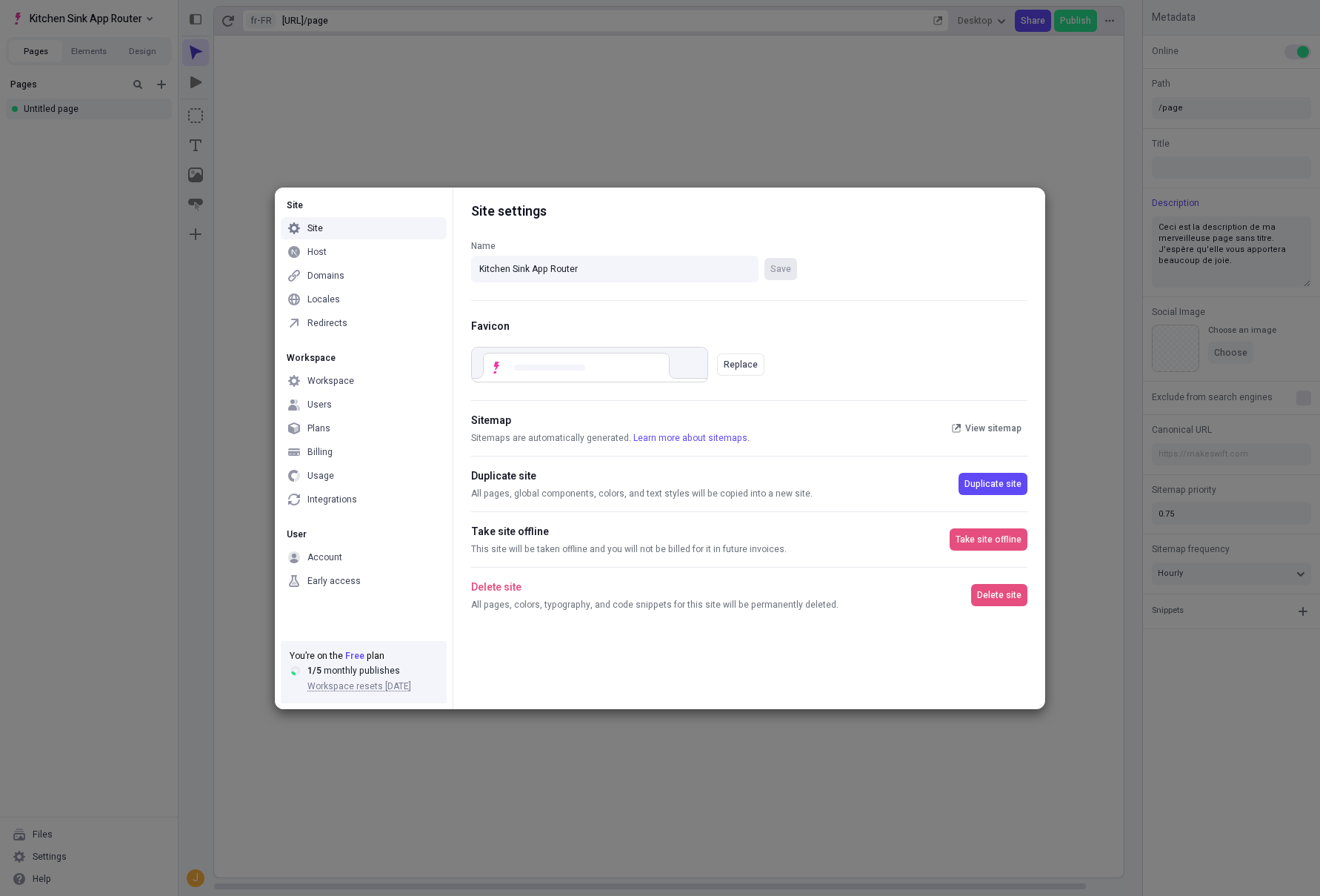
click at [234, 781] on div "Site Site Host Domains Locales Redirects Workspace Workspace Users Plans Billin…" at bounding box center [660, 448] width 1320 height 896
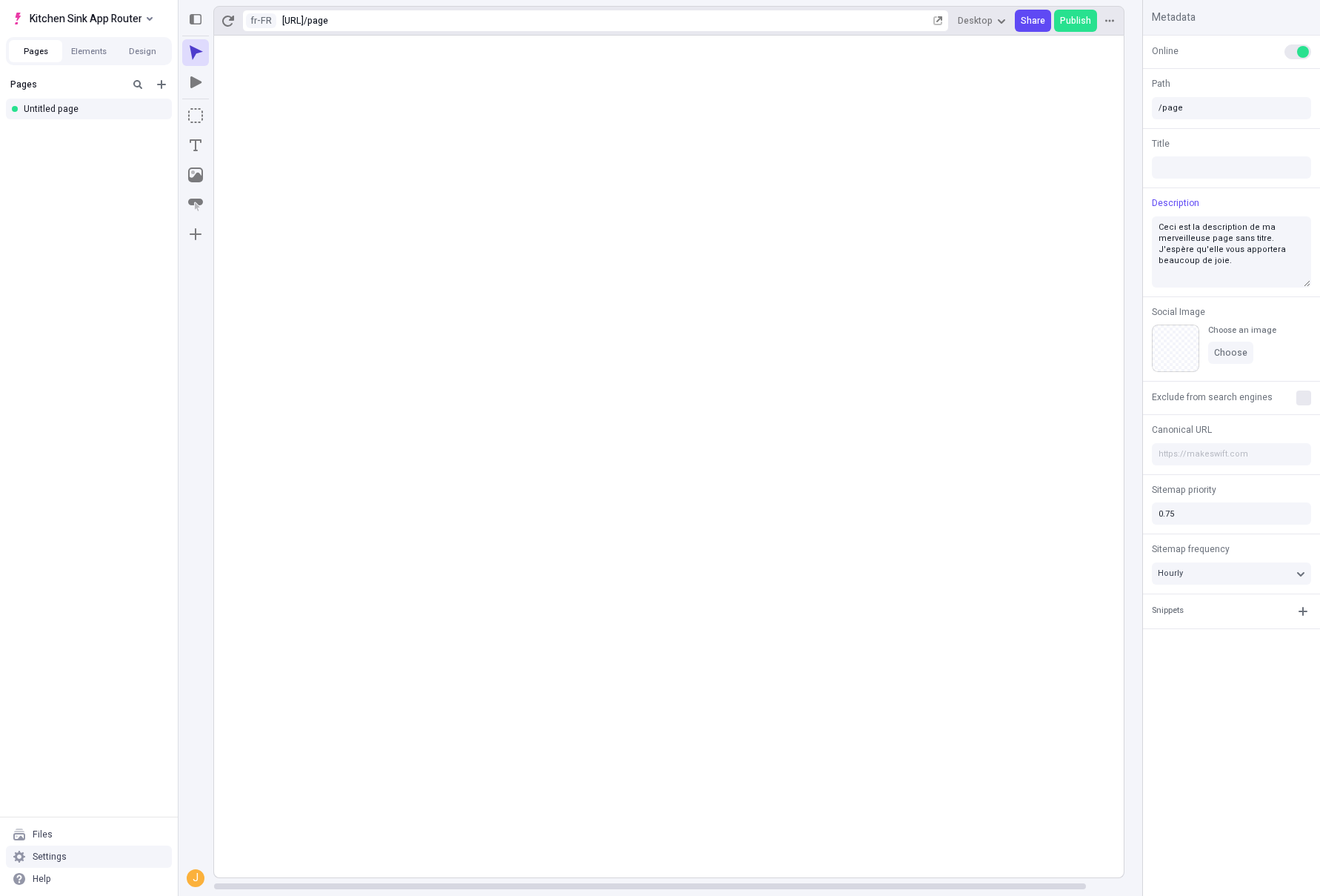
click at [90, 862] on div "Settings" at bounding box center [89, 856] width 166 height 22
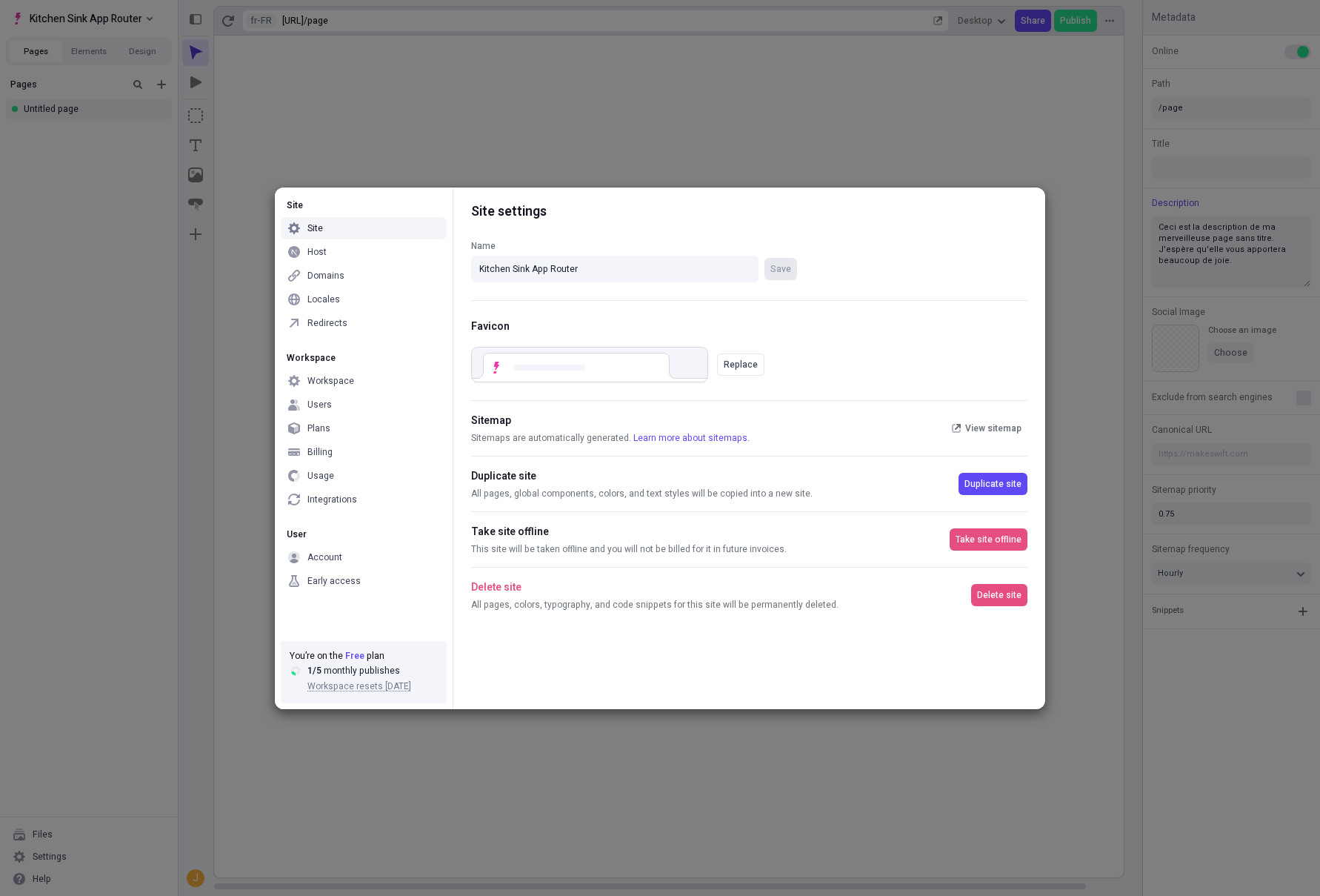
click at [270, 100] on div "Site Site Host Domains Locales Redirects Workspace Workspace Users Plans Billin…" at bounding box center [660, 448] width 1320 height 896
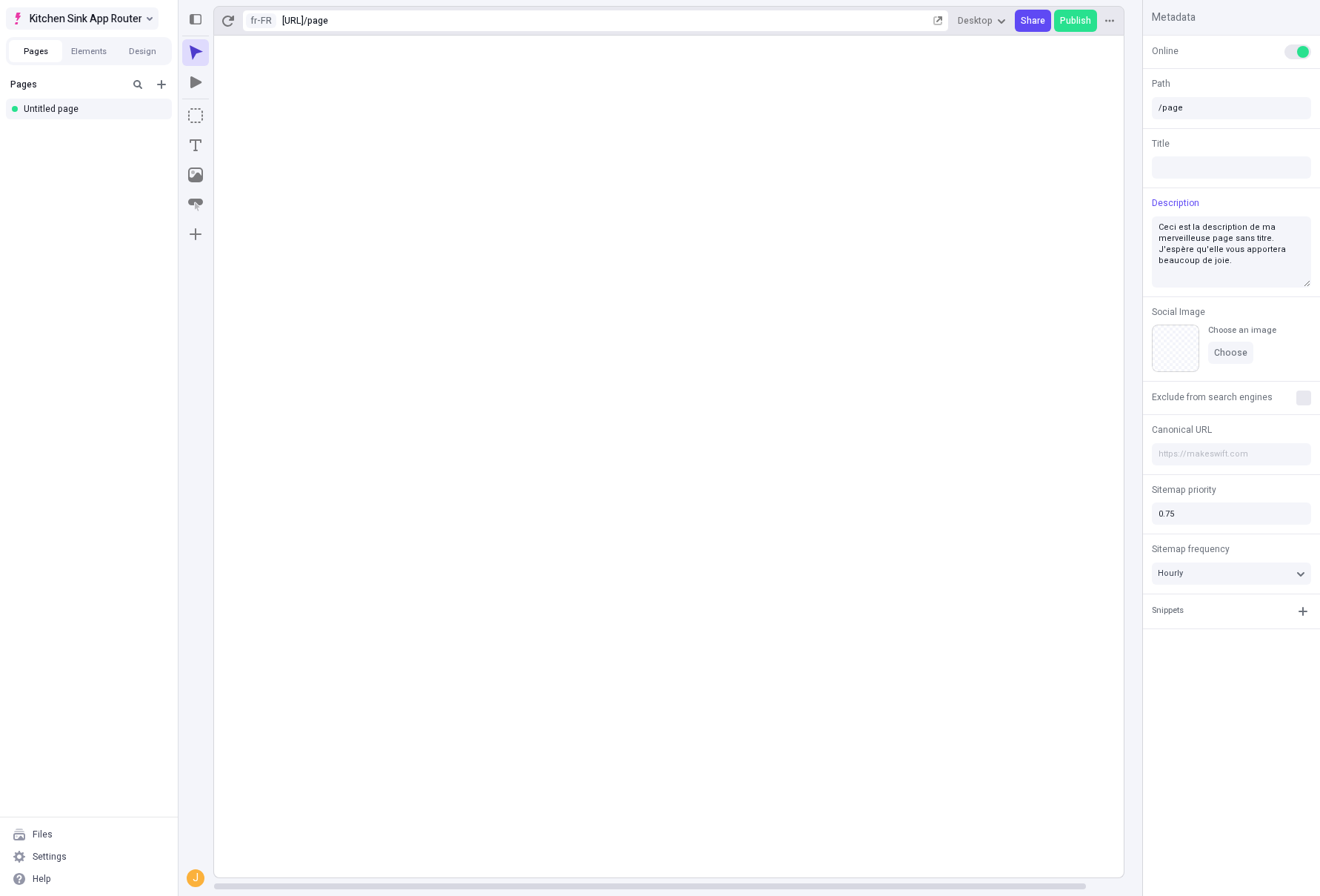
click at [144, 22] on button "Kitchen Sink App Router" at bounding box center [82, 17] width 153 height 22
click at [79, 103] on div "Log out" at bounding box center [164, 105] width 255 height 12
